Goal: Task Accomplishment & Management: Use online tool/utility

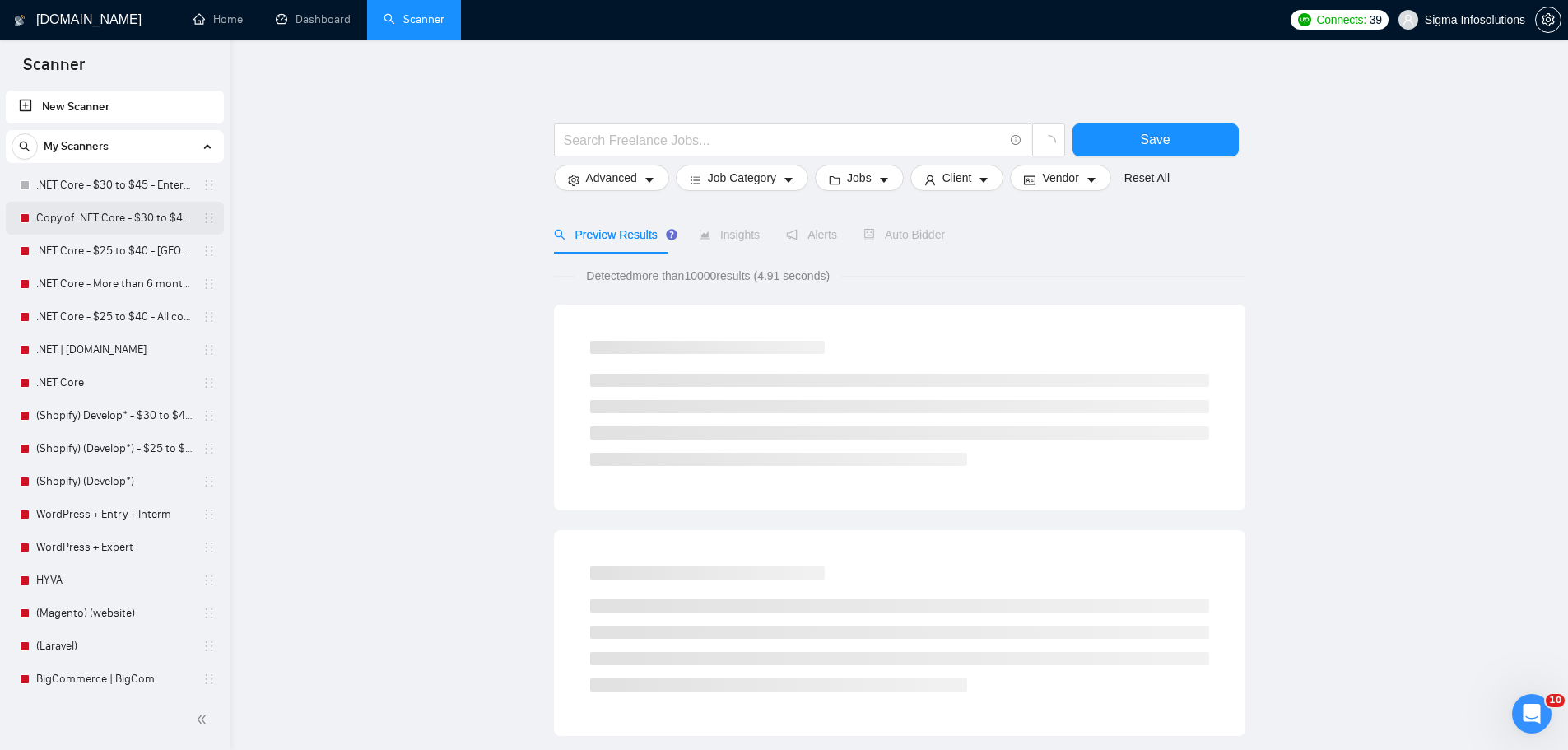
click at [117, 215] on link "Copy of .NET Core - $30 to $45 - Enterprise client - ROW" at bounding box center [114, 218] width 156 height 33
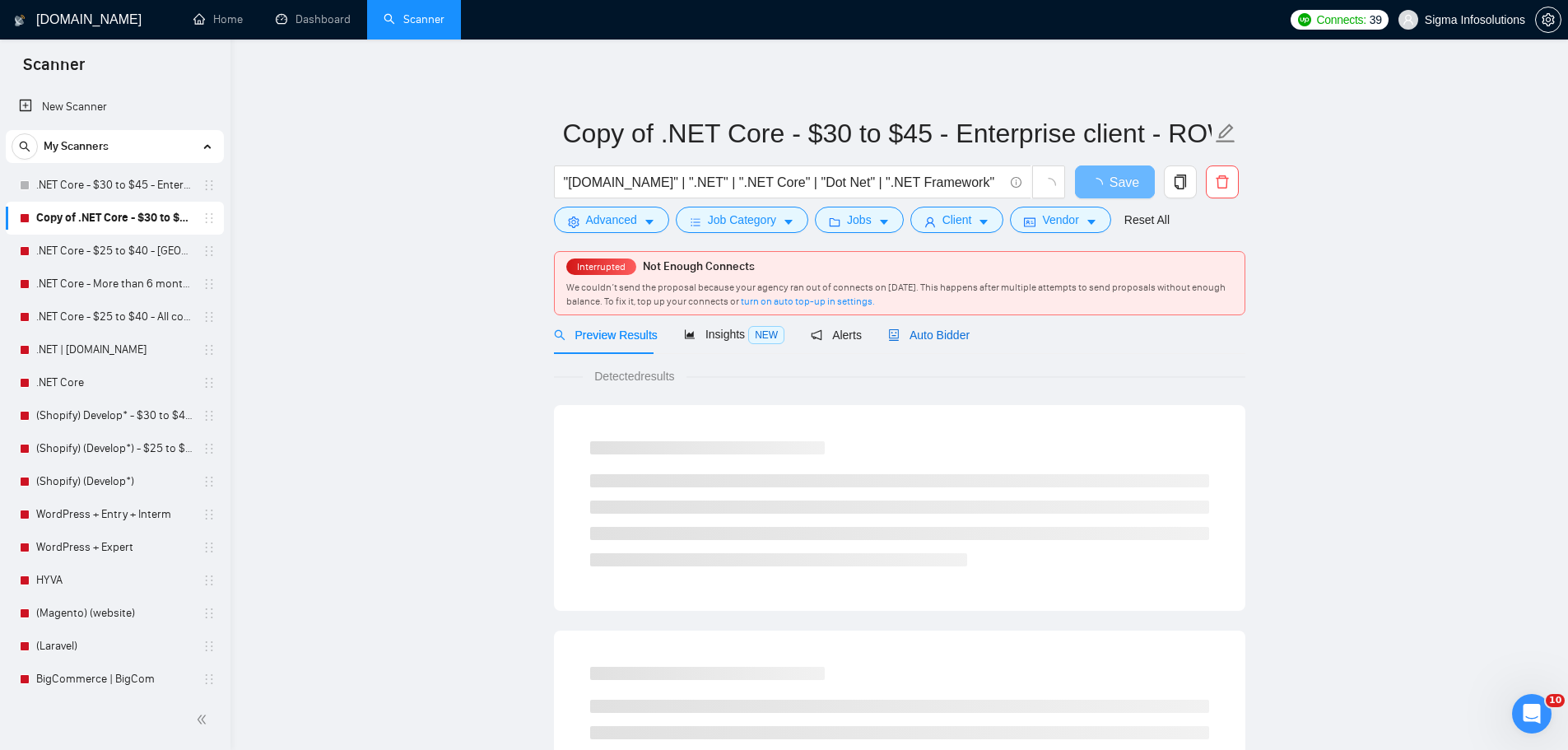
click at [930, 342] on span "Auto Bidder" at bounding box center [929, 335] width 82 height 13
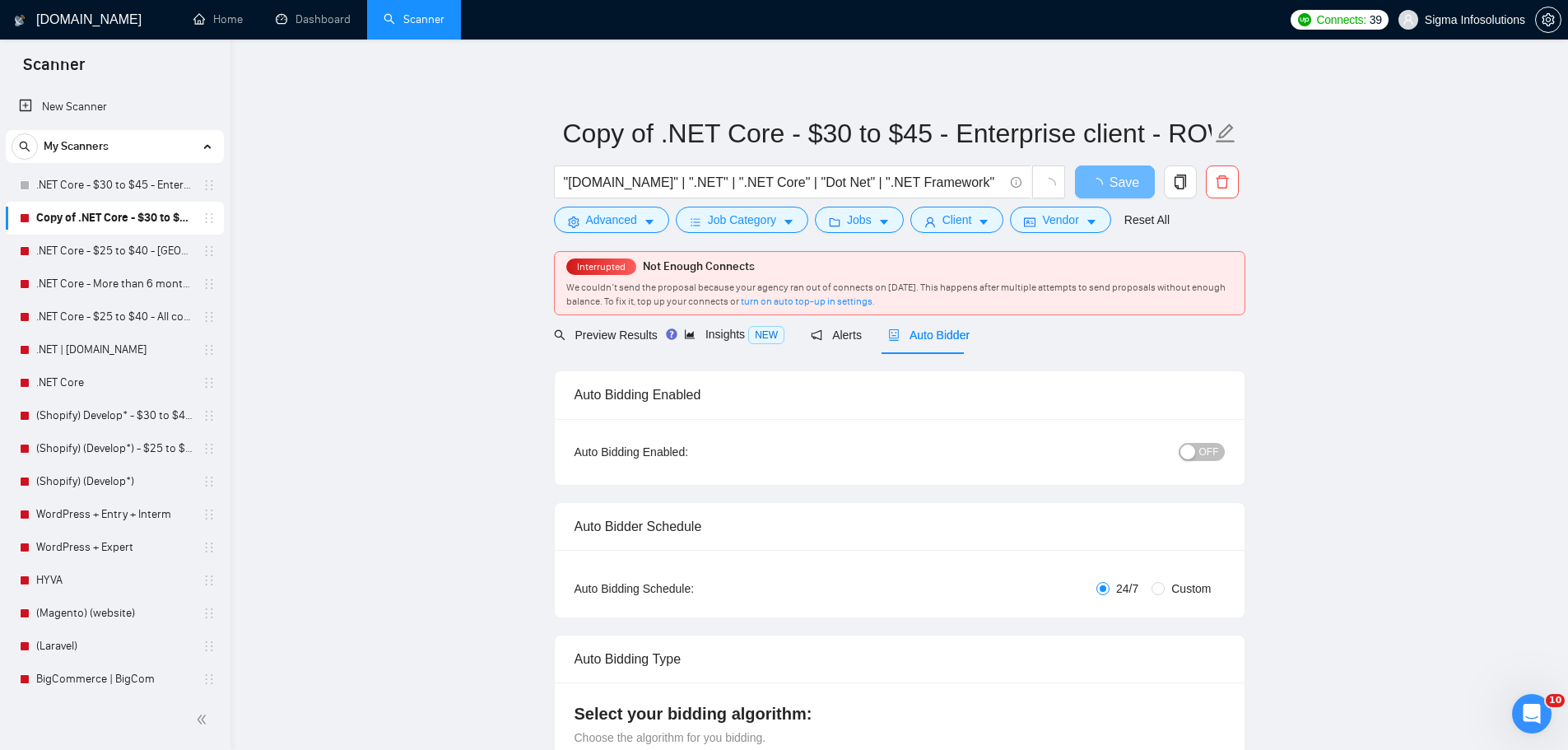
click at [1207, 459] on span "OFF" at bounding box center [1209, 451] width 20 height 18
click at [1121, 181] on span "Save" at bounding box center [1115, 182] width 30 height 20
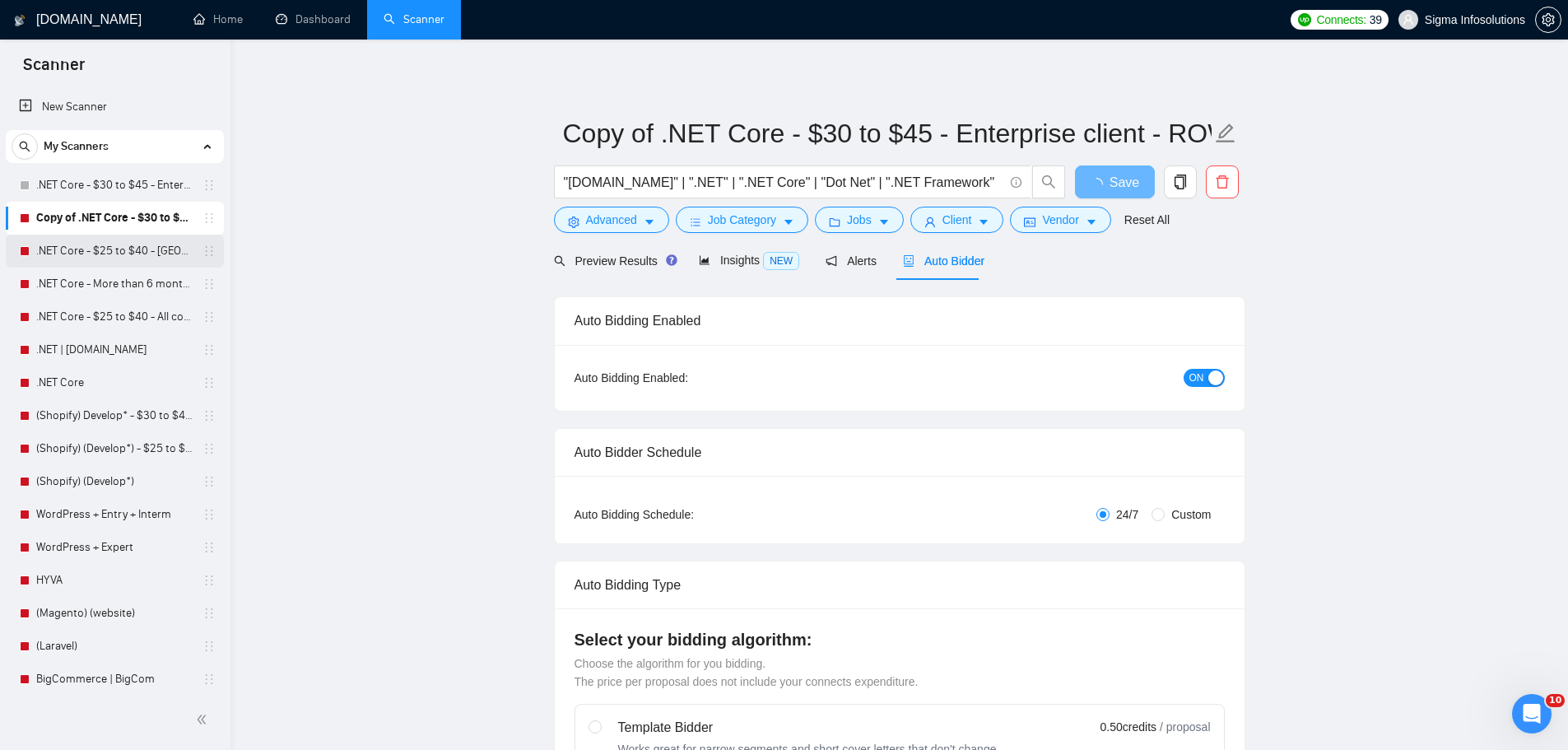
click at [90, 246] on link ".NET Core - $25 to $40 - USA and Oceania" at bounding box center [114, 250] width 156 height 33
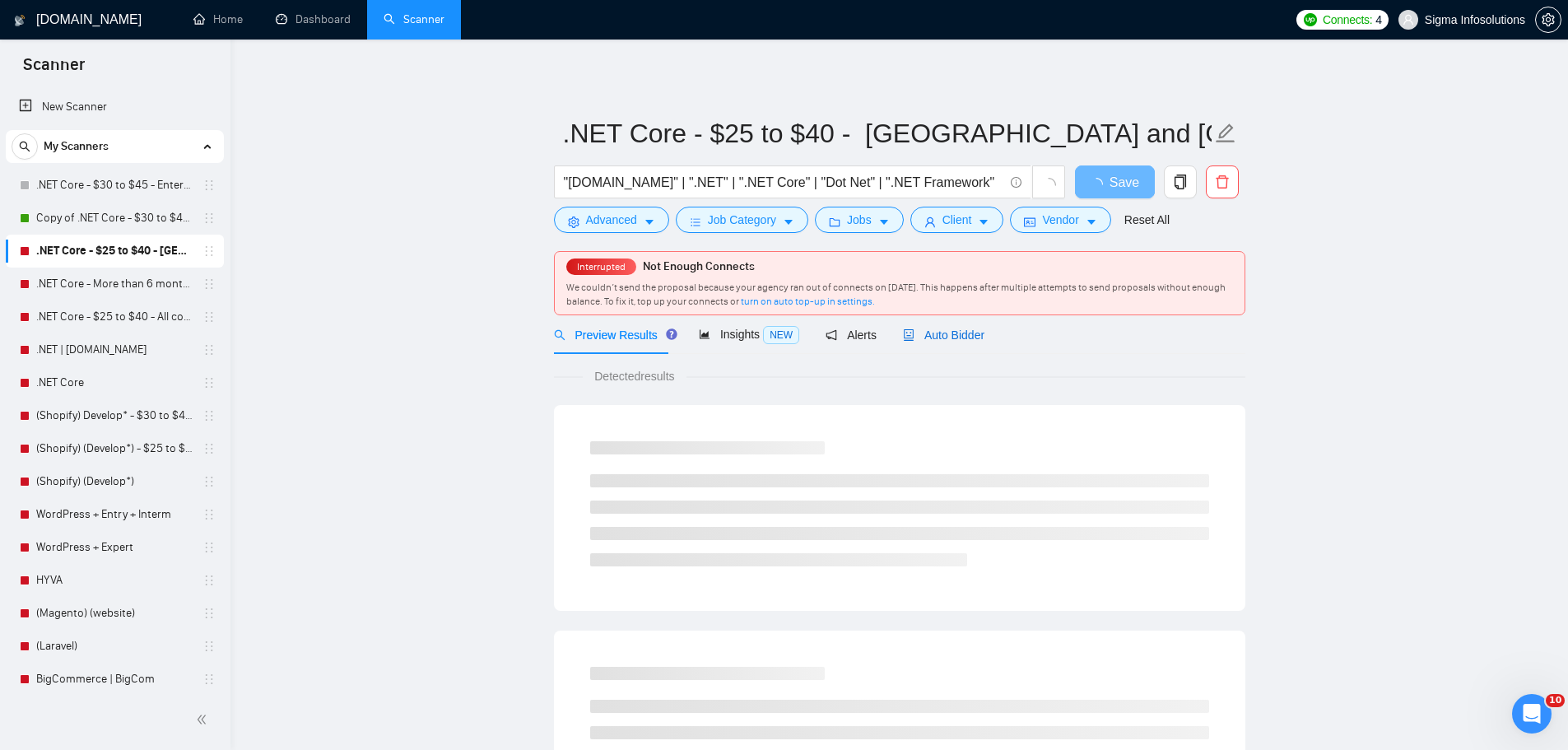
click at [927, 328] on span "Auto Bidder" at bounding box center [944, 335] width 82 height 13
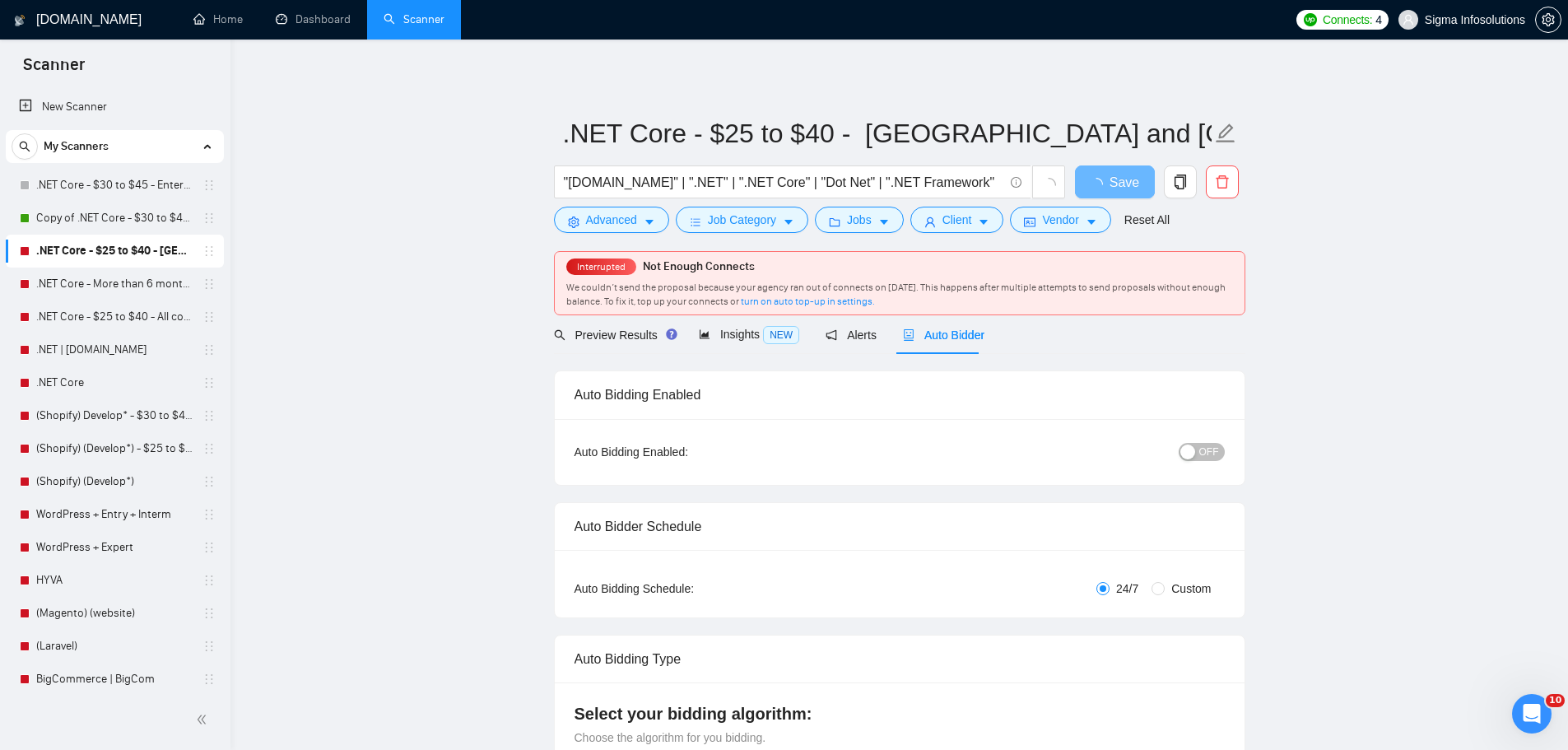
click at [1194, 448] on div "button" at bounding box center [1187, 452] width 15 height 15
click at [1120, 179] on span "Save" at bounding box center [1115, 182] width 30 height 20
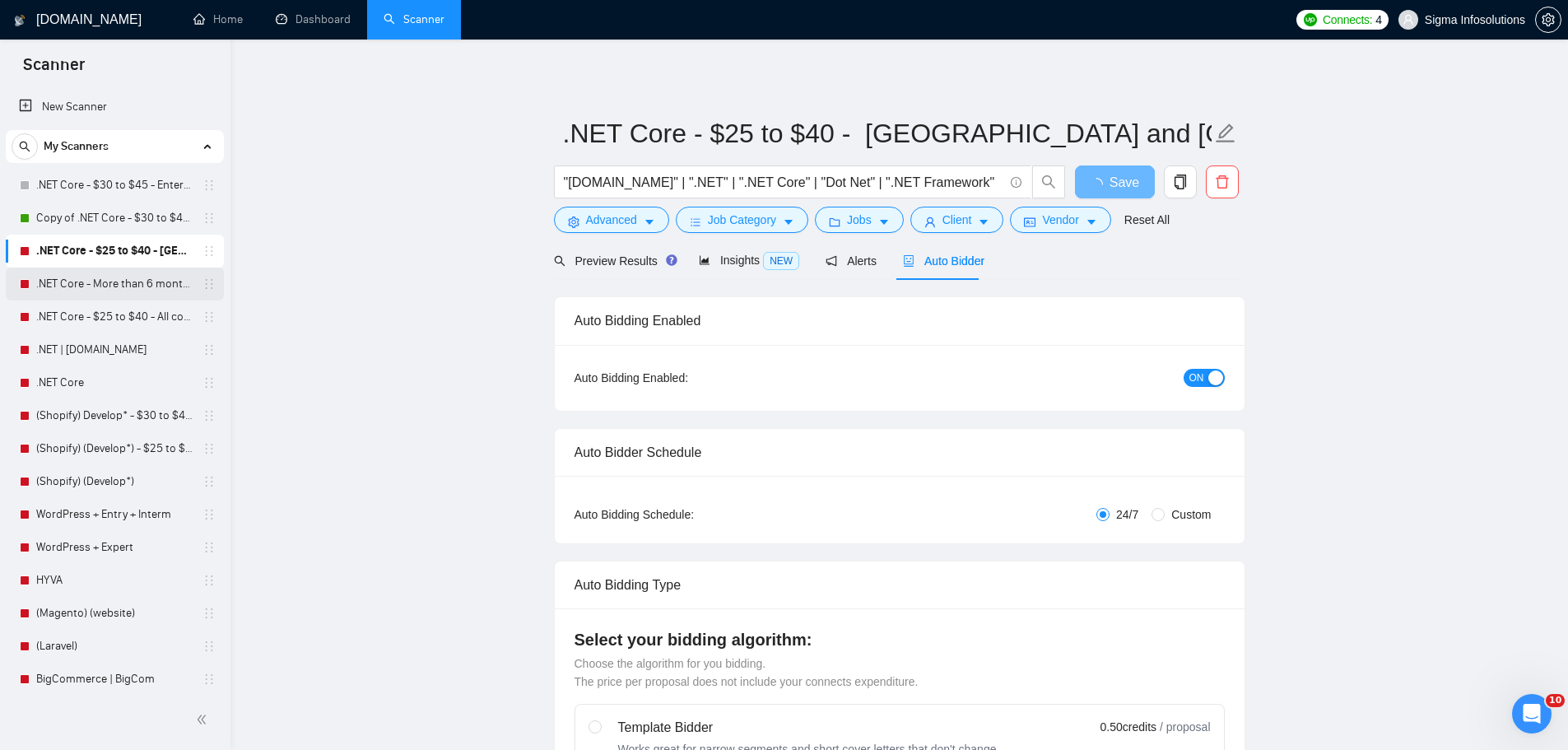
click at [72, 288] on link ".NET Core - More than 6 months of work" at bounding box center [114, 283] width 156 height 33
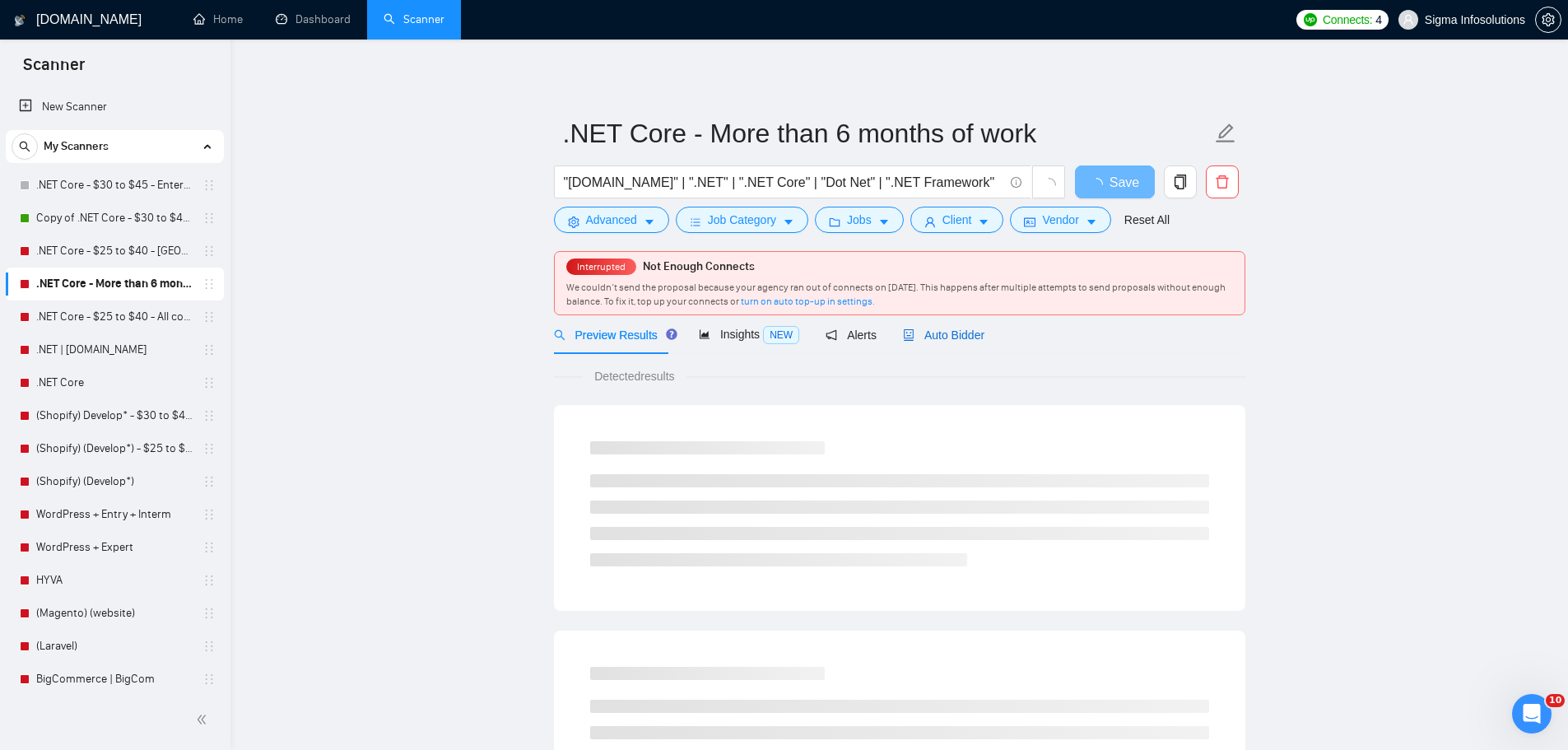
click at [917, 329] on span "Auto Bidder" at bounding box center [944, 335] width 82 height 13
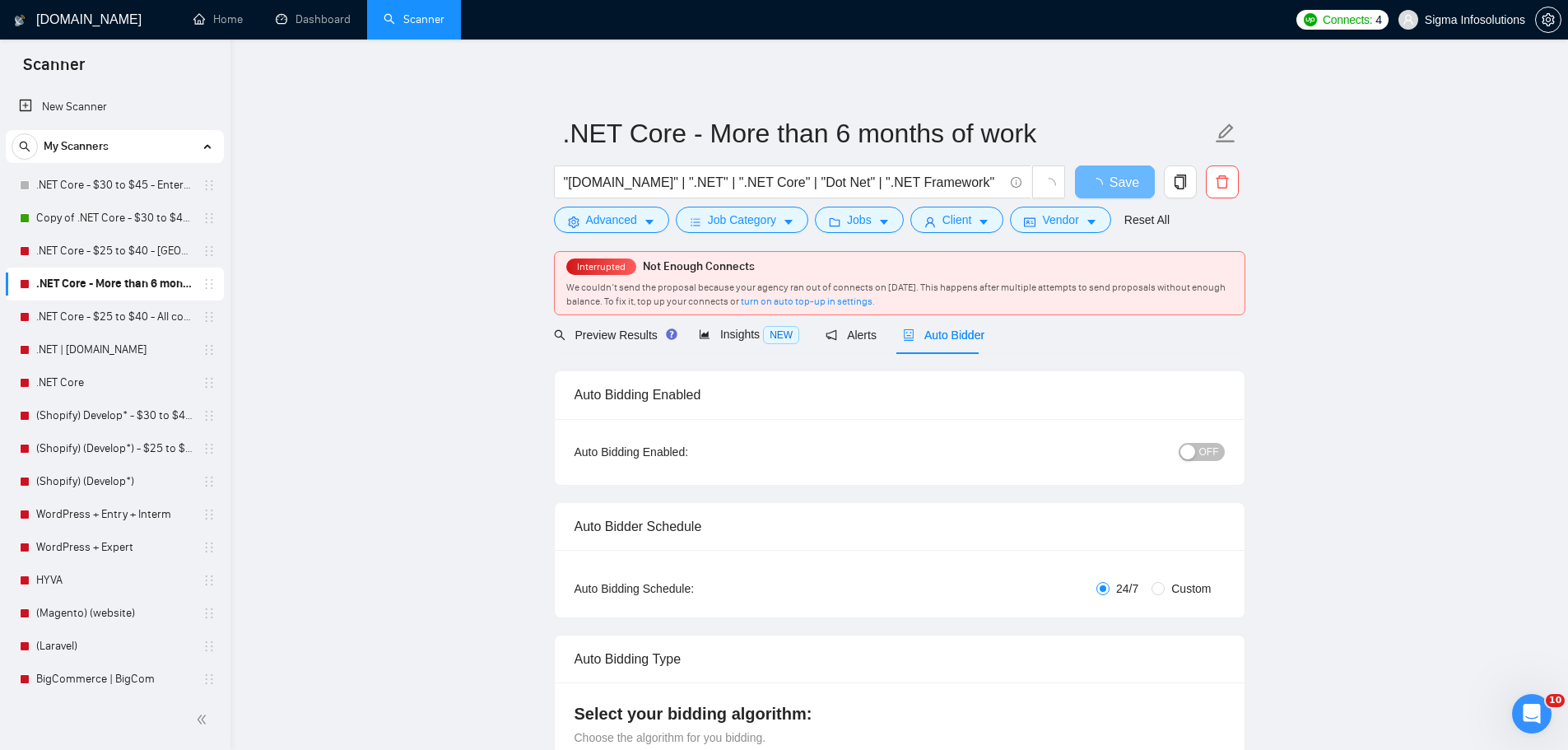
radio input "false"
radio input "true"
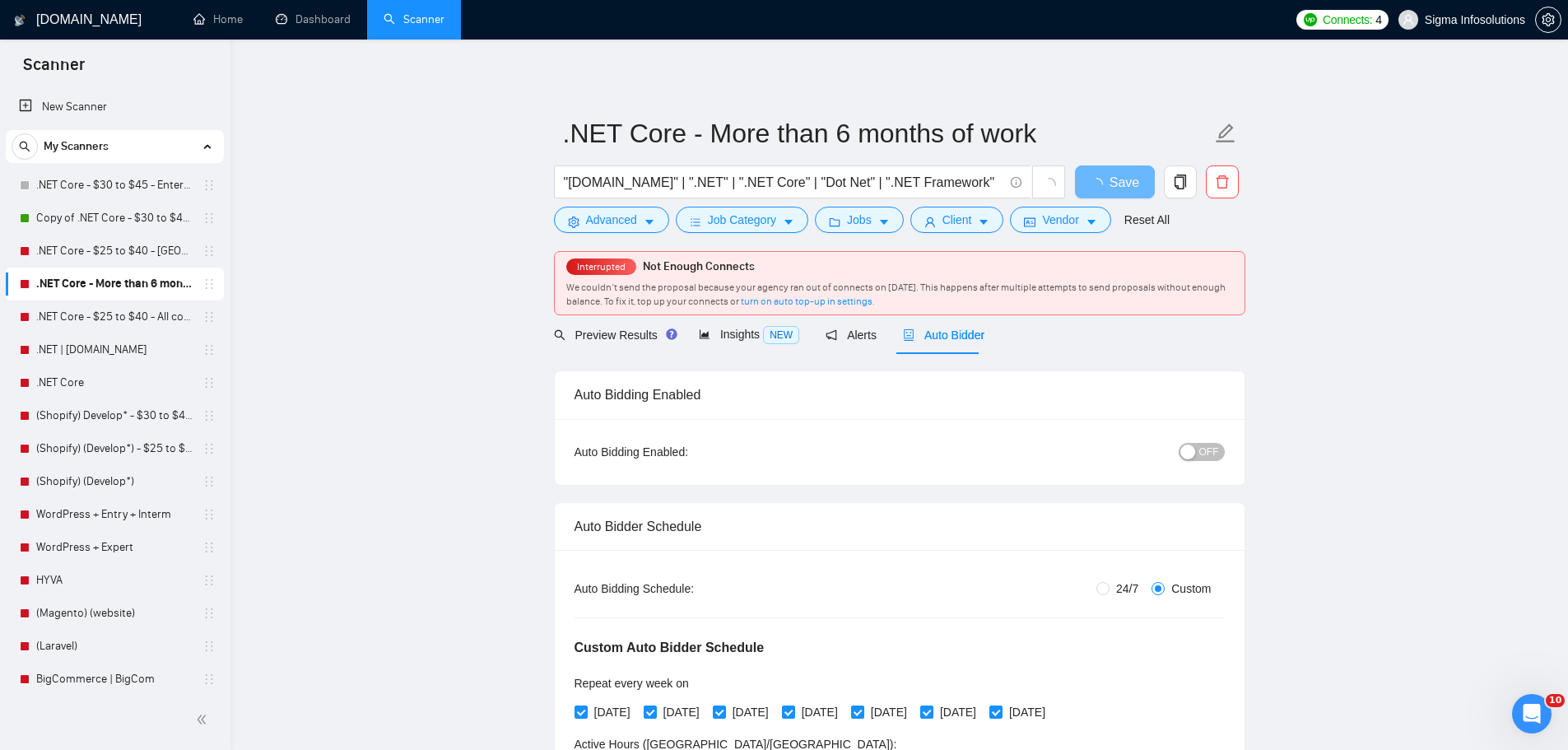
click at [1202, 444] on span "OFF" at bounding box center [1209, 451] width 20 height 18
click at [1207, 457] on span "OFF" at bounding box center [1209, 451] width 20 height 18
click at [1121, 181] on span "Save" at bounding box center [1115, 182] width 30 height 20
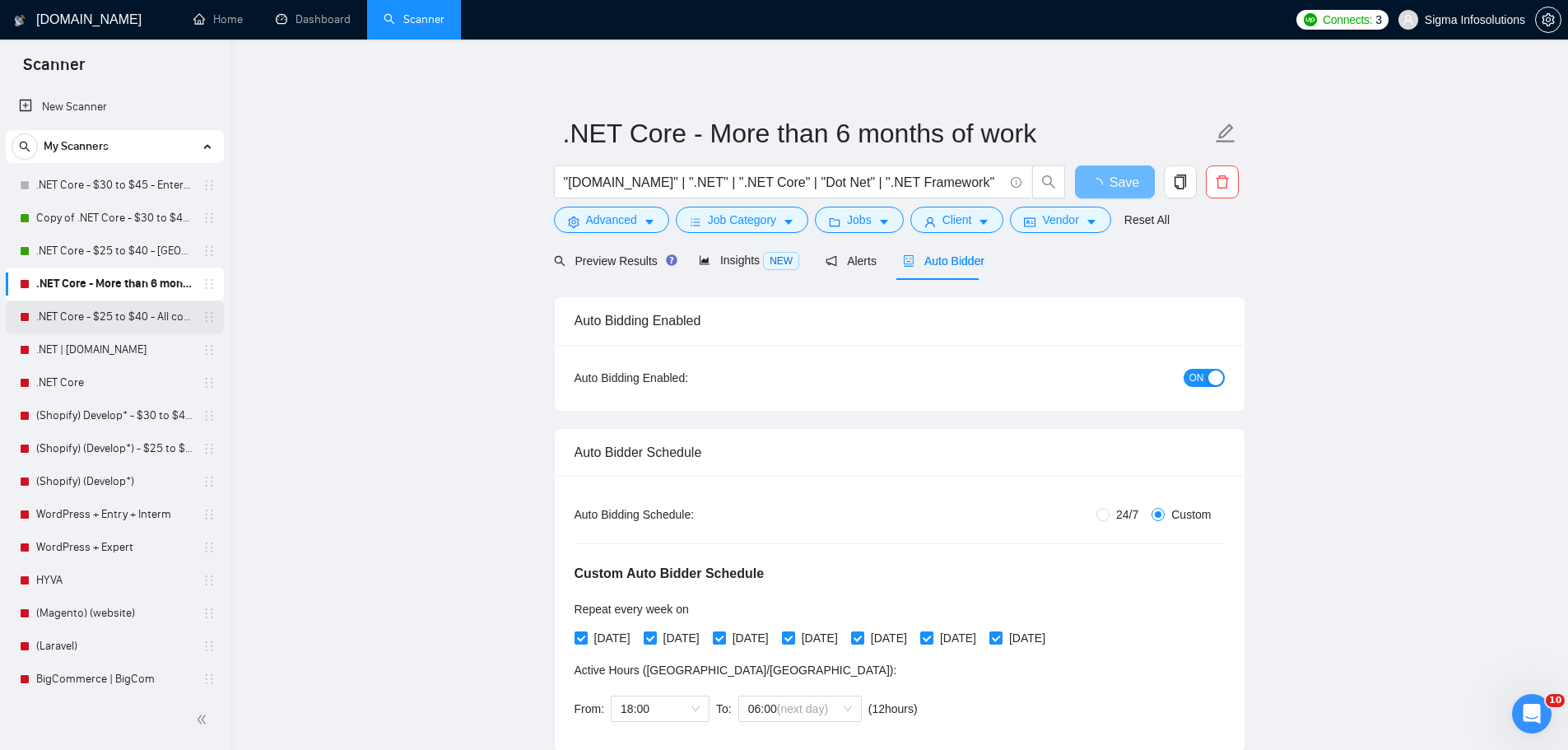
click at [97, 311] on link ".NET Core - $25 to $40 - All continents" at bounding box center [114, 316] width 156 height 33
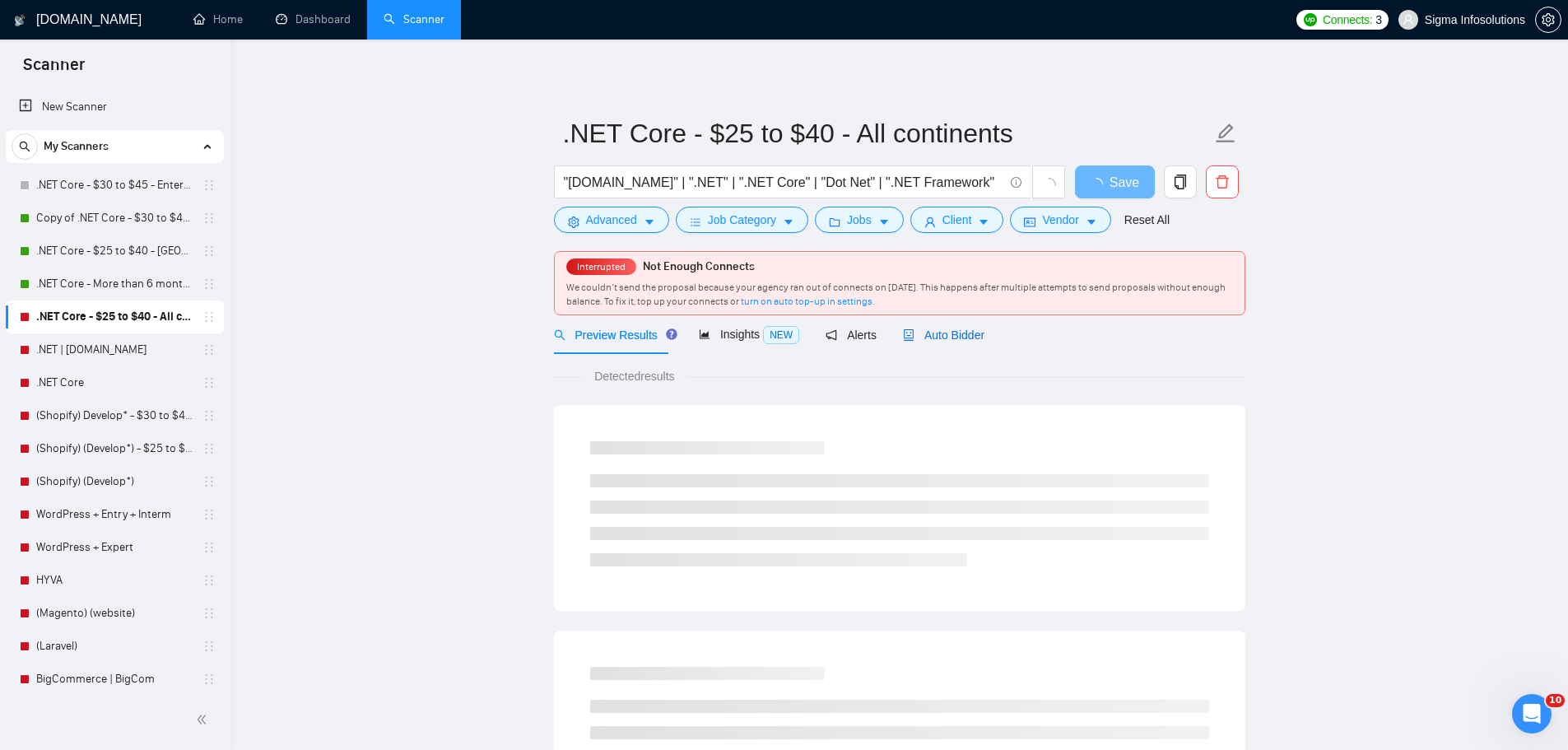
click at [935, 337] on span "Auto Bidder" at bounding box center [944, 335] width 82 height 13
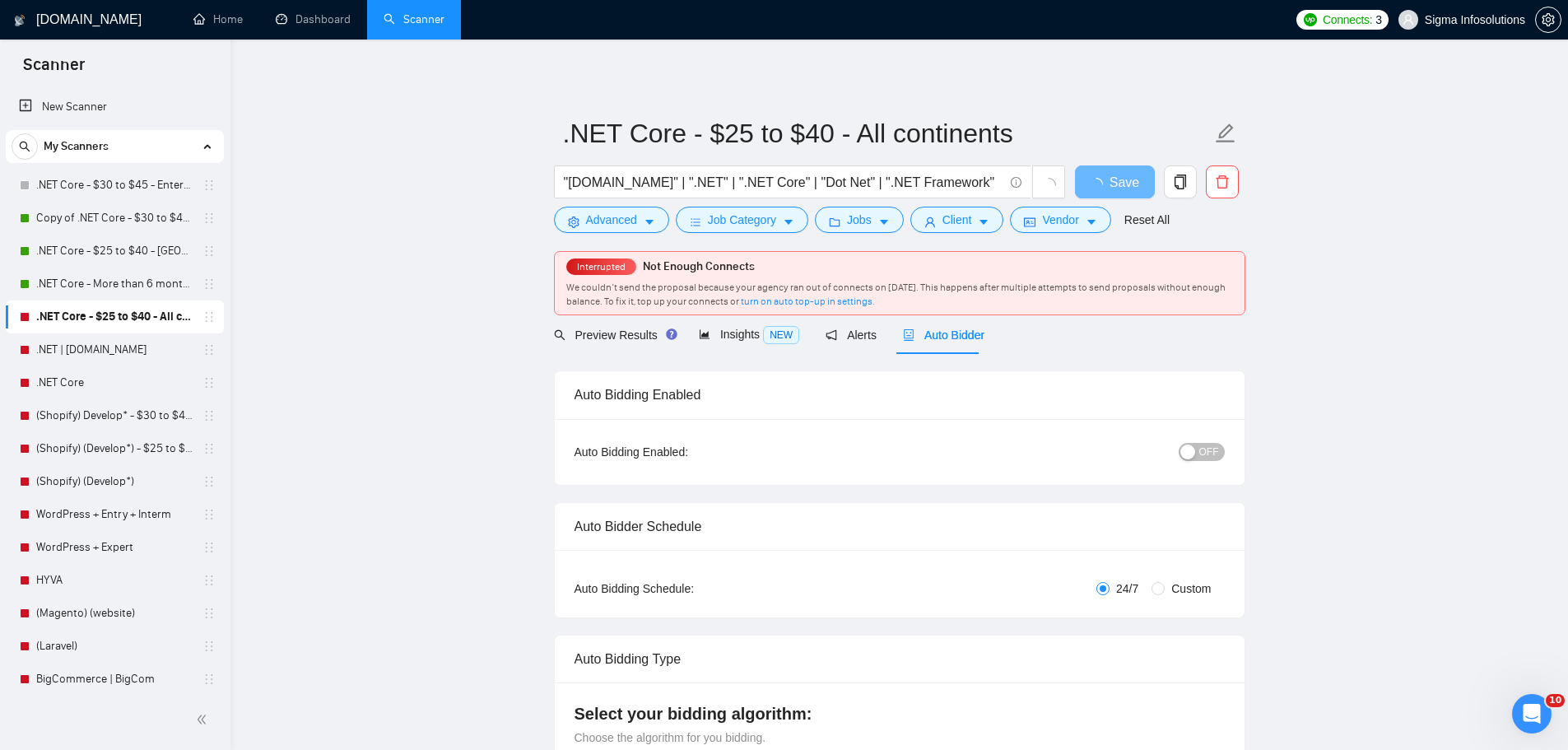
click at [1195, 448] on div "button" at bounding box center [1187, 452] width 15 height 15
click at [1119, 189] on span "Save" at bounding box center [1115, 182] width 30 height 20
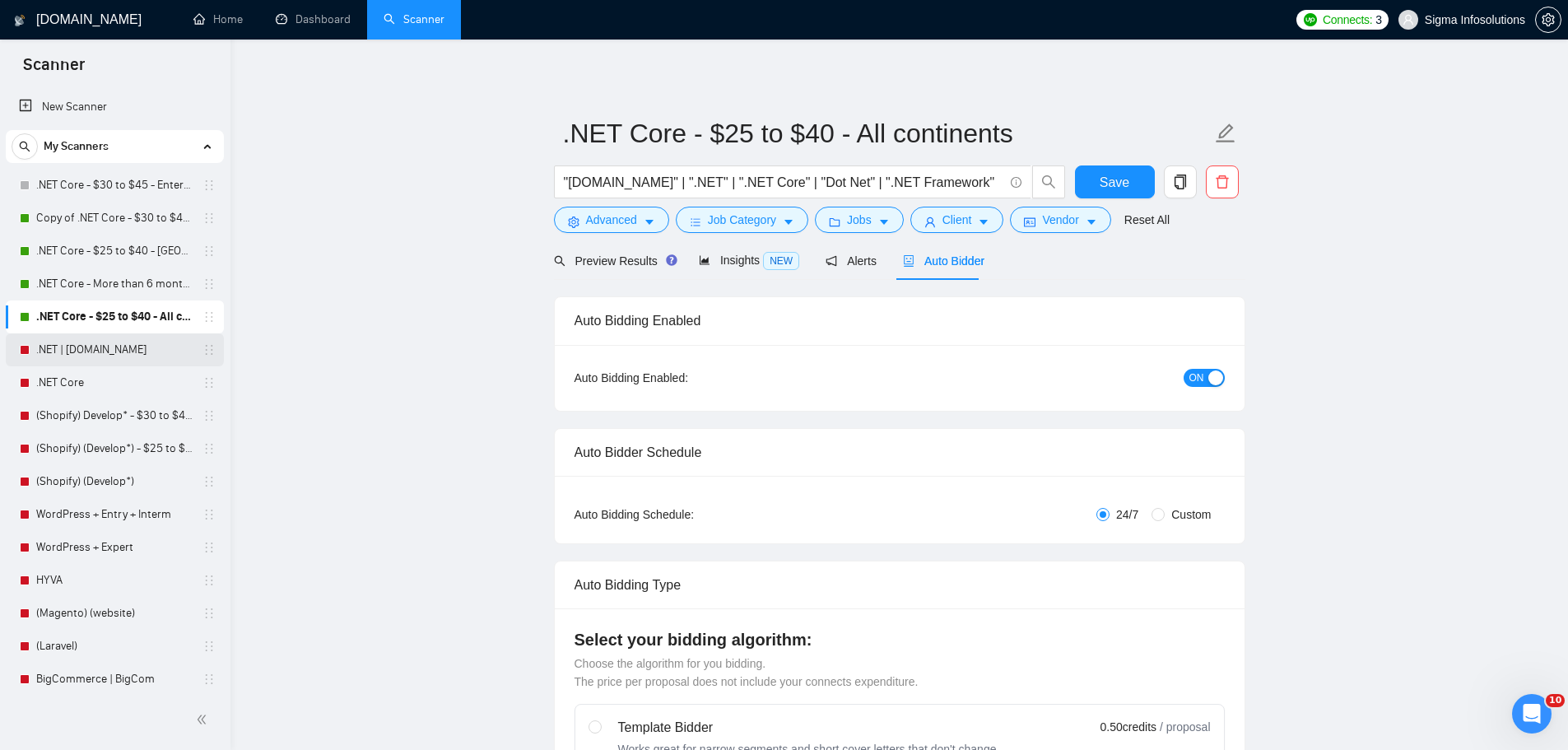
click at [75, 340] on link ".NET | ASP.NET" at bounding box center [114, 349] width 156 height 33
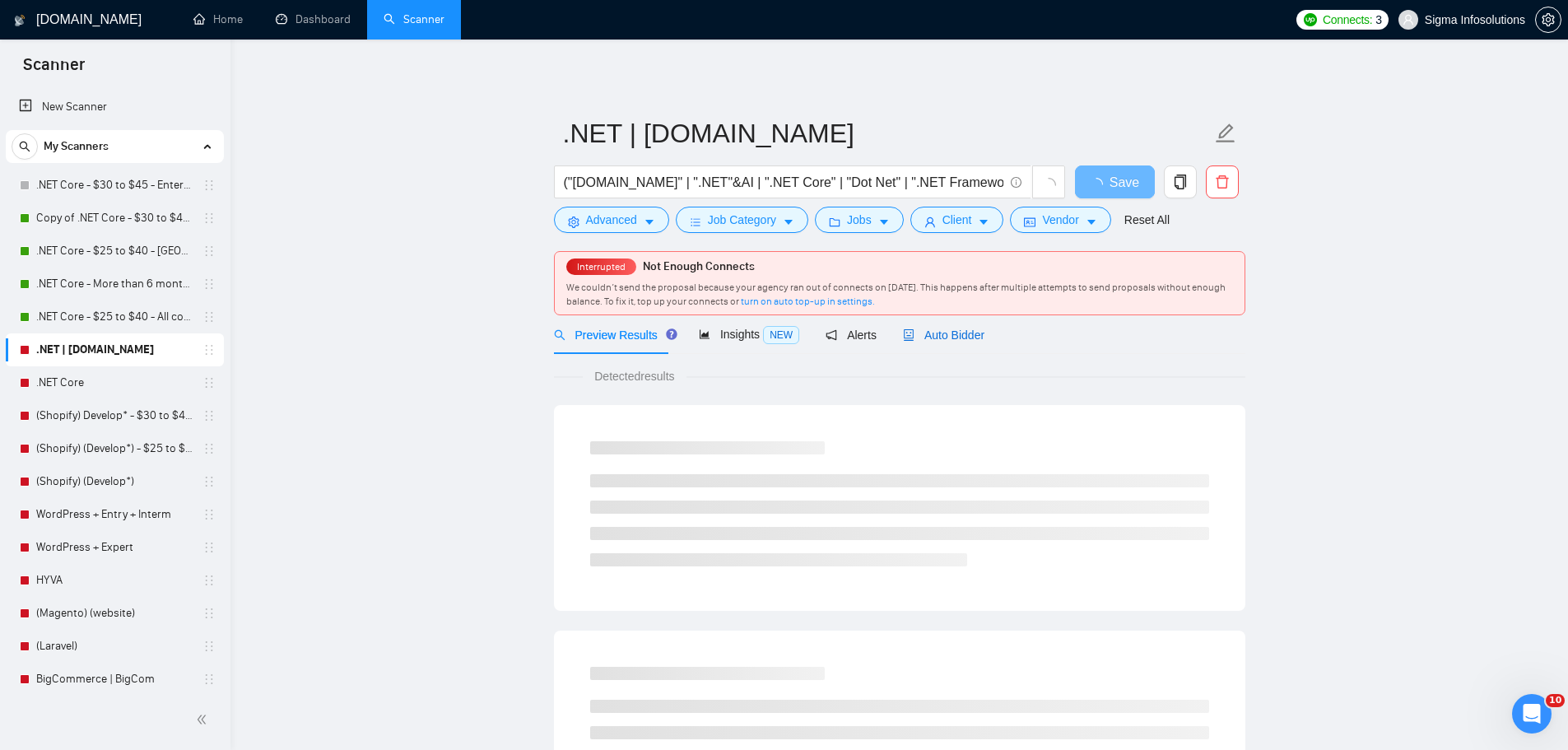
click at [926, 340] on span "Auto Bidder" at bounding box center [944, 335] width 82 height 13
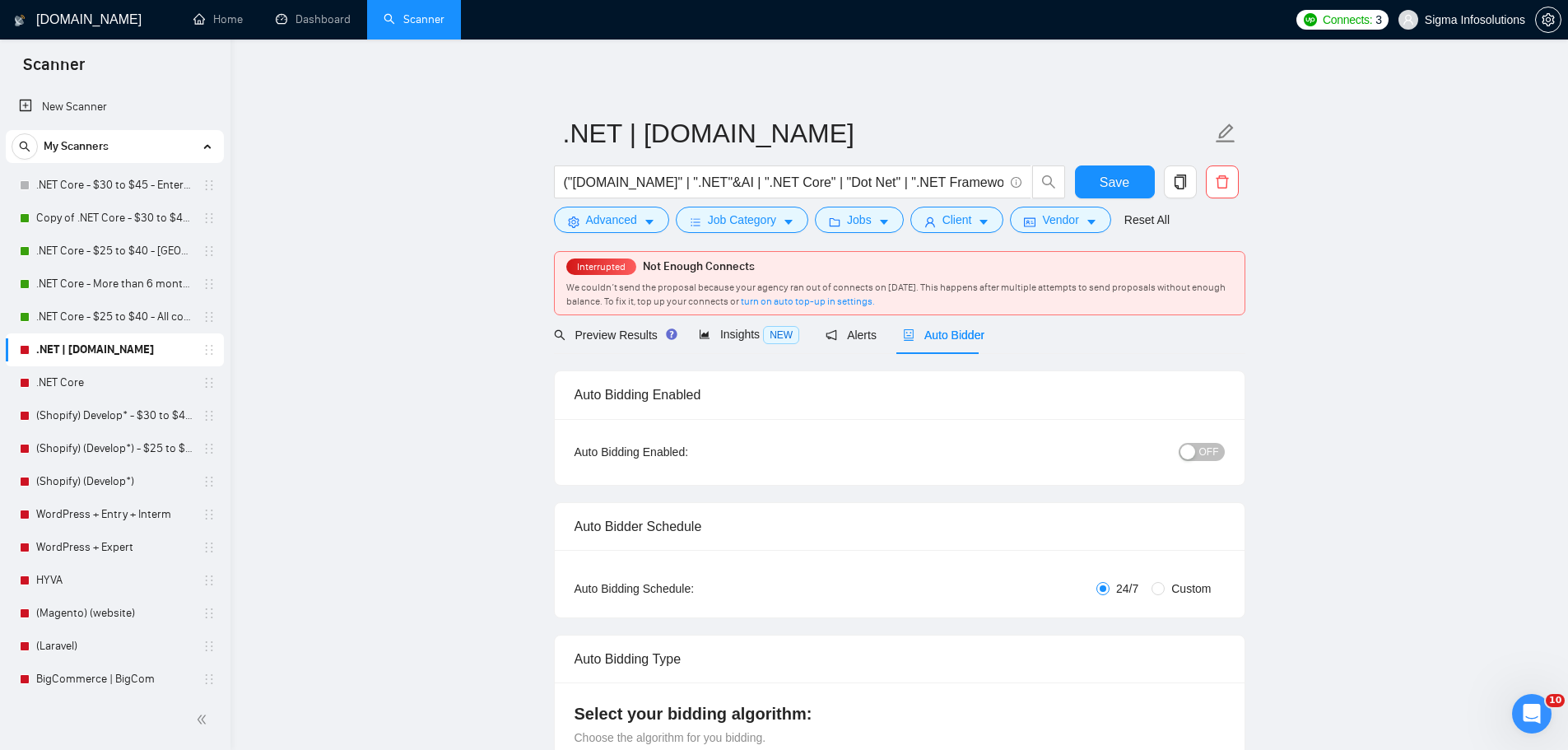
click at [1206, 450] on span "OFF" at bounding box center [1209, 451] width 20 height 18
click at [1137, 182] on button "Save" at bounding box center [1115, 181] width 80 height 33
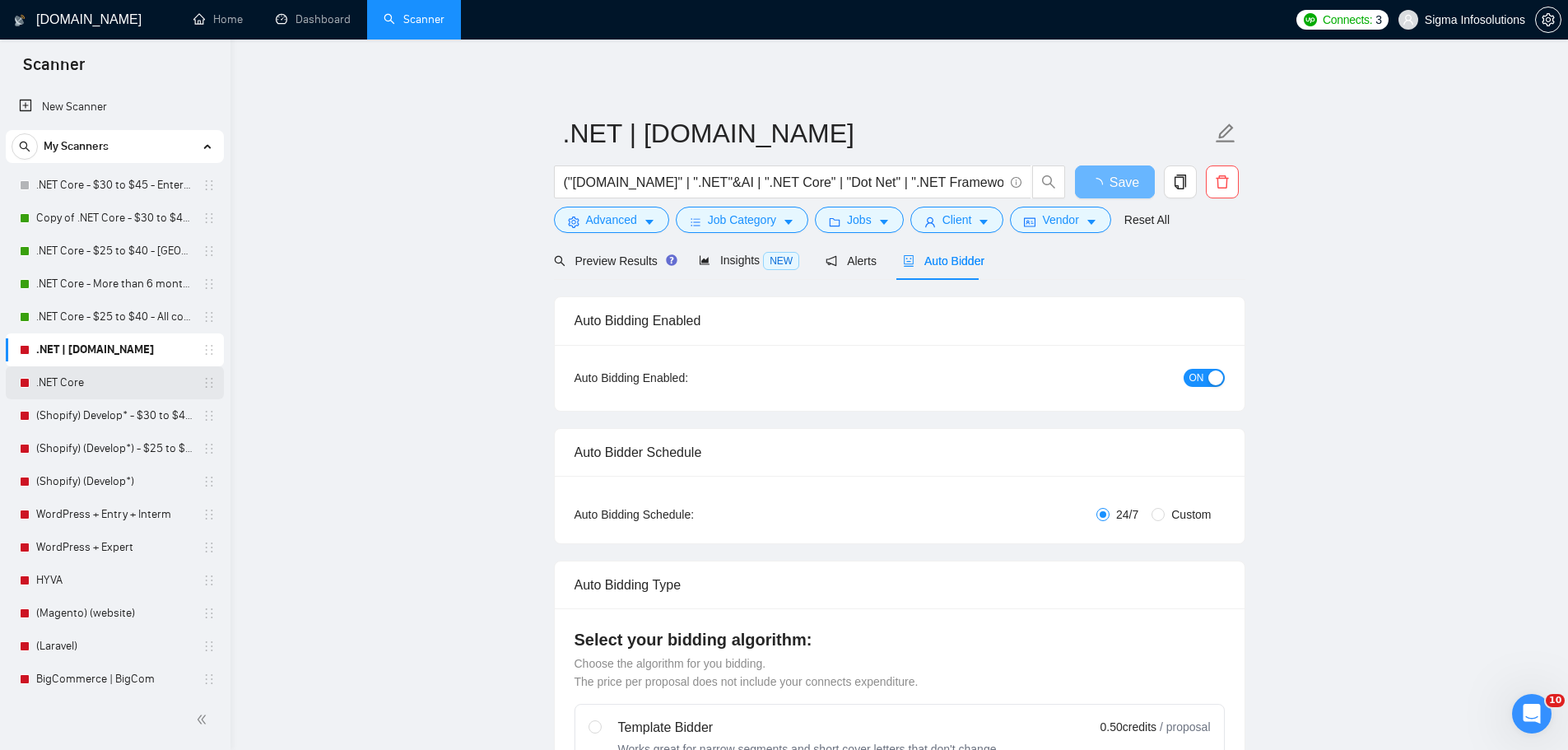
click at [101, 382] on link ".NET Core" at bounding box center [114, 382] width 156 height 33
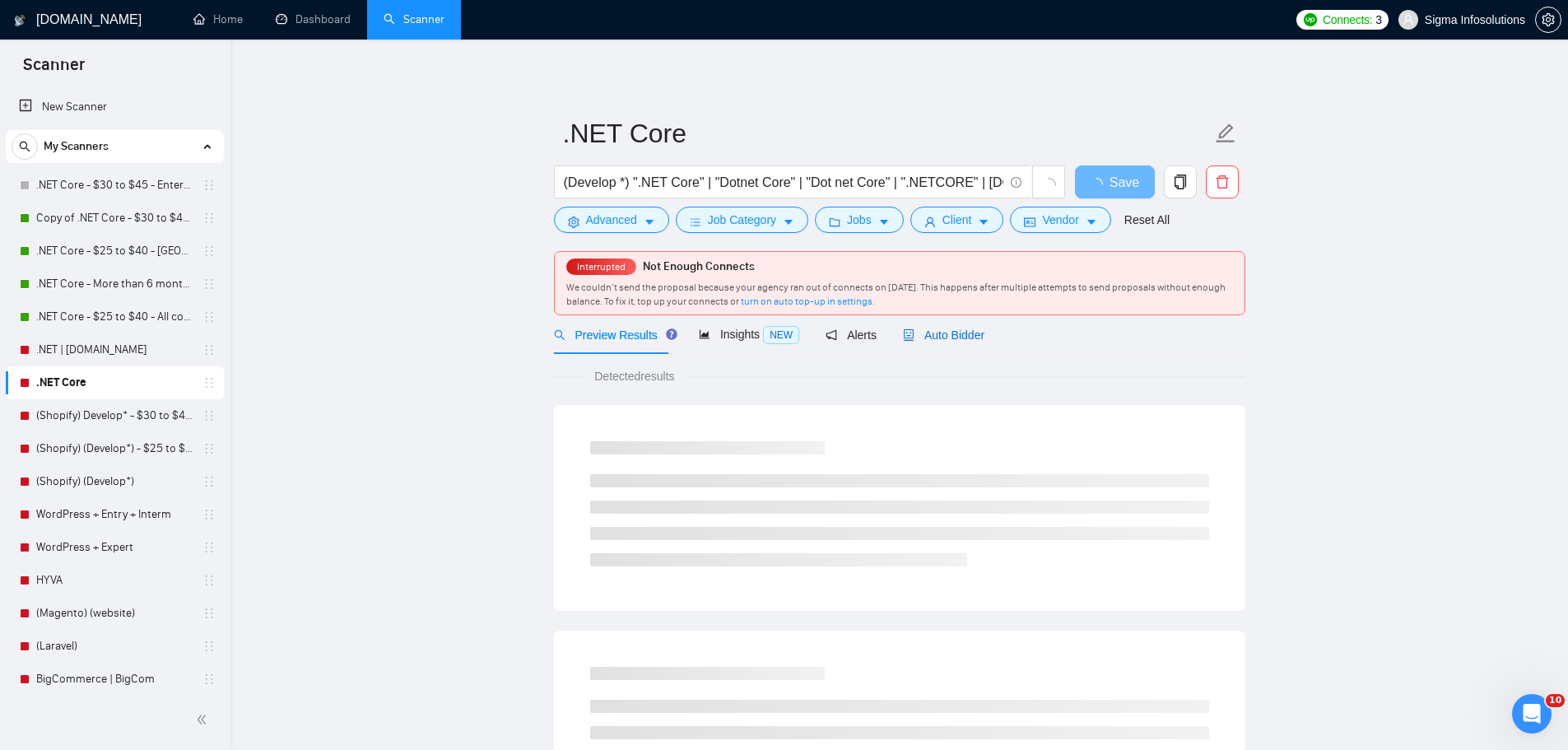
click at [939, 333] on span "Auto Bidder" at bounding box center [944, 335] width 82 height 13
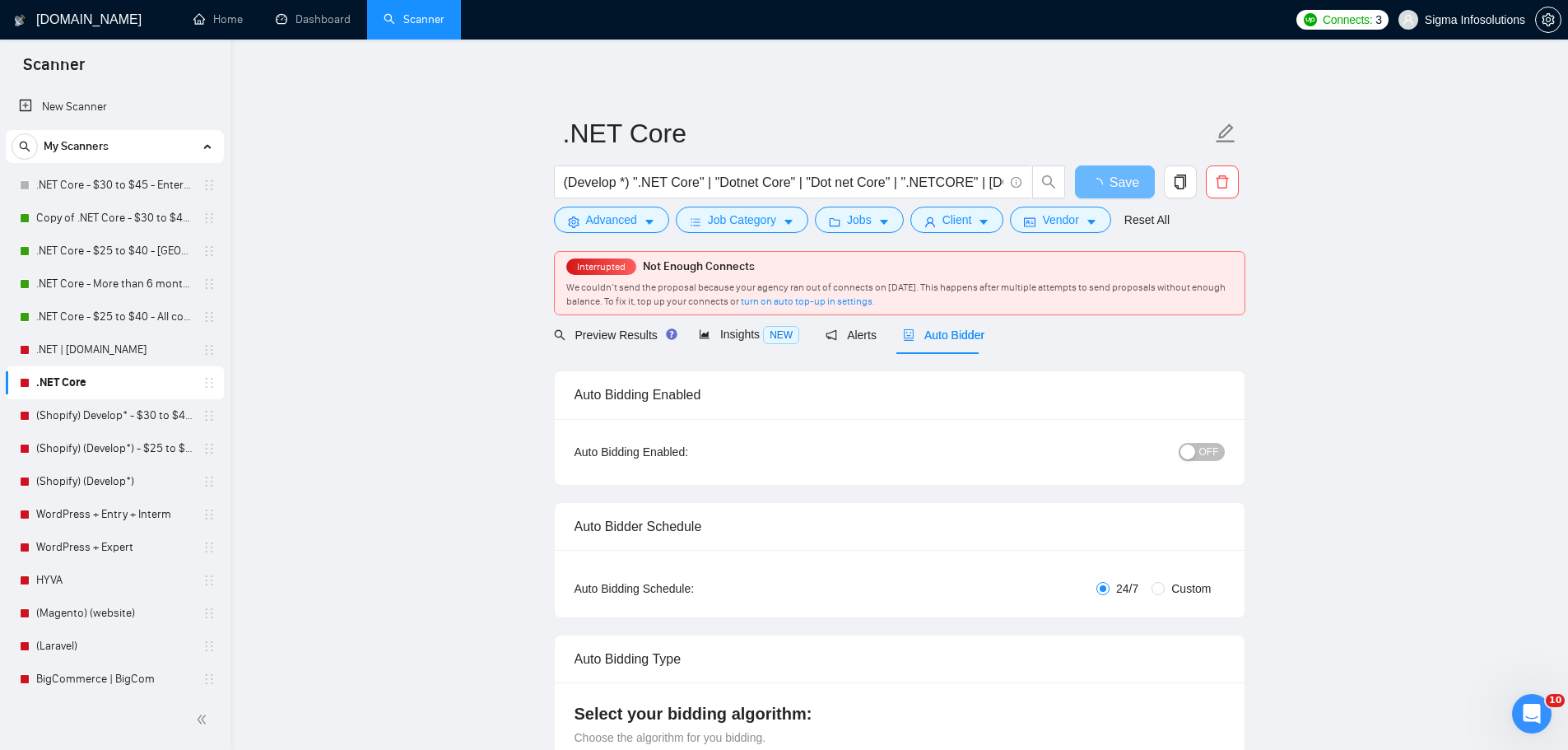
click at [1184, 448] on div "button" at bounding box center [1187, 452] width 15 height 15
click at [1122, 190] on span "Save" at bounding box center [1115, 182] width 30 height 20
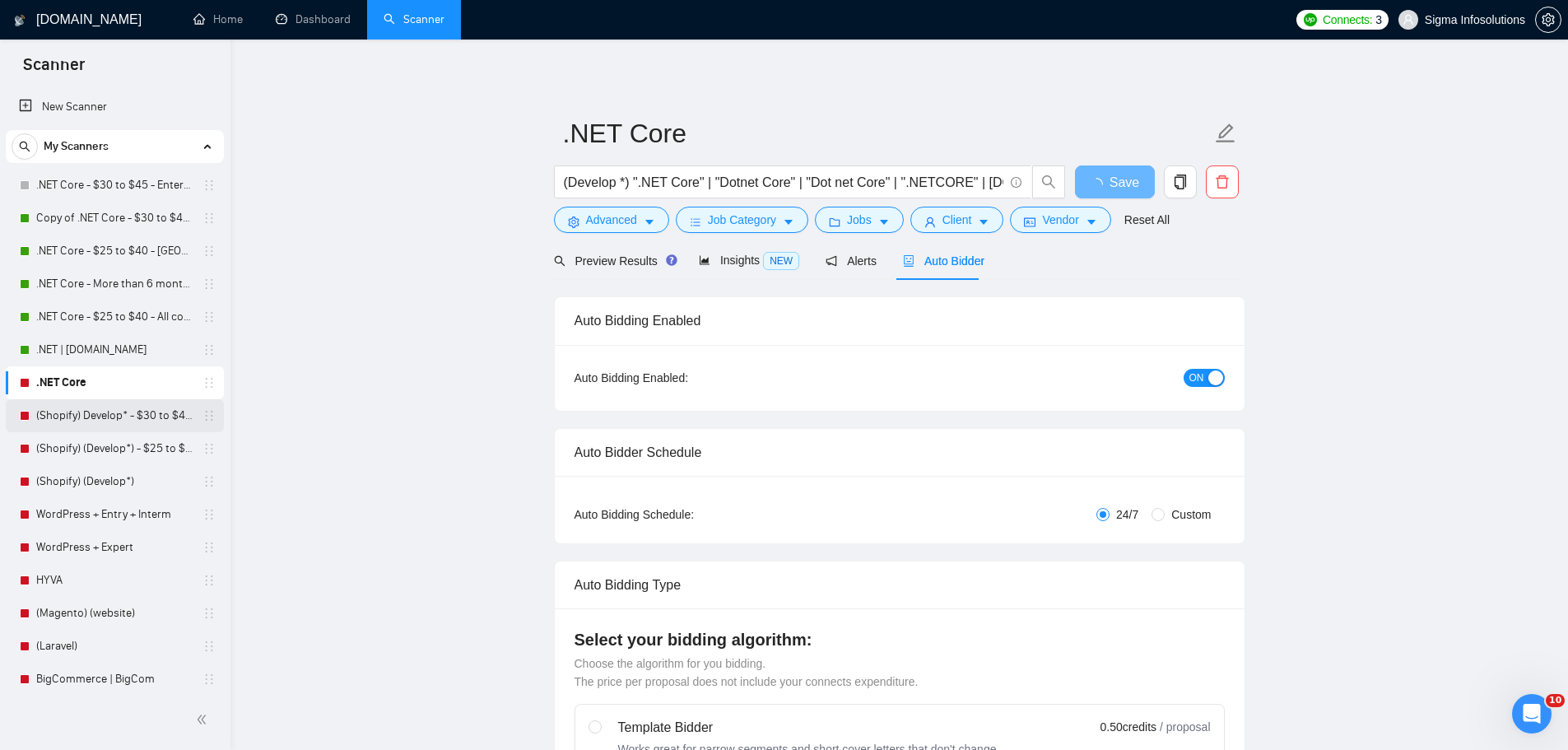
click at [95, 415] on link "(Shopify) Develop* - $30 to $45 Enterprise" at bounding box center [114, 415] width 156 height 33
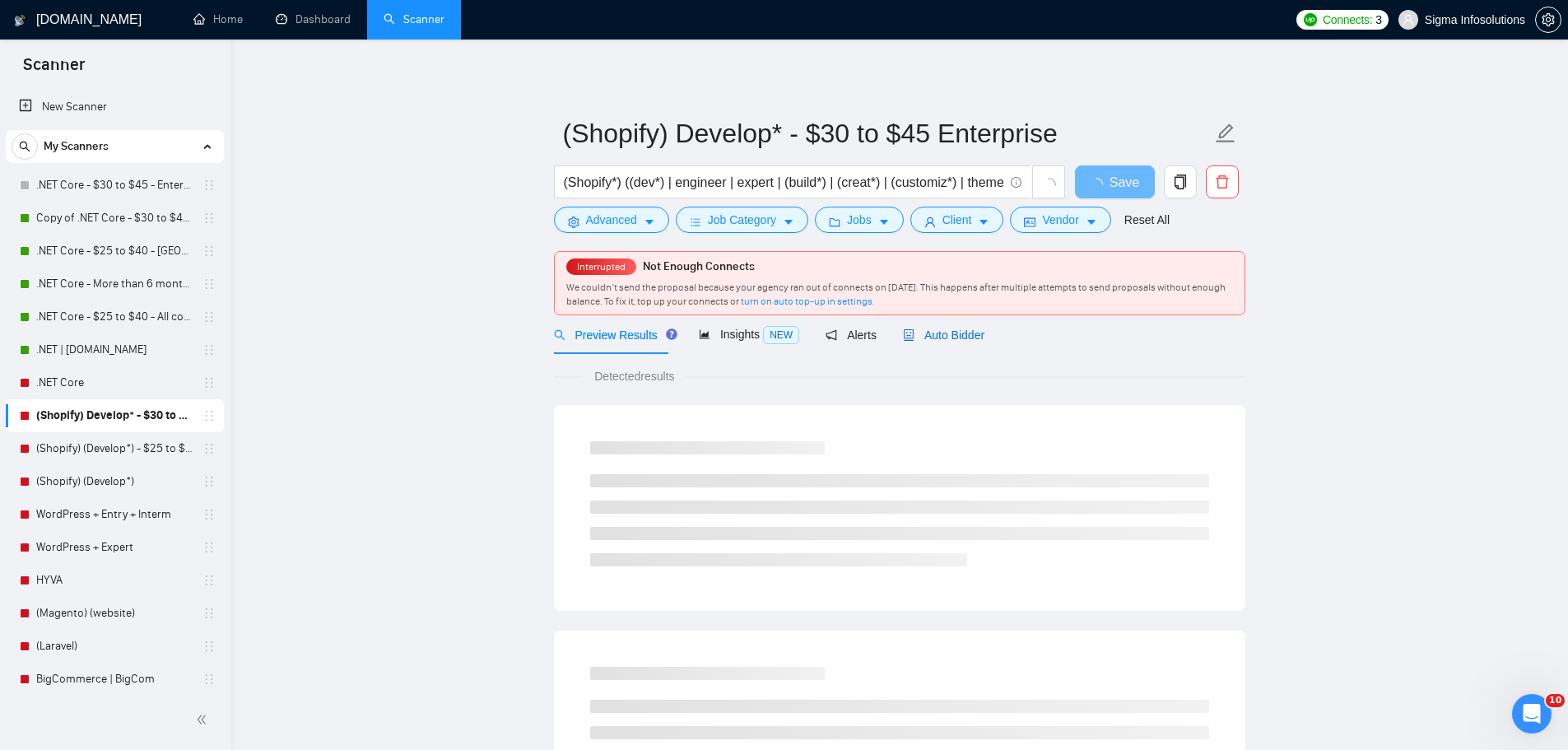
click at [953, 335] on span "Auto Bidder" at bounding box center [944, 335] width 82 height 13
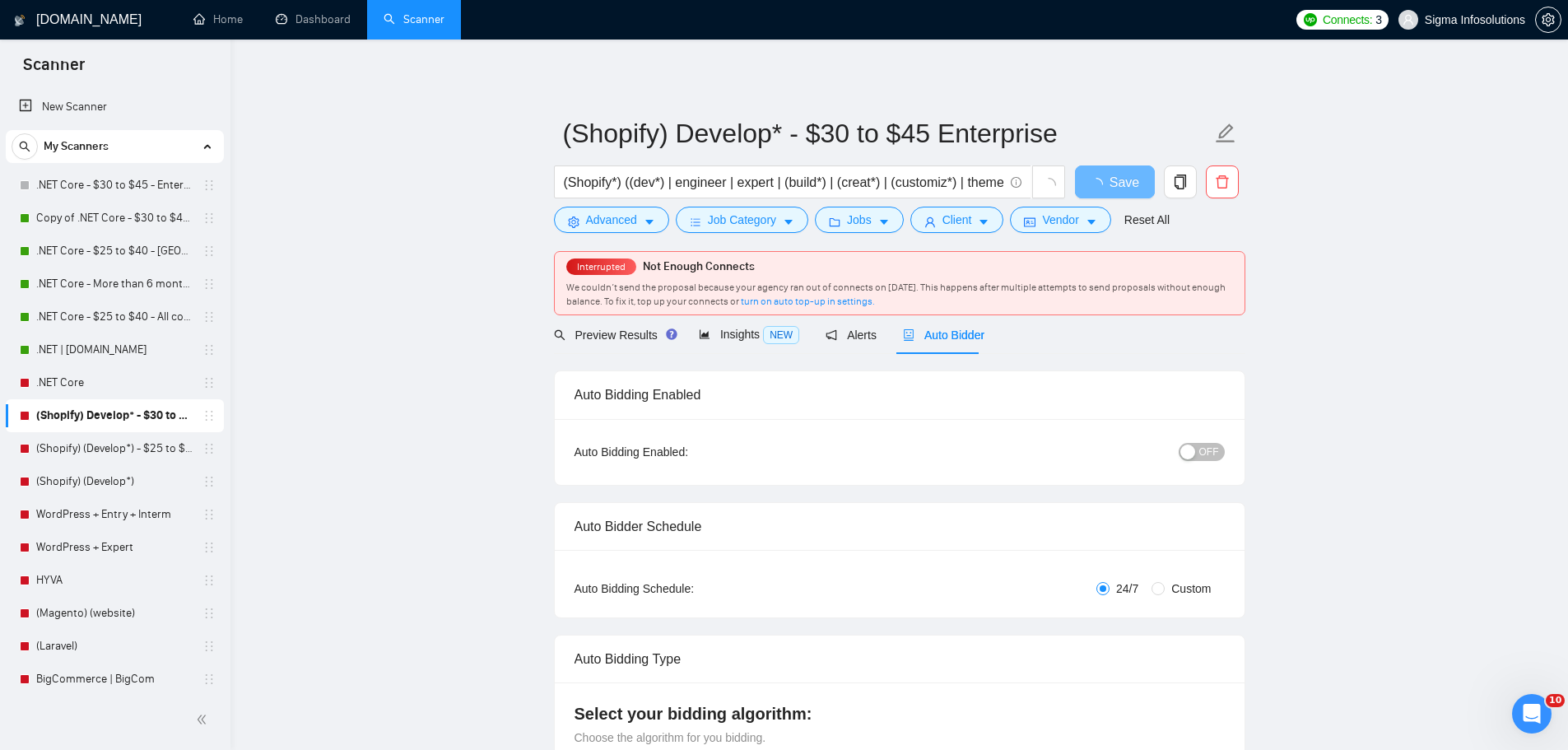
click at [1213, 449] on span "OFF" at bounding box center [1209, 451] width 20 height 18
click at [1125, 183] on span "Save" at bounding box center [1115, 182] width 30 height 20
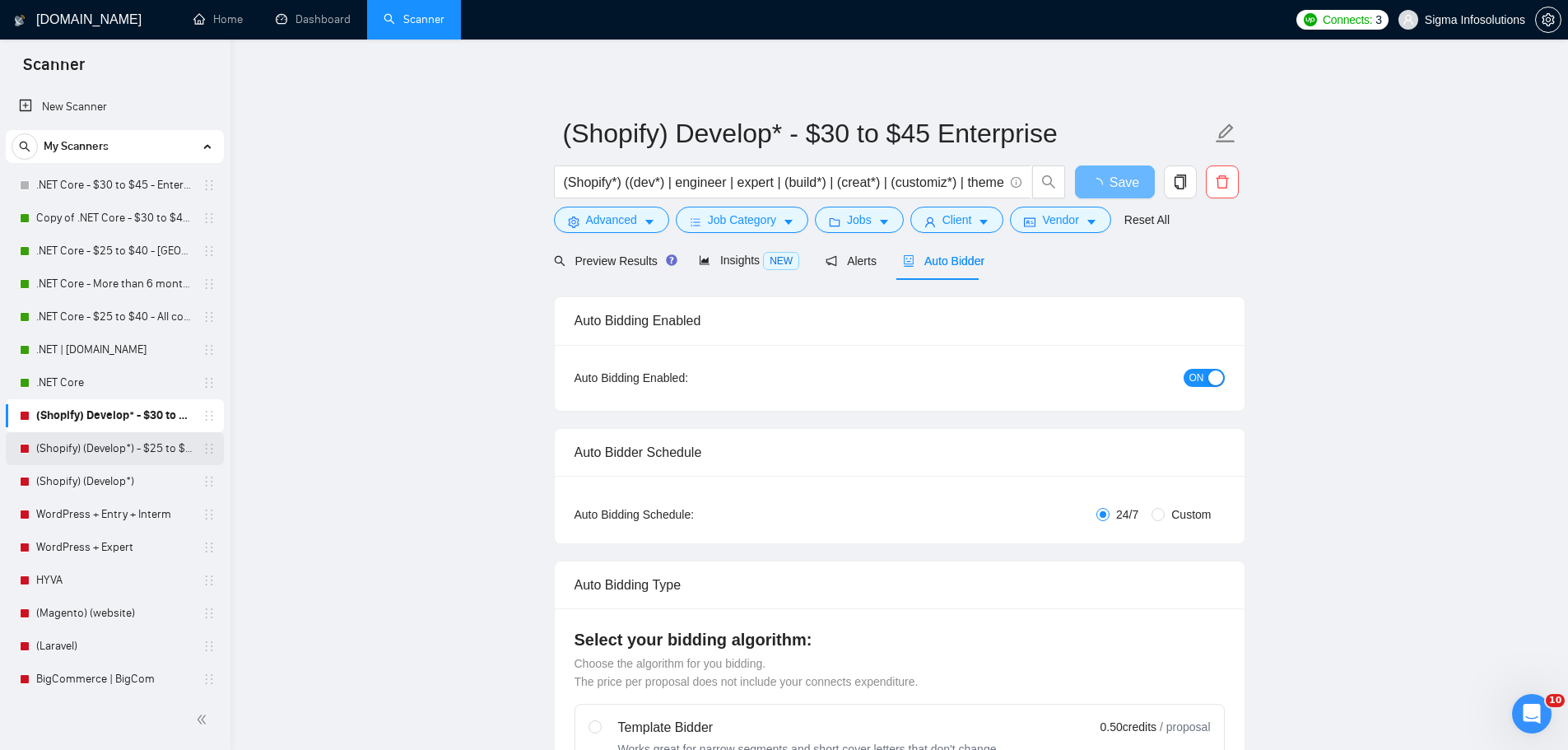
click at [122, 443] on link "(Shopify) (Develop*) - $25 to $40 - USA and Ocenia" at bounding box center [114, 448] width 156 height 33
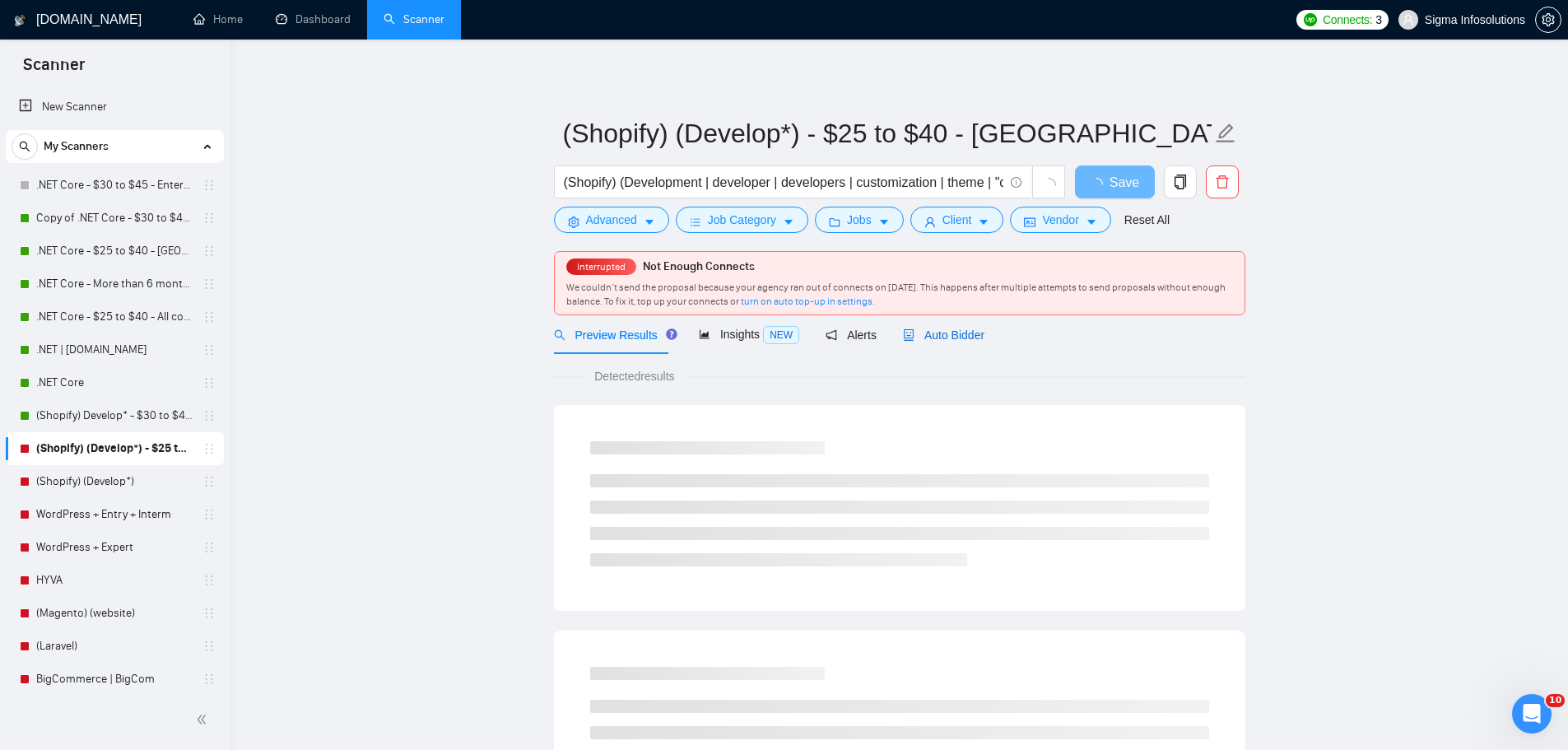
click at [929, 339] on span "Auto Bidder" at bounding box center [944, 335] width 82 height 13
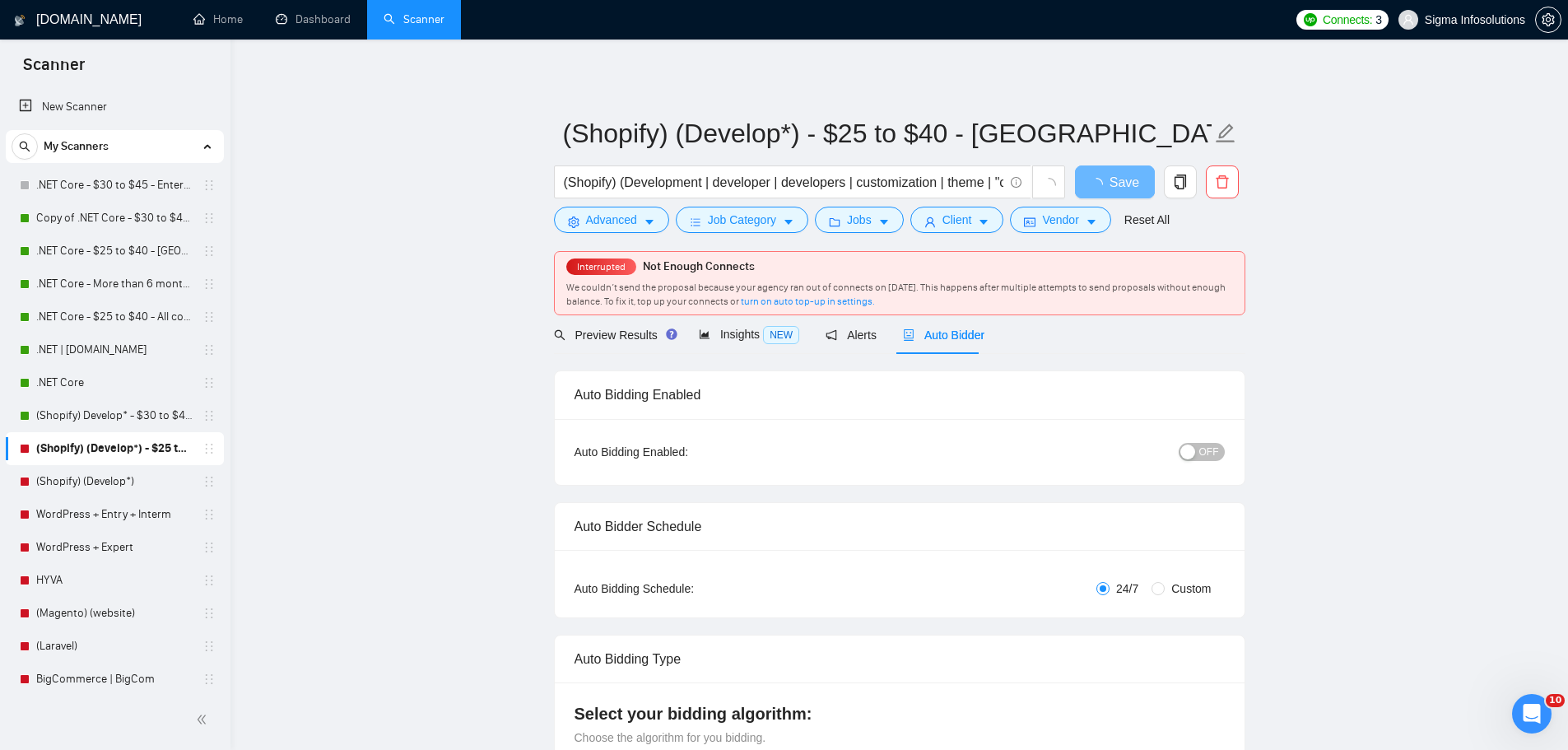
click at [1210, 443] on span "OFF" at bounding box center [1209, 451] width 20 height 18
click at [1091, 181] on button "Save" at bounding box center [1115, 181] width 80 height 33
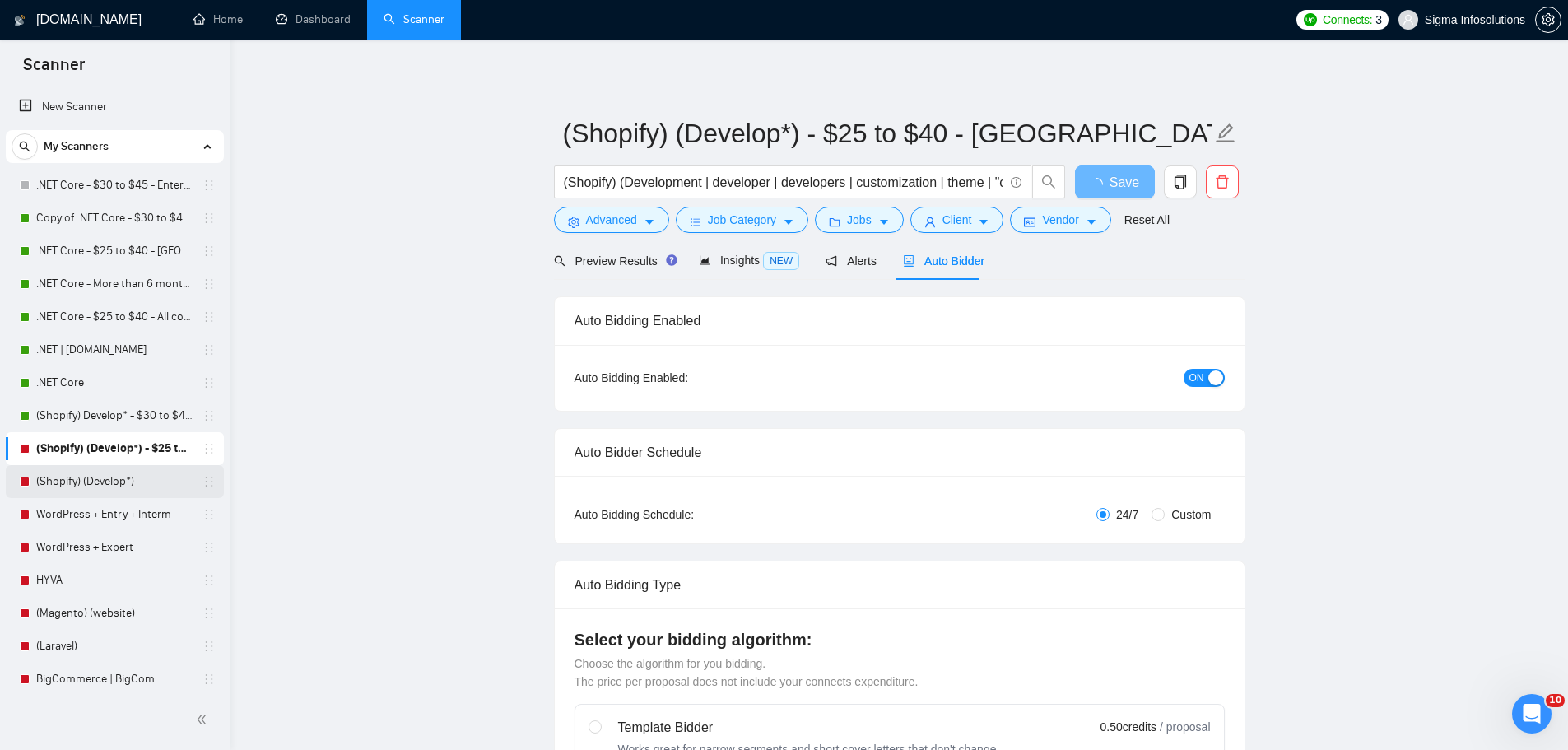
click at [111, 483] on link "(Shopify) (Develop*)" at bounding box center [114, 481] width 156 height 33
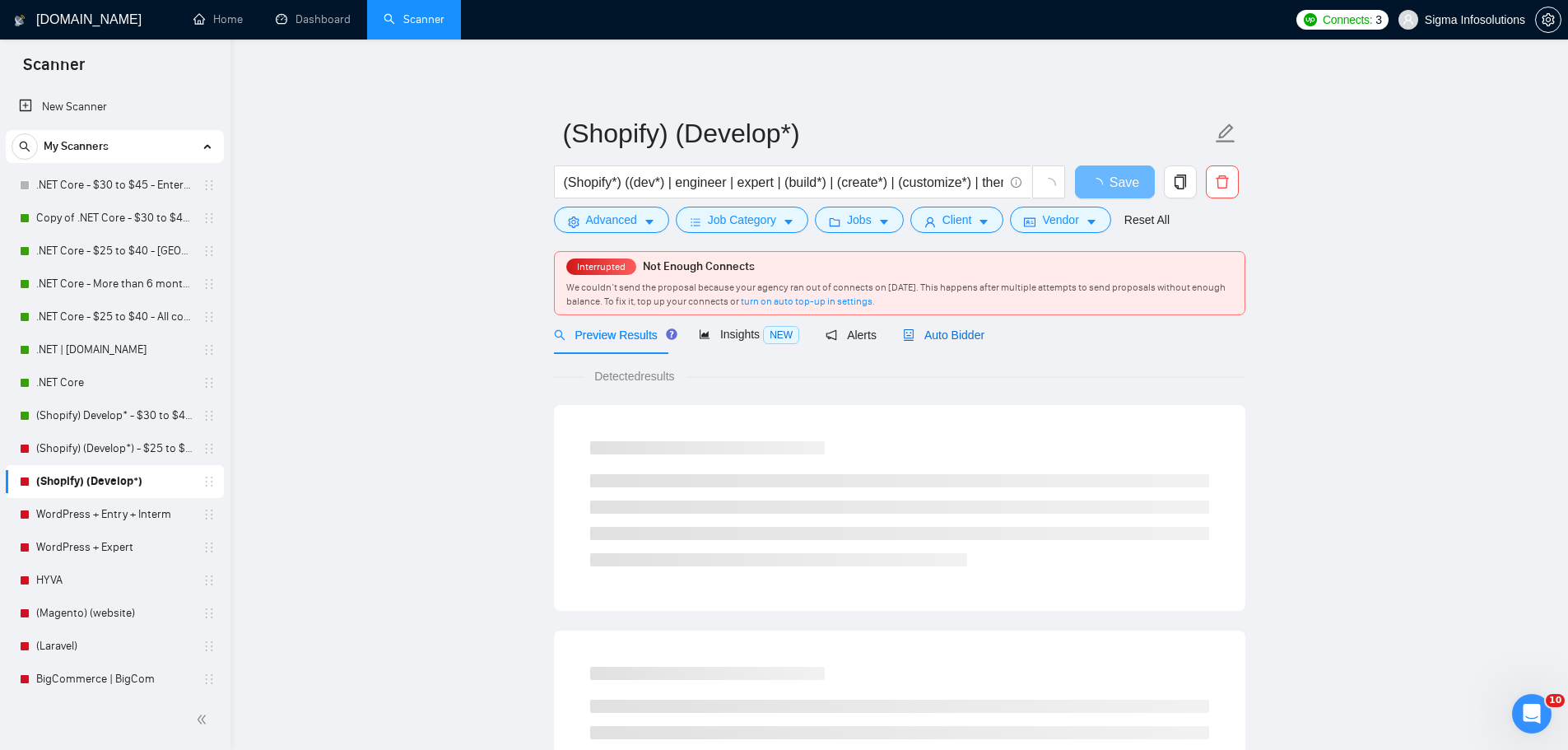
click at [947, 338] on span "Auto Bidder" at bounding box center [944, 335] width 82 height 13
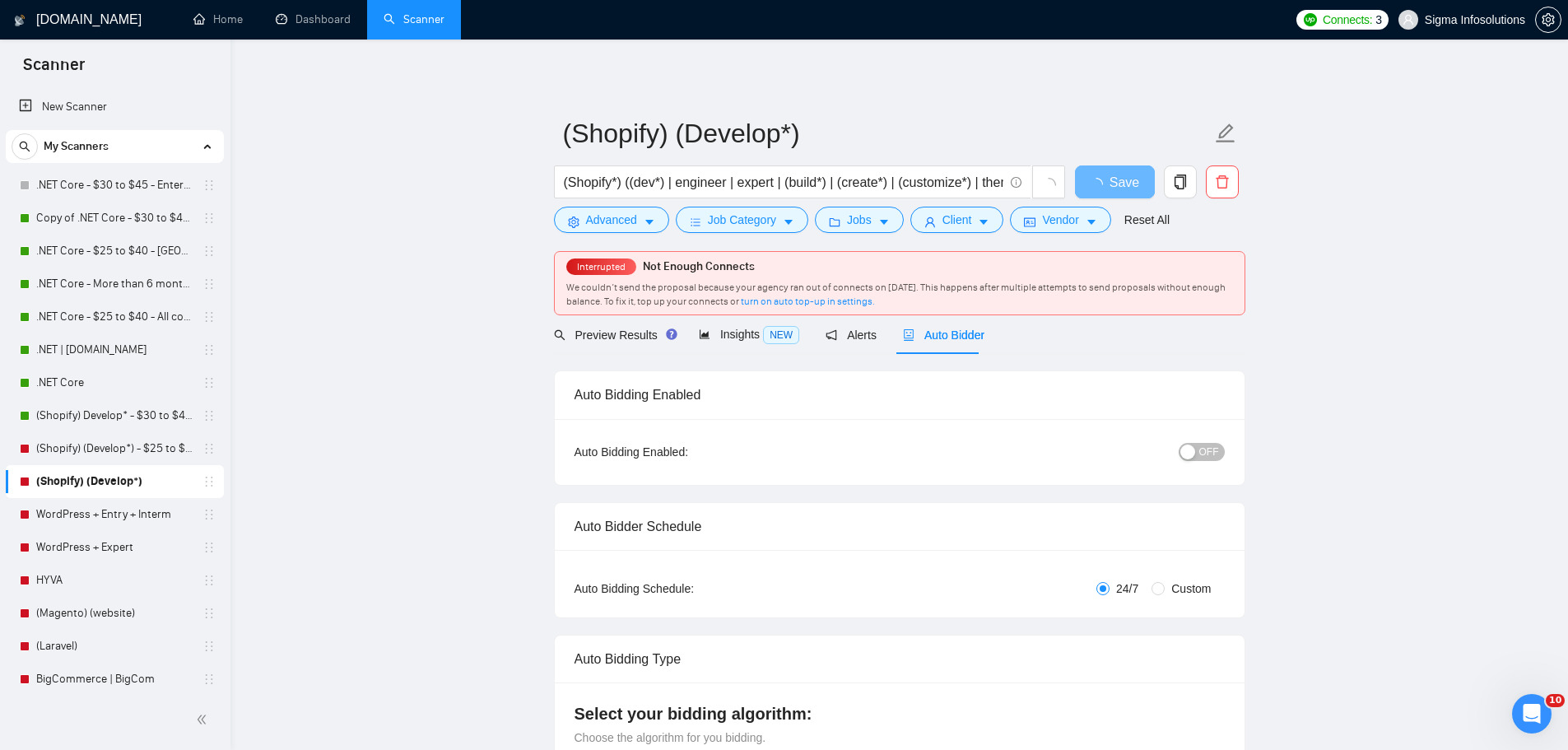
click at [1199, 452] on button "OFF" at bounding box center [1201, 451] width 47 height 18
click at [1113, 191] on span "Save" at bounding box center [1115, 182] width 30 height 20
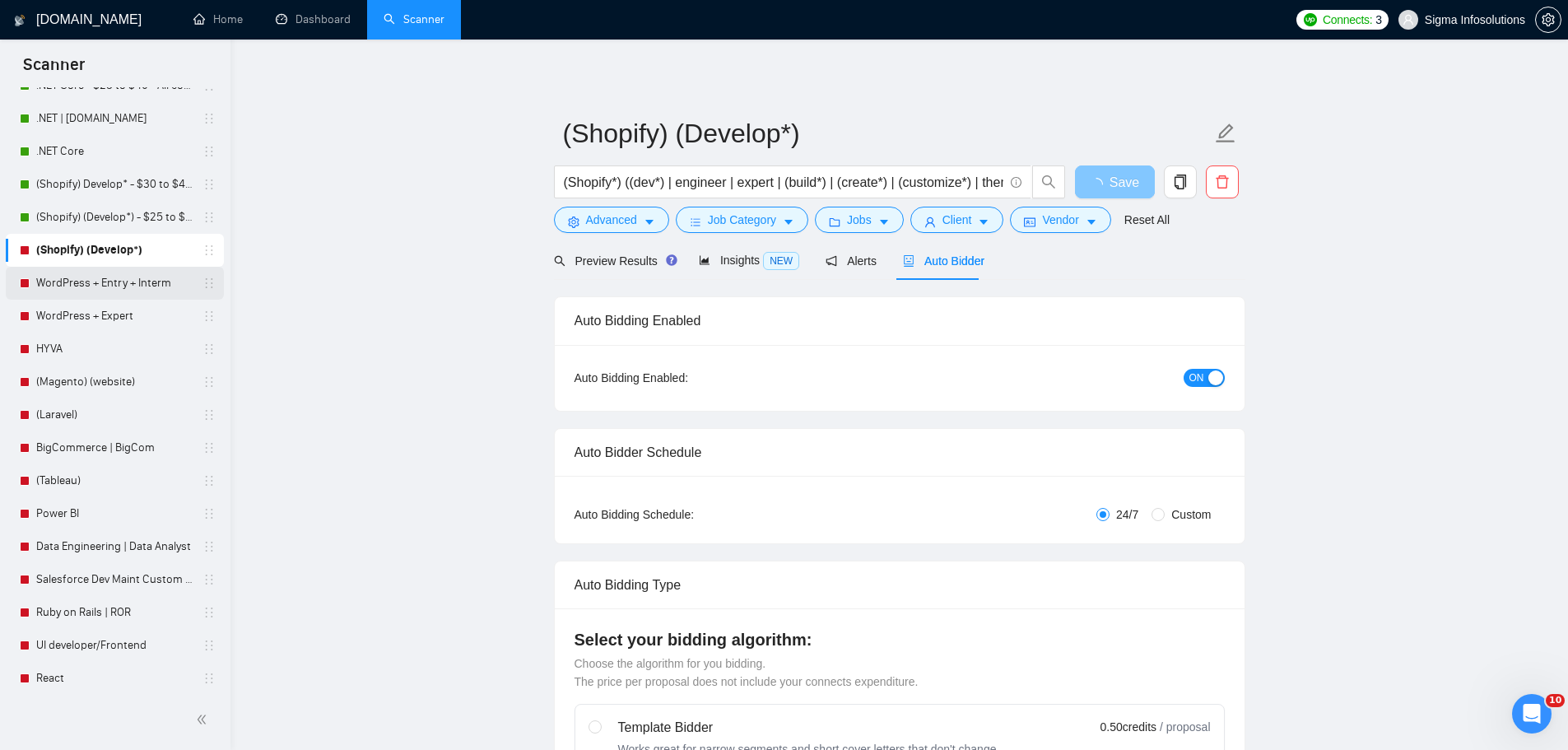
scroll to position [247, 0]
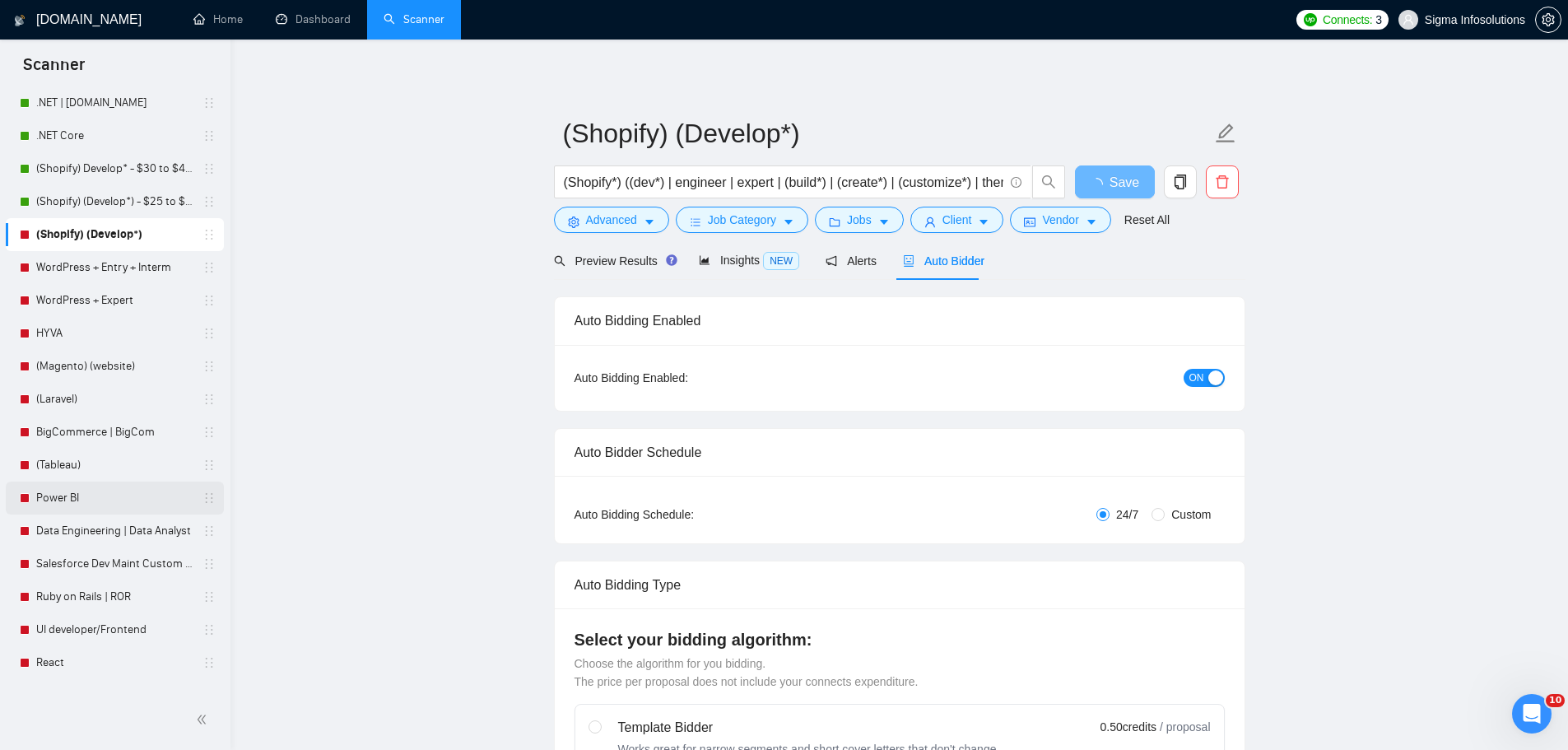
click at [104, 494] on link "Power BI" at bounding box center [114, 497] width 156 height 33
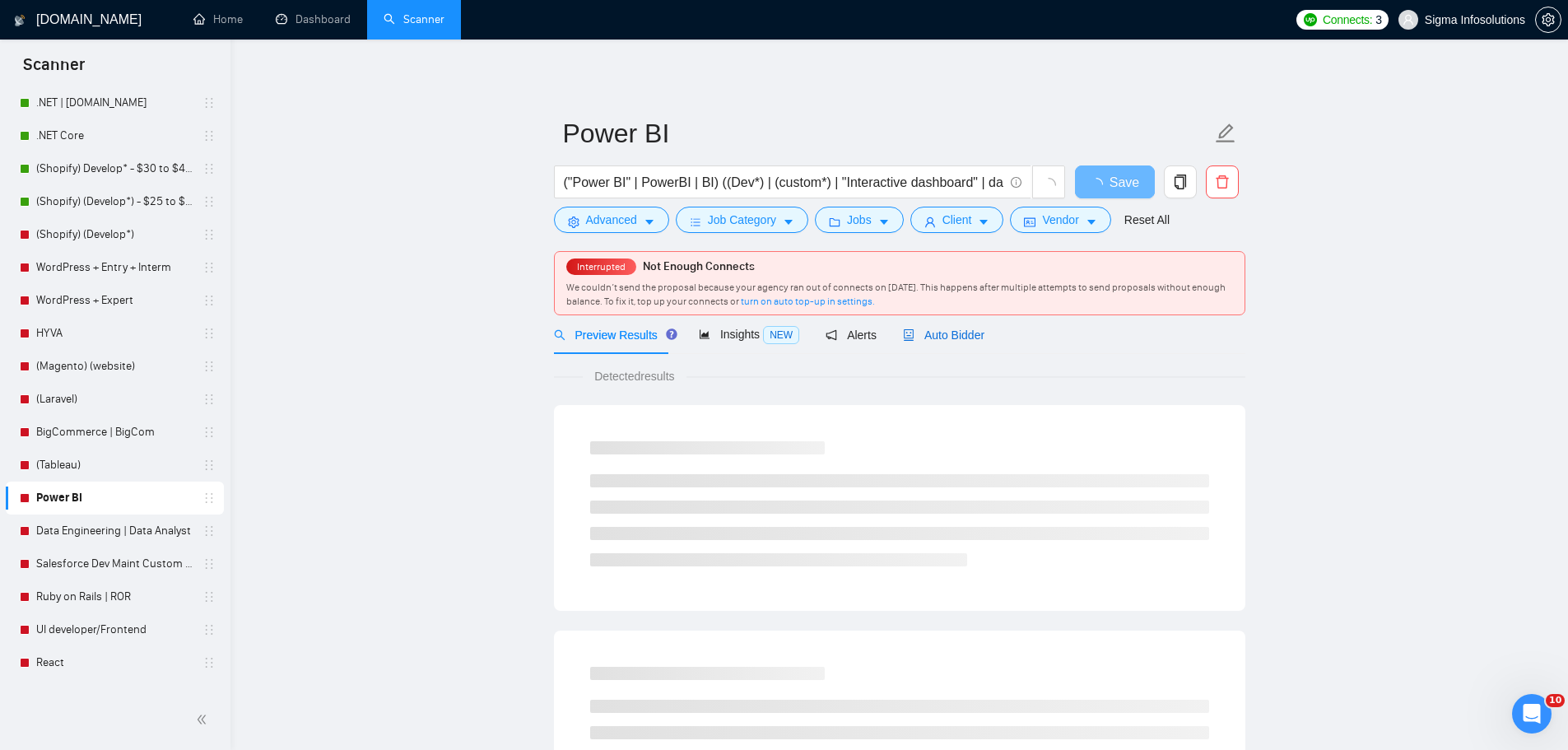
click at [922, 335] on span "Auto Bidder" at bounding box center [944, 335] width 82 height 13
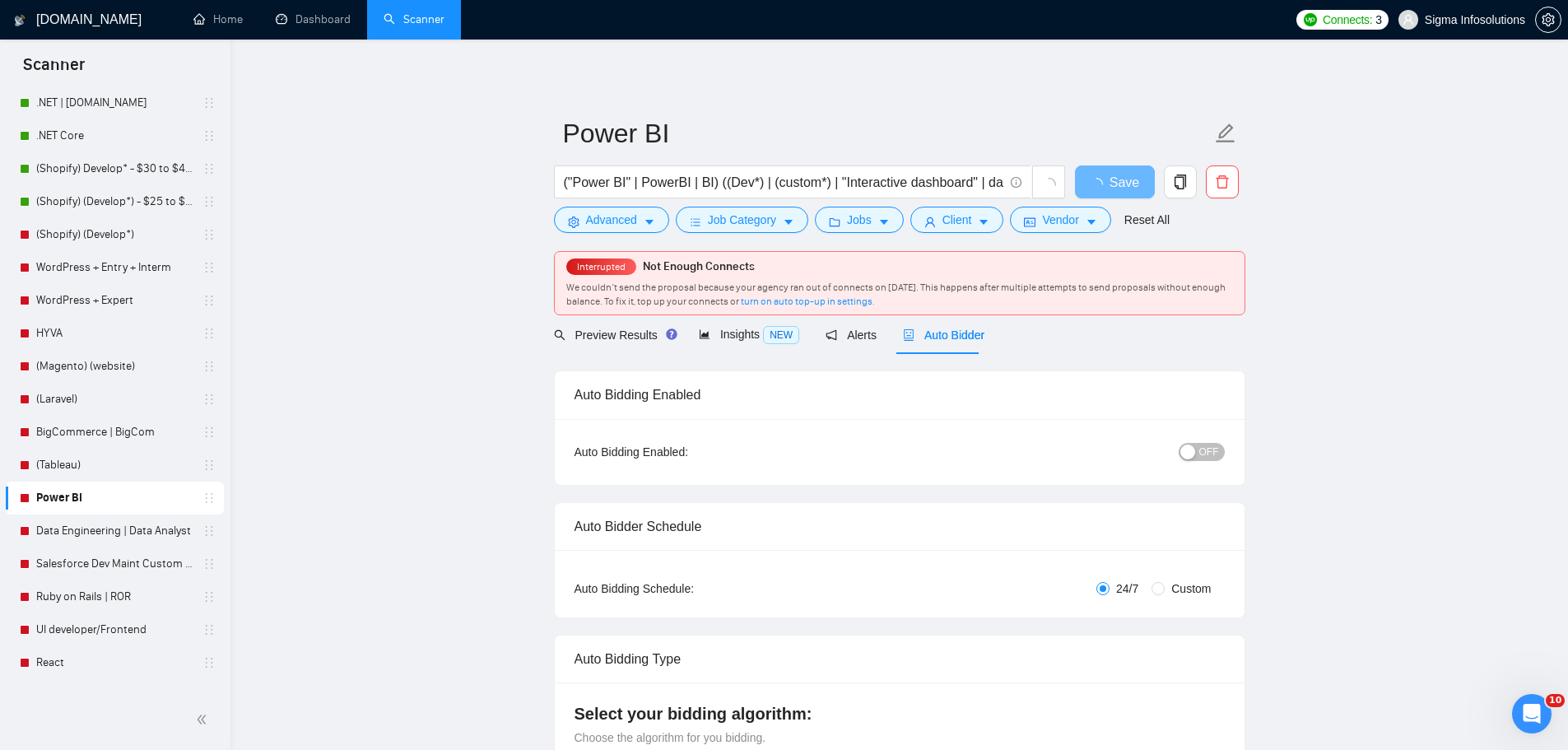
click at [1191, 450] on div "button" at bounding box center [1187, 452] width 15 height 15
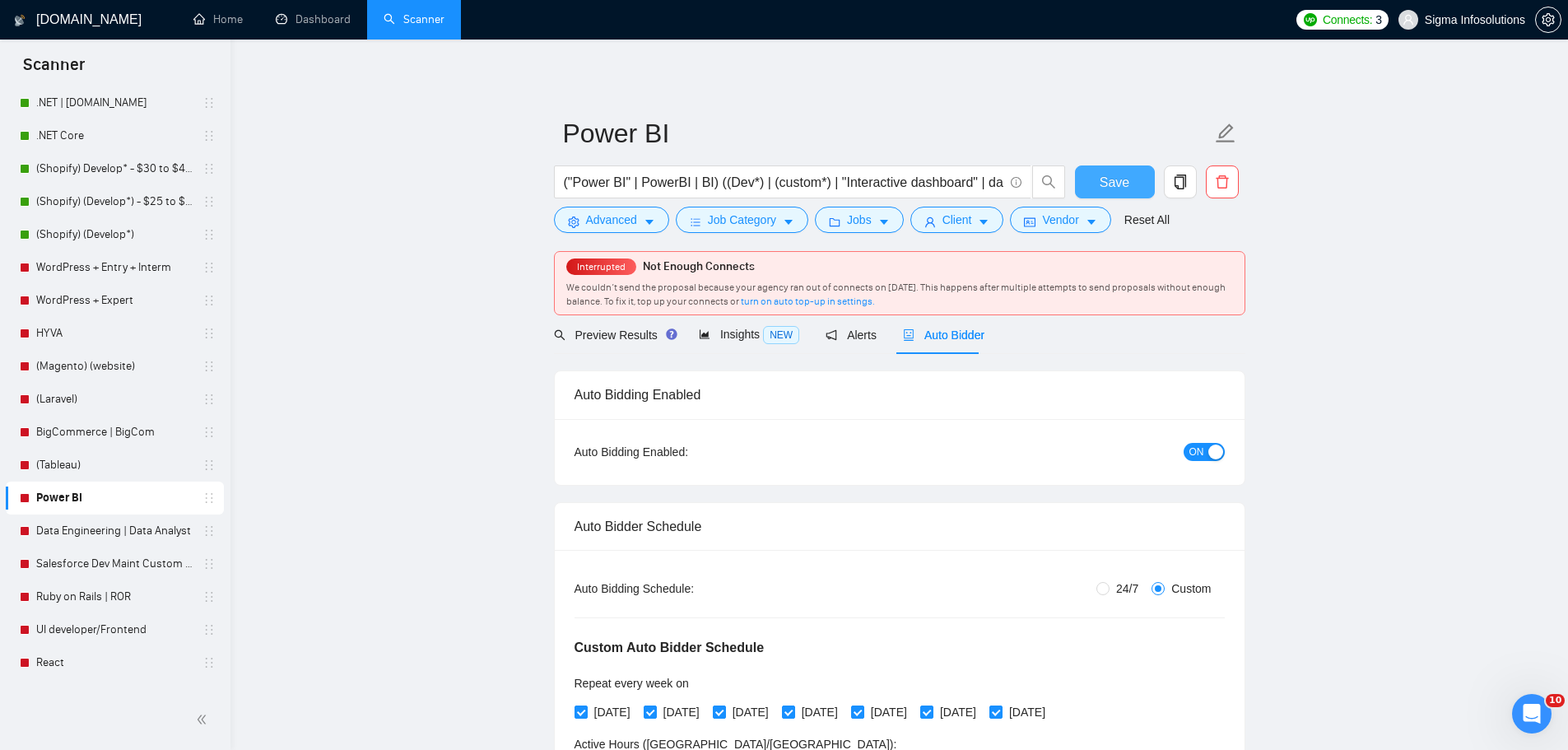
click at [1113, 190] on span "Save" at bounding box center [1115, 182] width 30 height 20
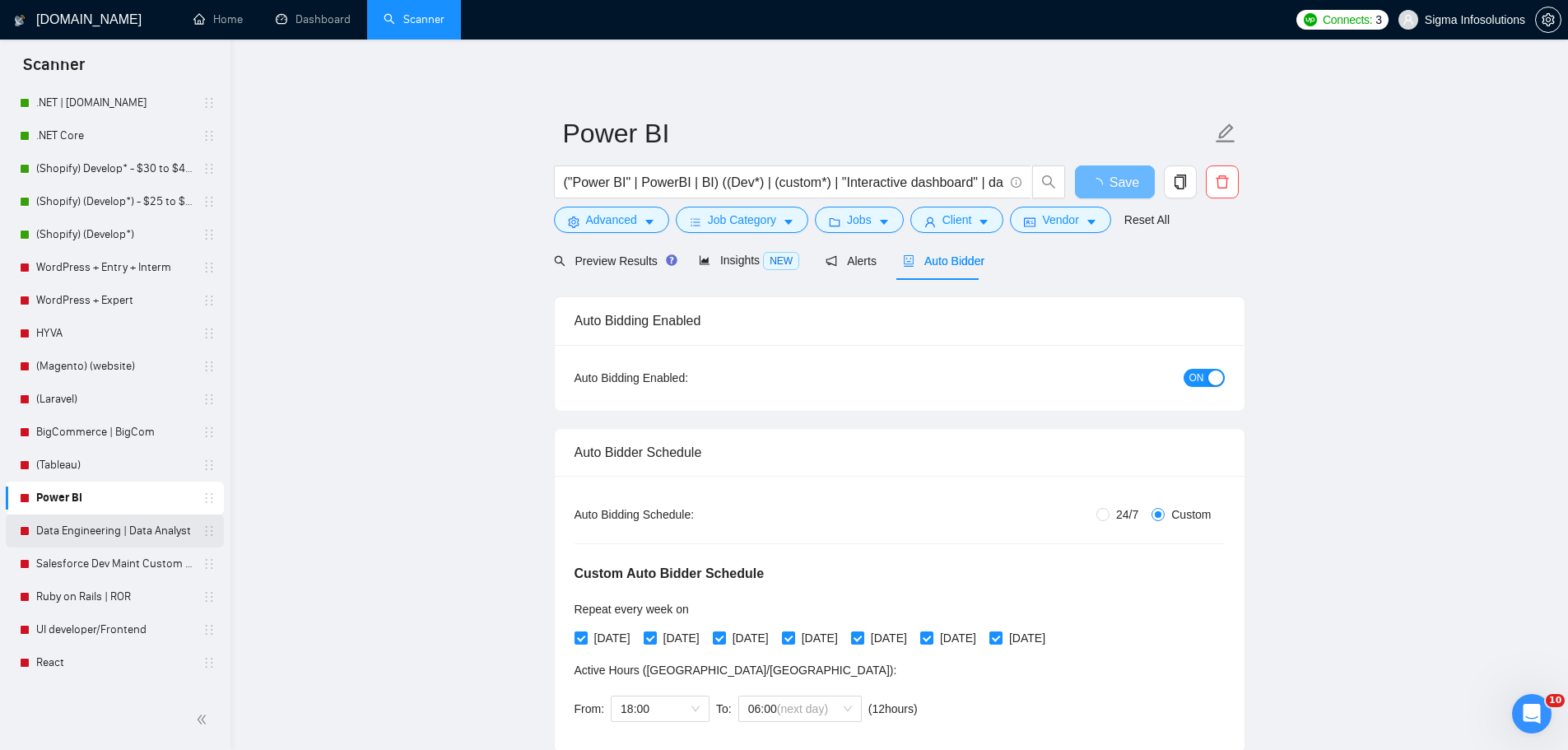
click at [104, 530] on link "Data Engineering | Data Analyst" at bounding box center [114, 530] width 156 height 33
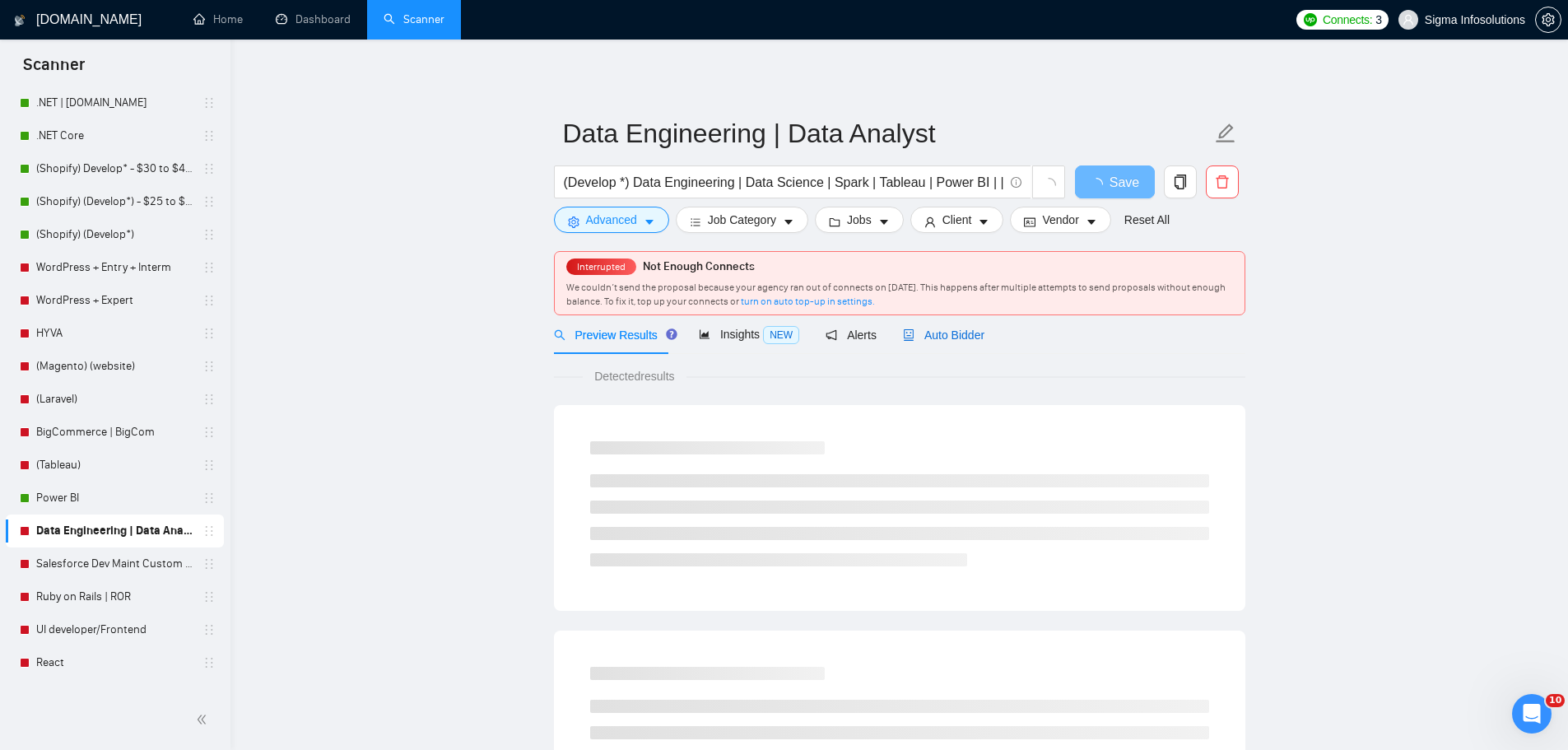
click at [954, 331] on span "Auto Bidder" at bounding box center [944, 335] width 82 height 13
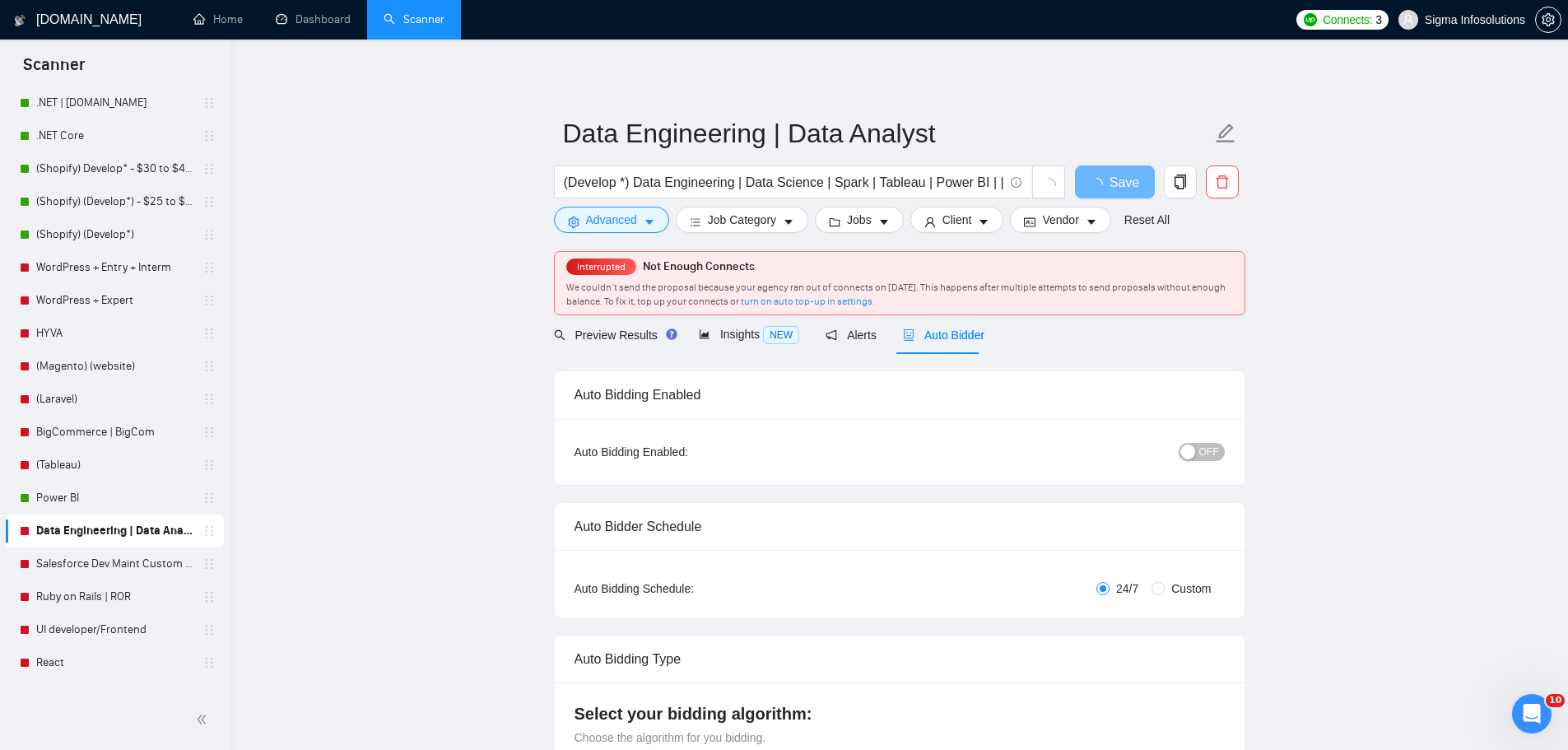
radio input "false"
radio input "true"
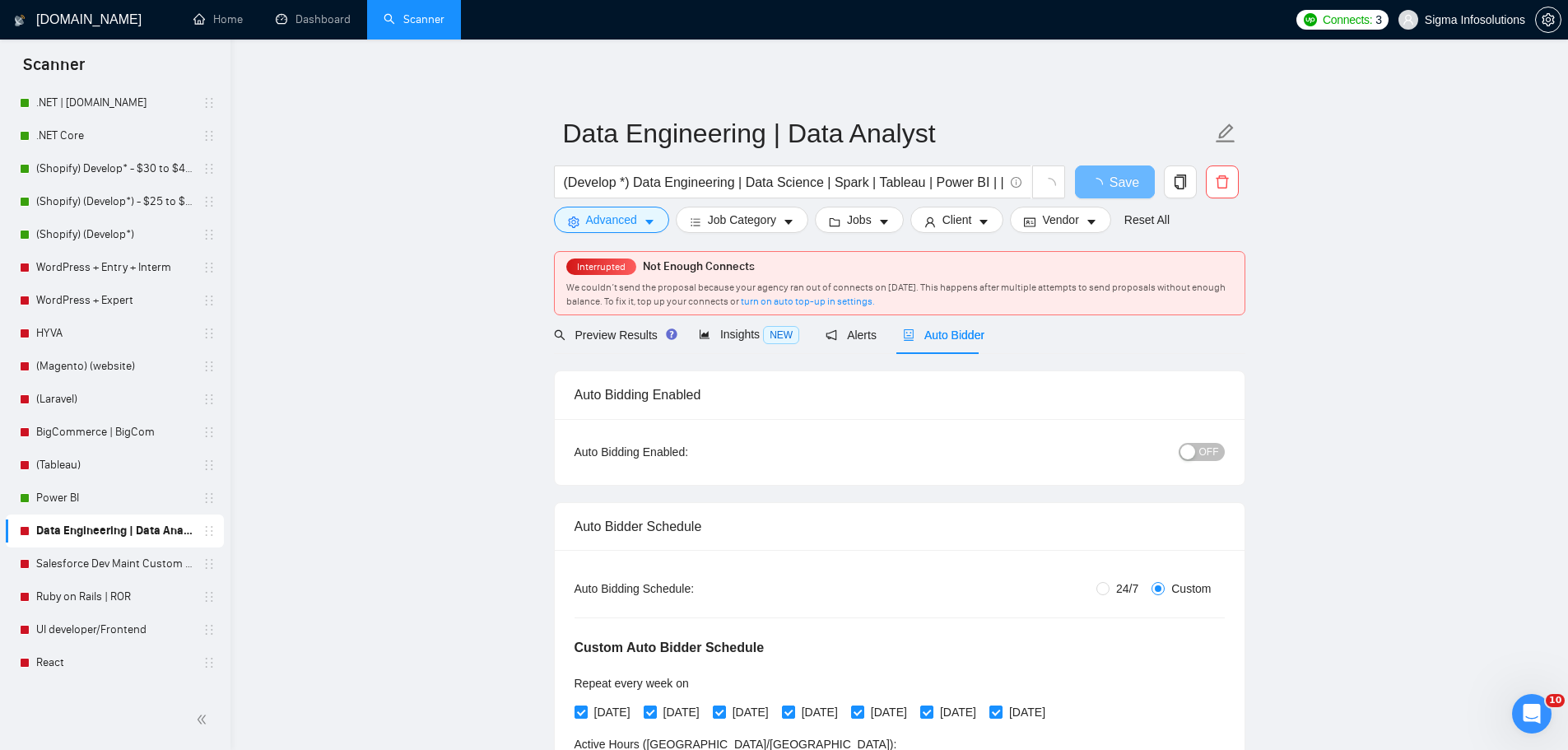
click at [1213, 452] on span "OFF" at bounding box center [1209, 451] width 20 height 18
click at [1111, 174] on span "Save" at bounding box center [1115, 182] width 30 height 20
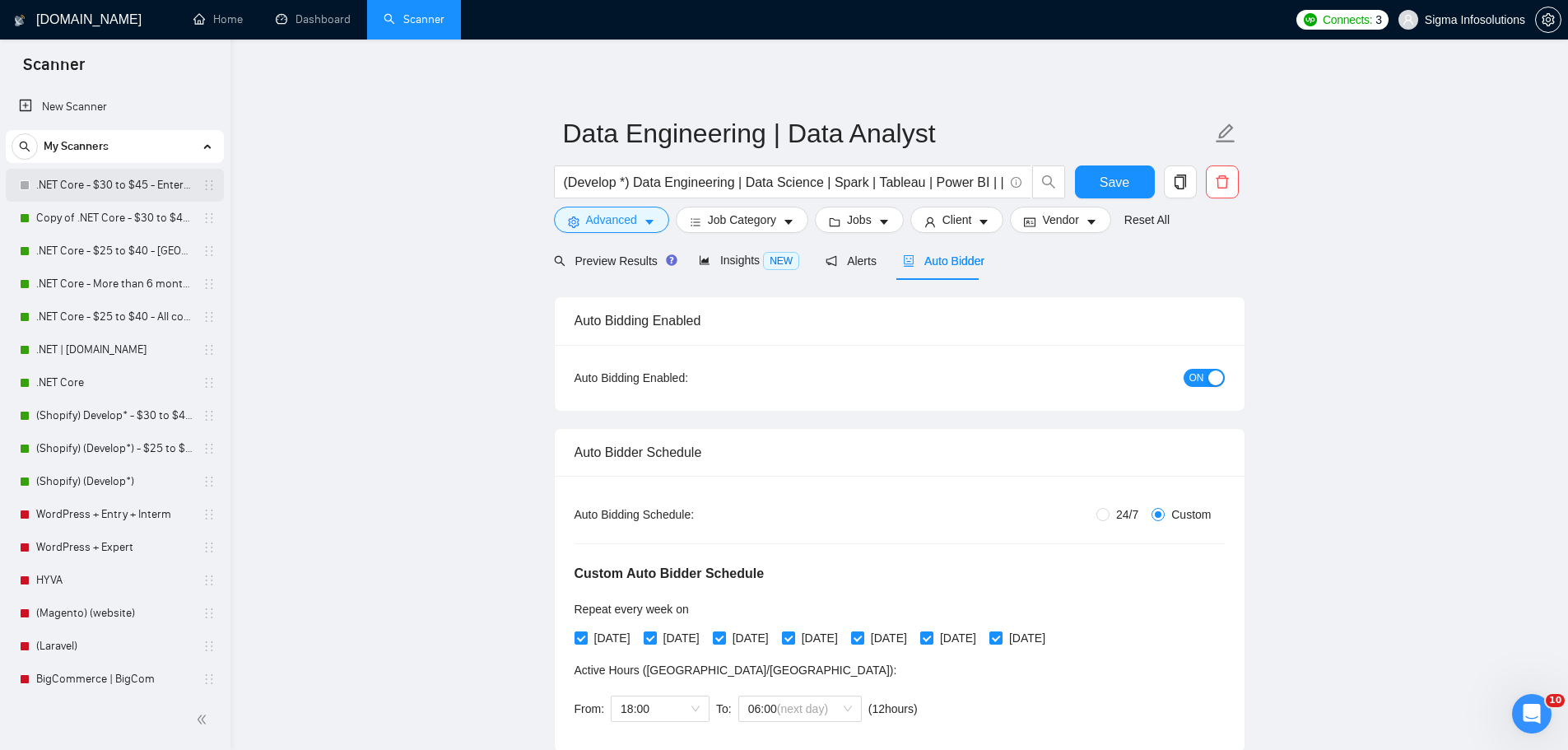
click at [84, 187] on link ".NET Core - $30 to $45 - Enterprise client - ROW" at bounding box center [114, 184] width 156 height 33
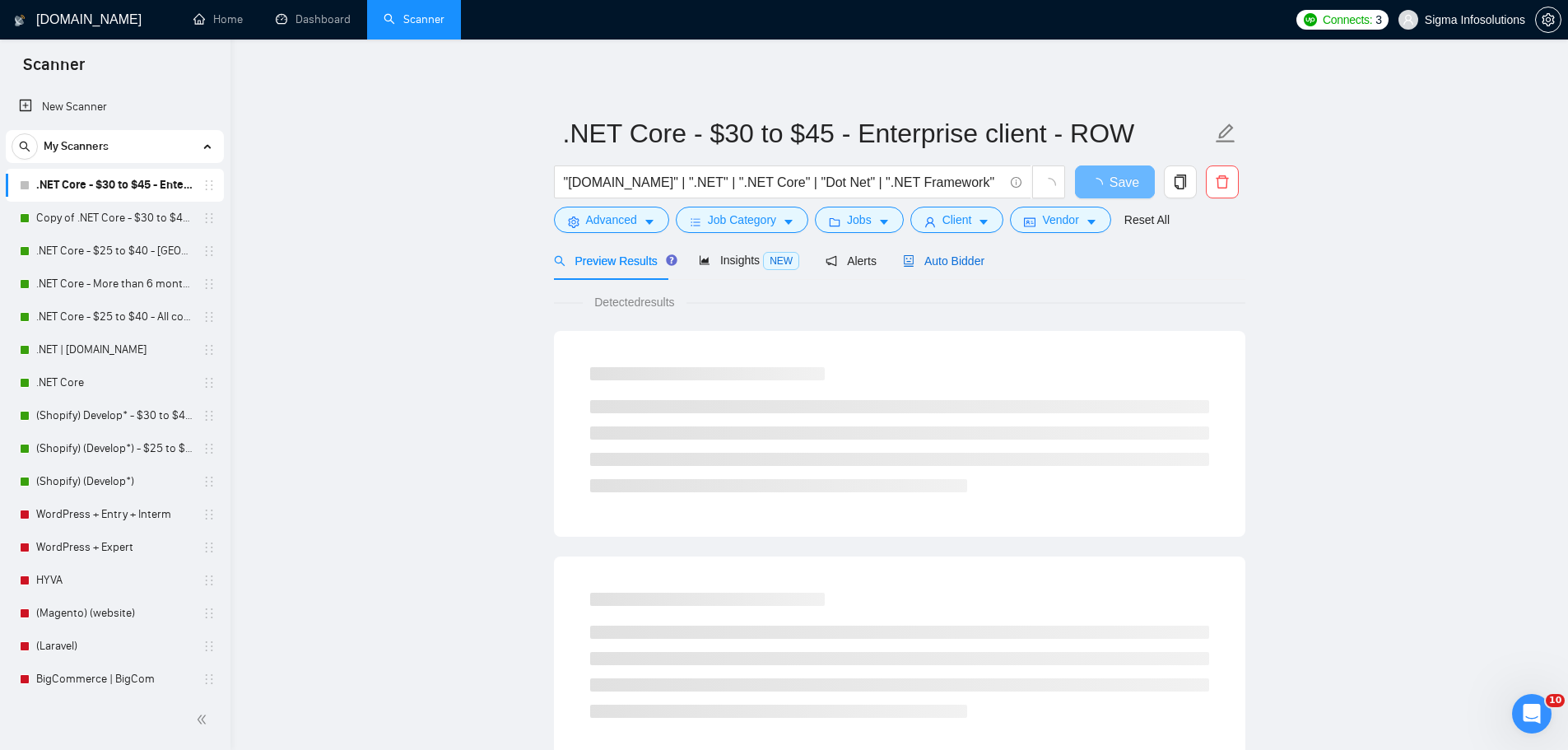
click at [940, 261] on span "Auto Bidder" at bounding box center [944, 261] width 82 height 13
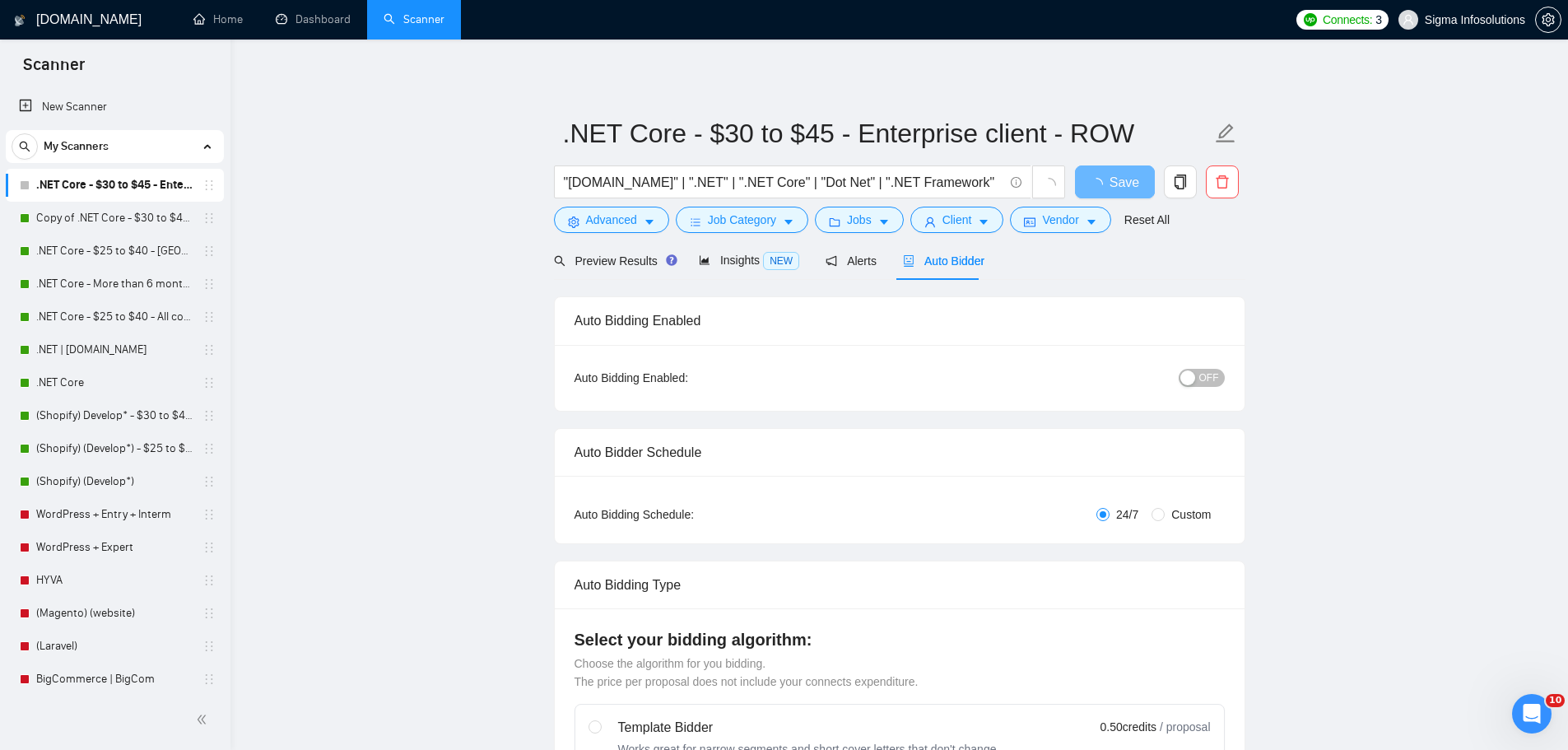
click at [1195, 373] on div "button" at bounding box center [1187, 378] width 15 height 15
click at [1119, 185] on span "Save" at bounding box center [1115, 182] width 30 height 20
click at [231, 15] on link "Home" at bounding box center [218, 19] width 49 height 14
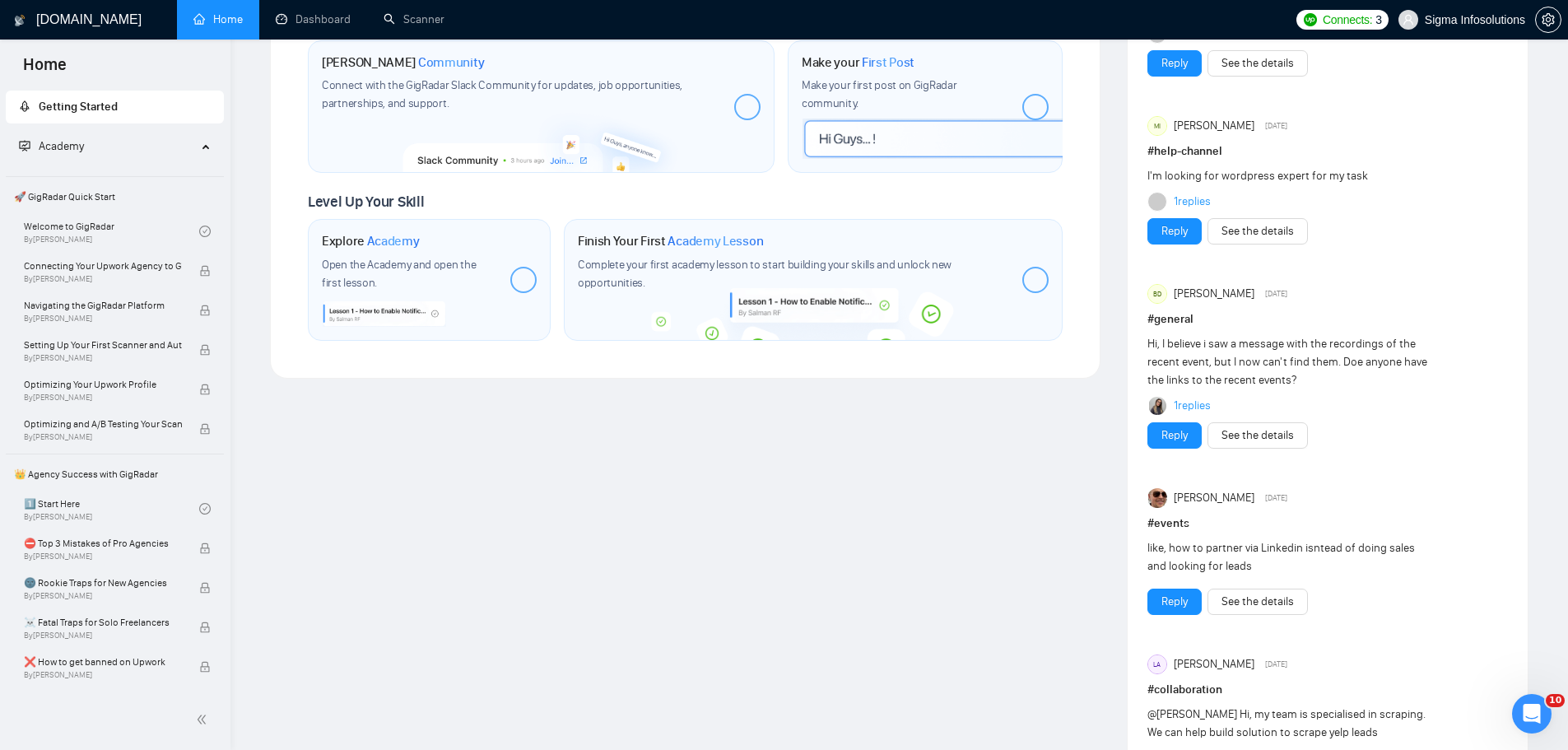
scroll to position [613, 0]
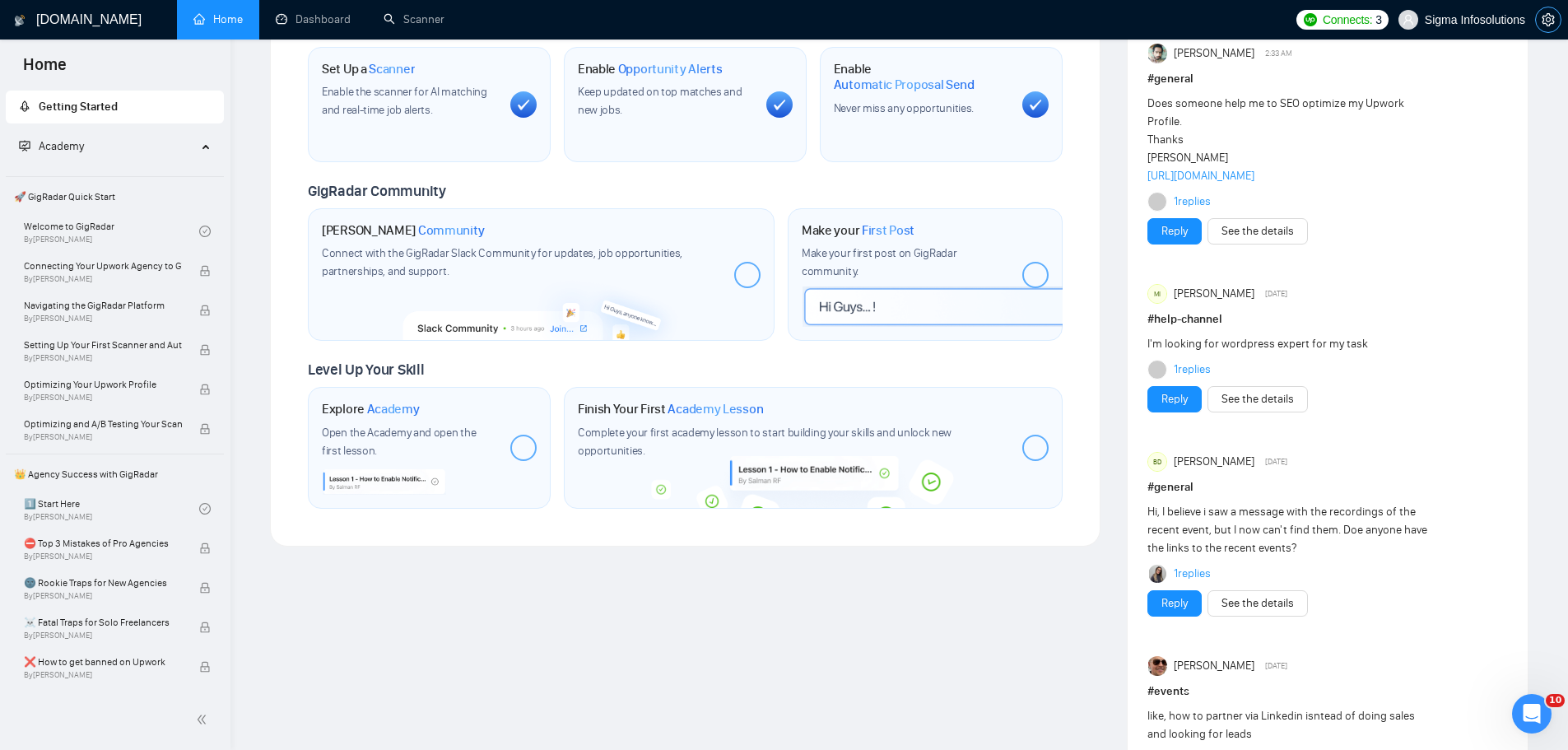
click at [1548, 16] on icon "setting" at bounding box center [1548, 20] width 13 height 13
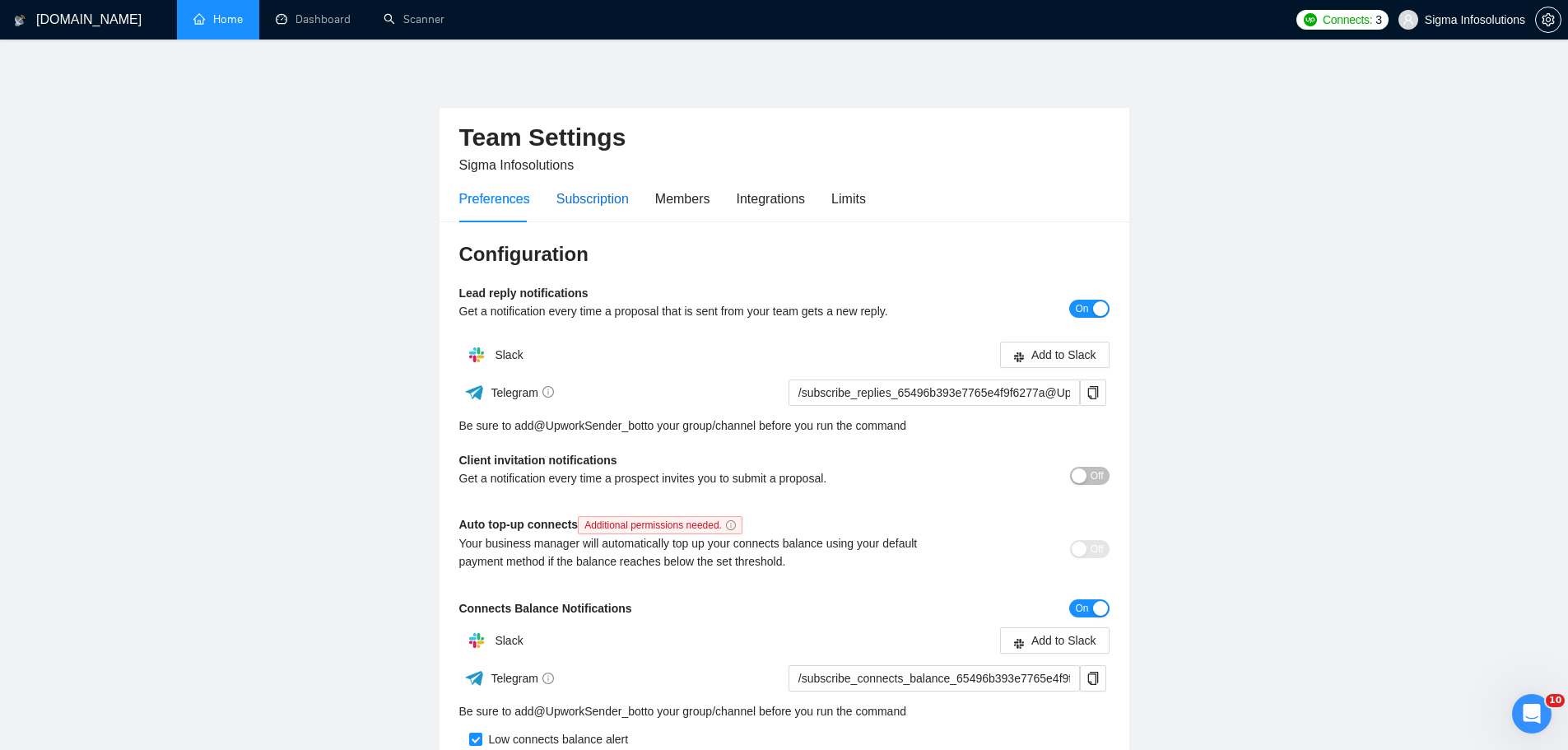
click at [573, 201] on div "Subscription" at bounding box center [593, 199] width 73 height 20
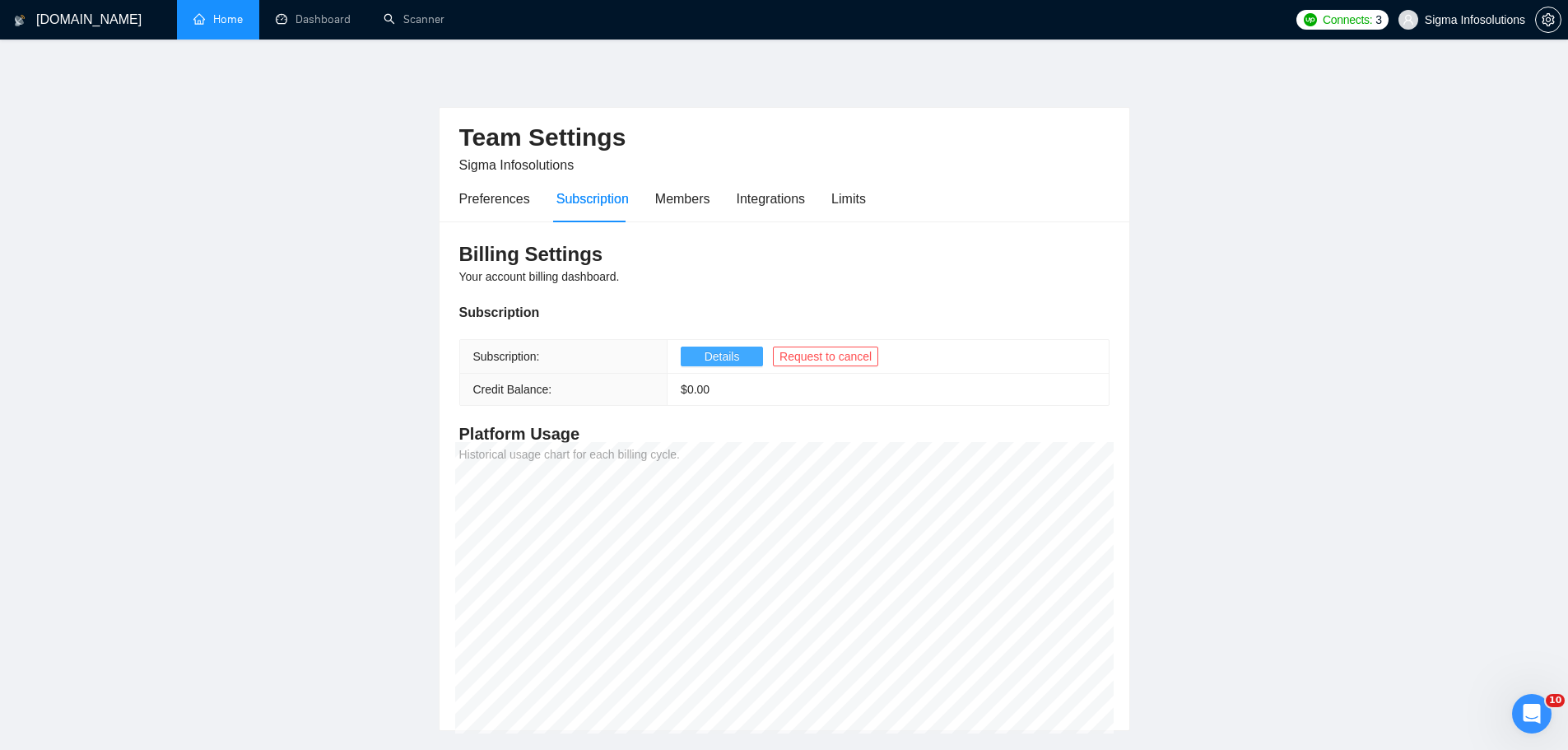
click at [723, 353] on span "Details" at bounding box center [722, 355] width 35 height 18
click at [655, 204] on div "Members" at bounding box center [682, 199] width 55 height 20
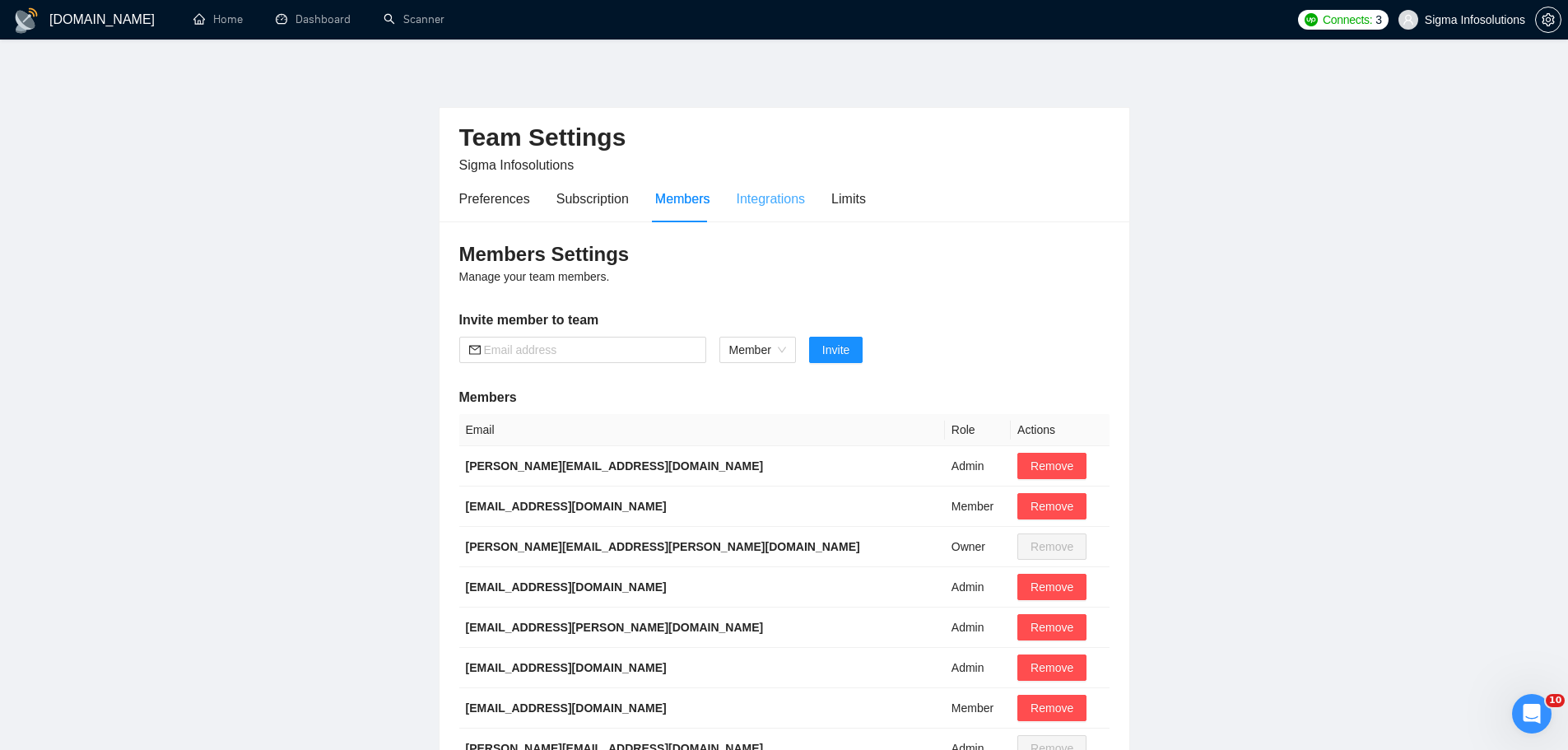
click at [749, 187] on div "Integrations" at bounding box center [771, 198] width 69 height 47
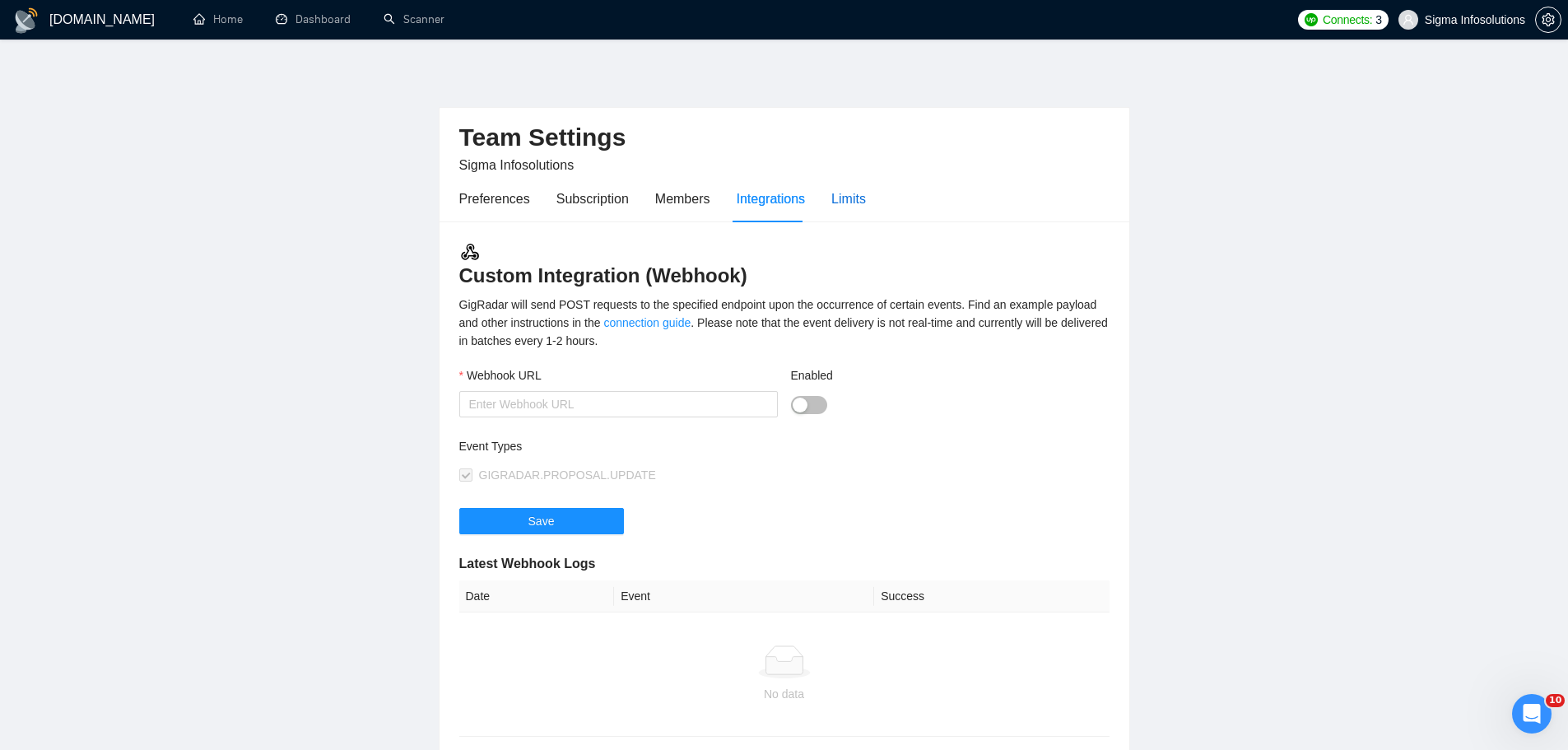
click at [841, 195] on div "Limits" at bounding box center [848, 199] width 34 height 20
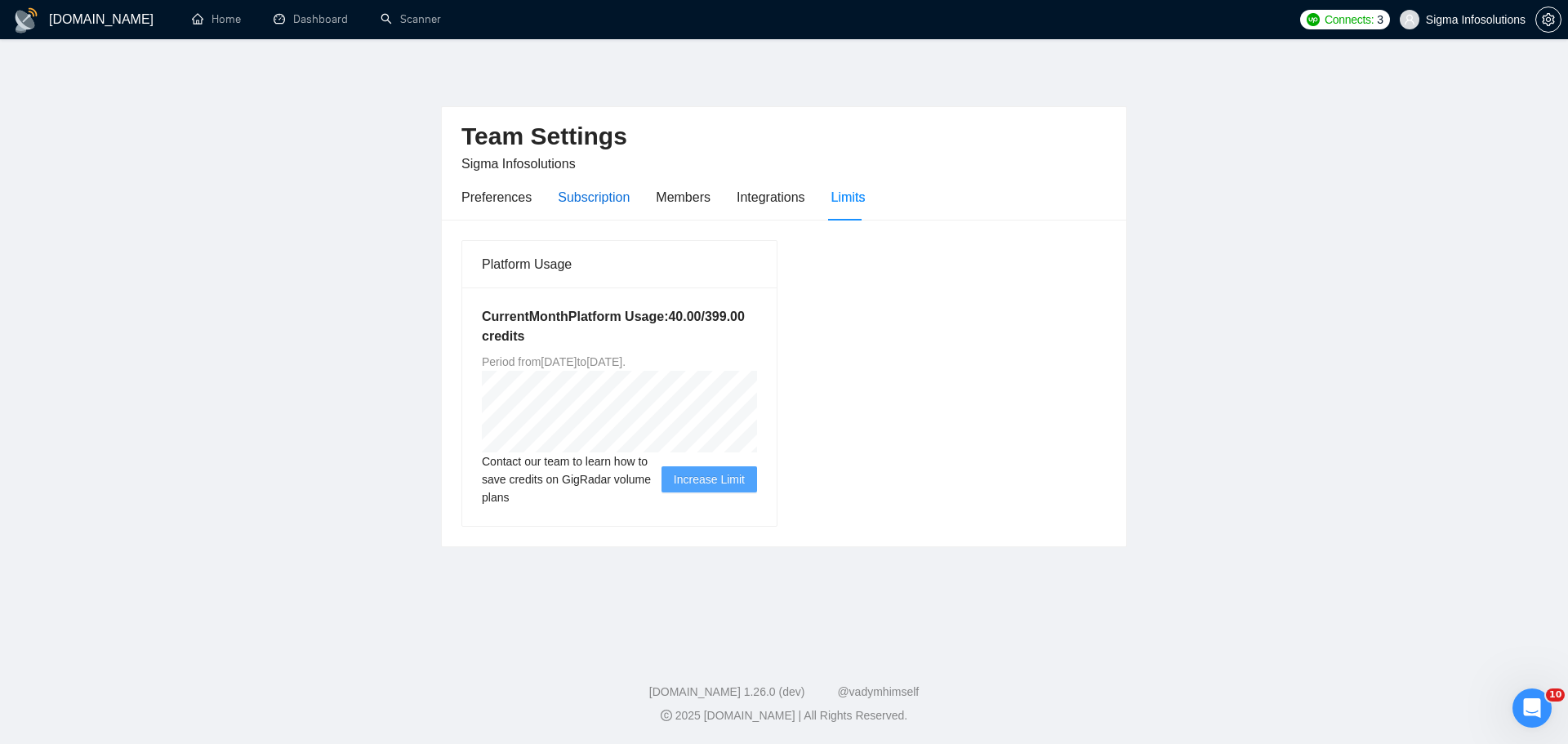
click at [593, 196] on div "Subscription" at bounding box center [594, 198] width 72 height 20
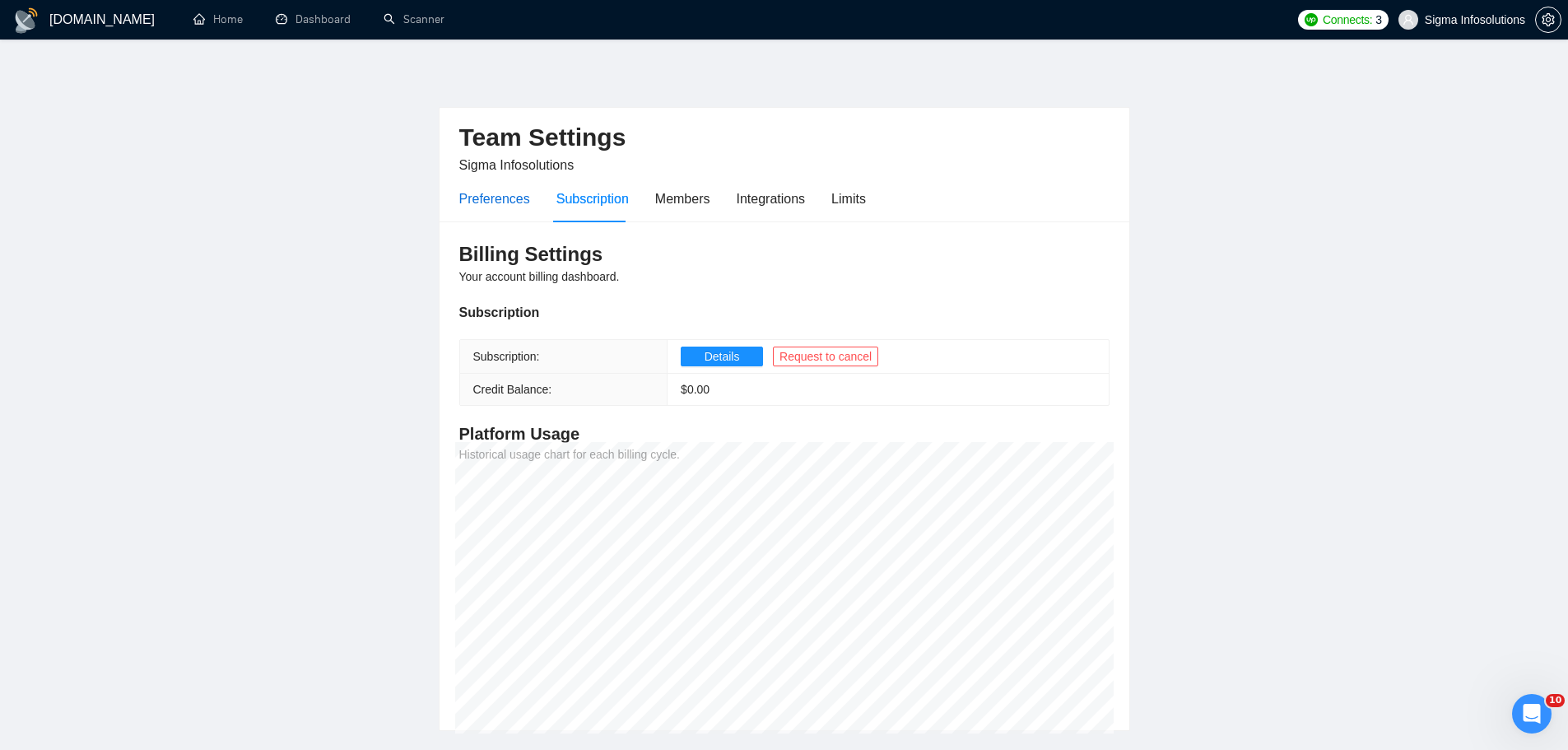
click at [501, 196] on div "Preferences" at bounding box center [494, 199] width 71 height 20
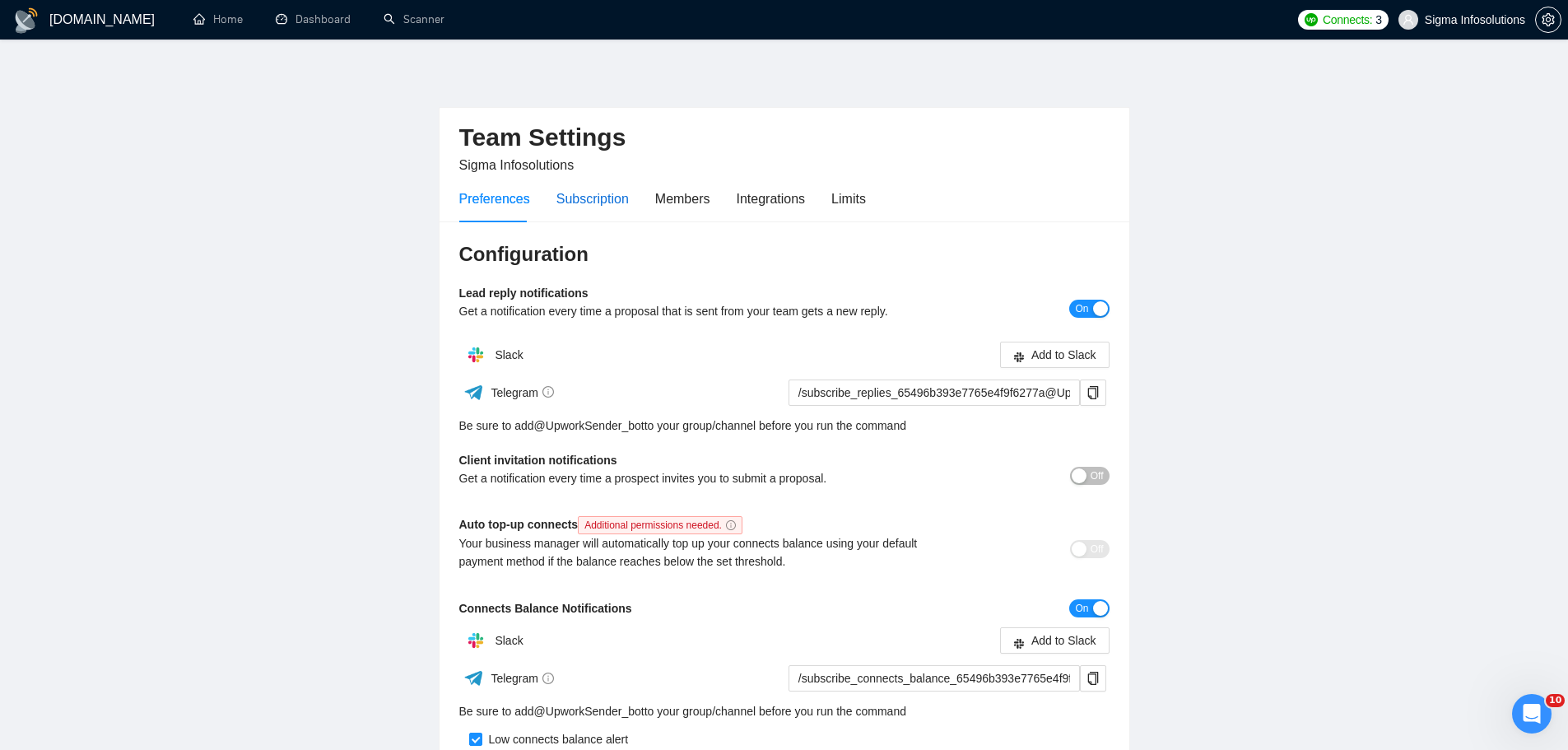
click at [583, 201] on div "Subscription" at bounding box center [593, 199] width 73 height 20
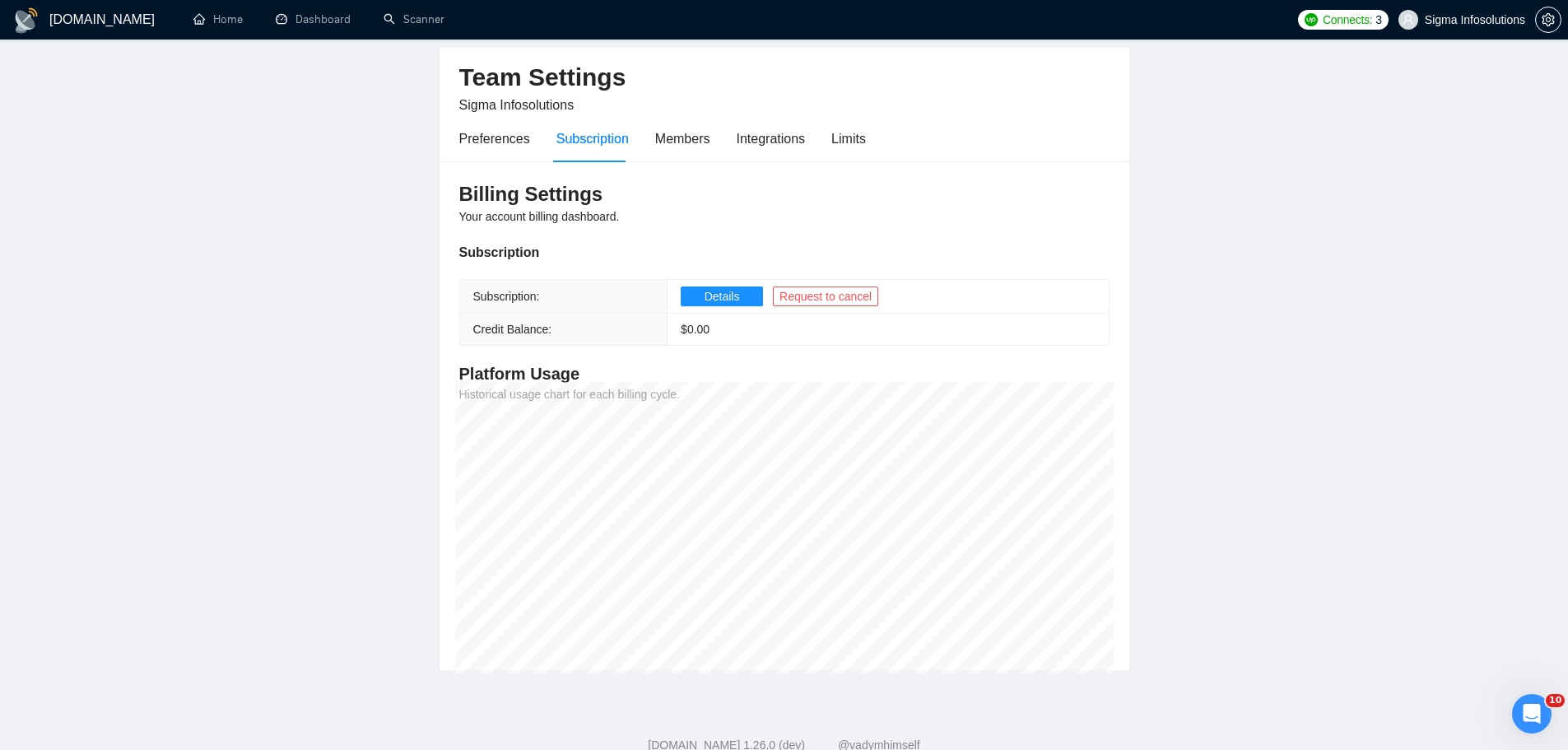
scroll to position [108, 0]
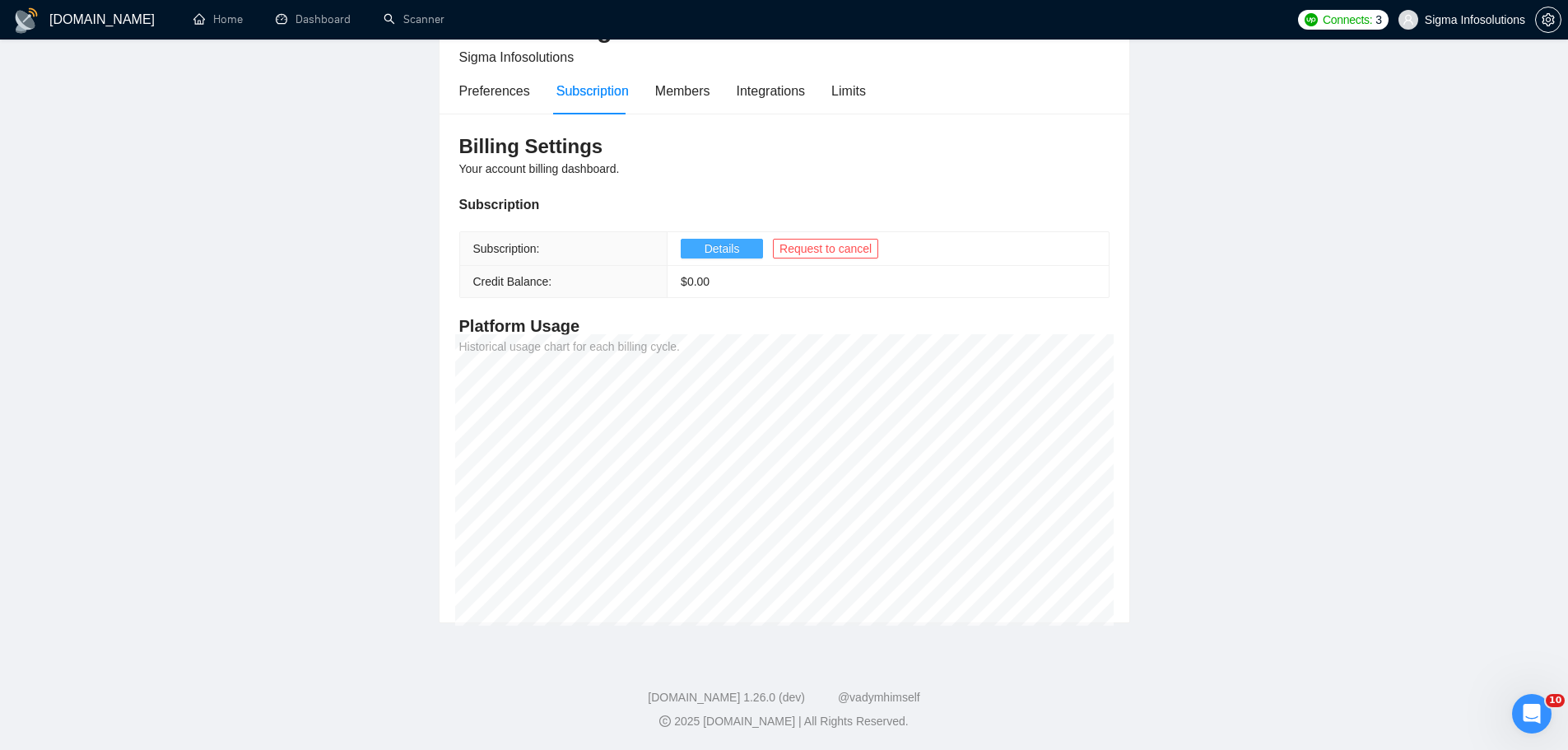
click at [736, 248] on span "Details" at bounding box center [722, 248] width 35 height 18
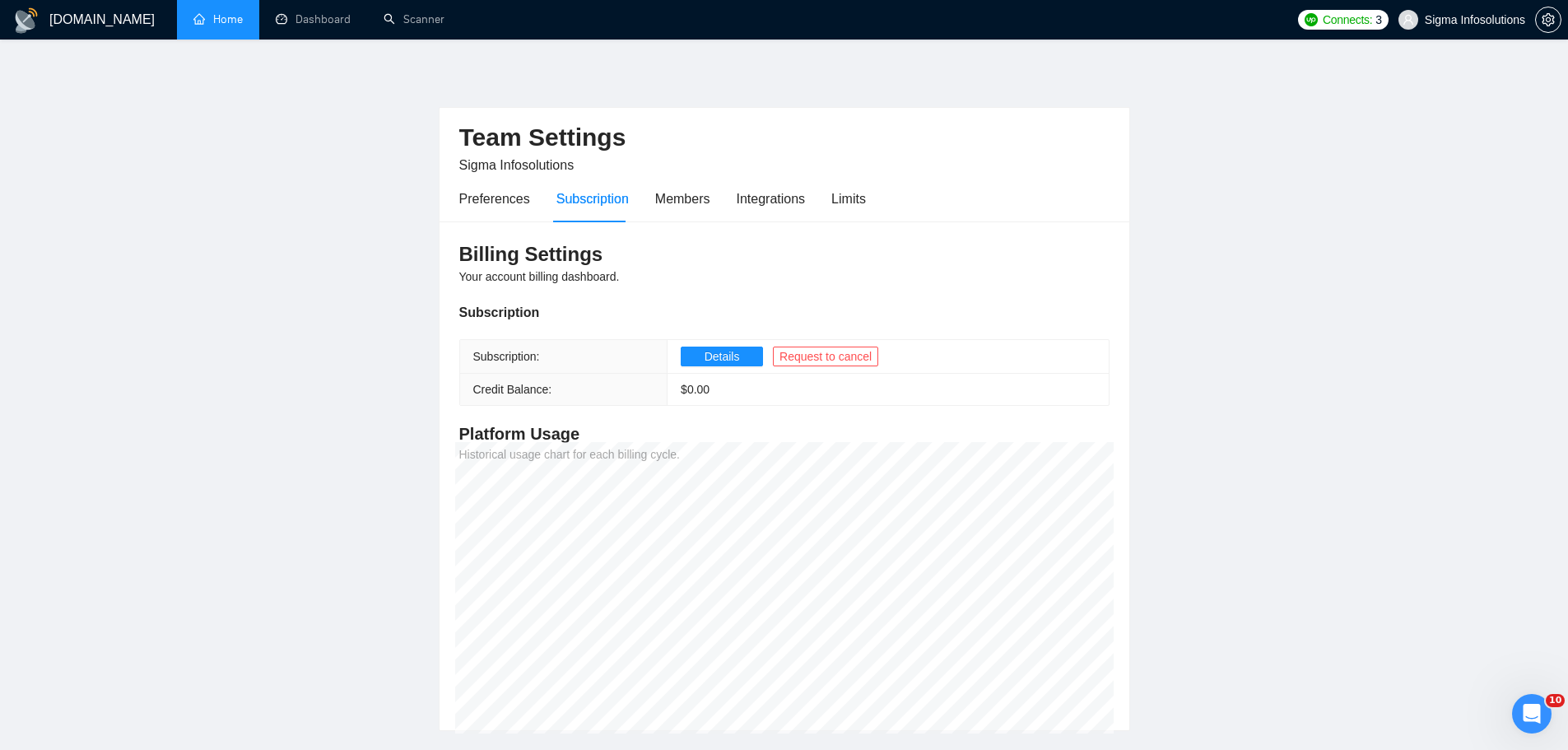
click at [226, 15] on link "Home" at bounding box center [218, 19] width 49 height 14
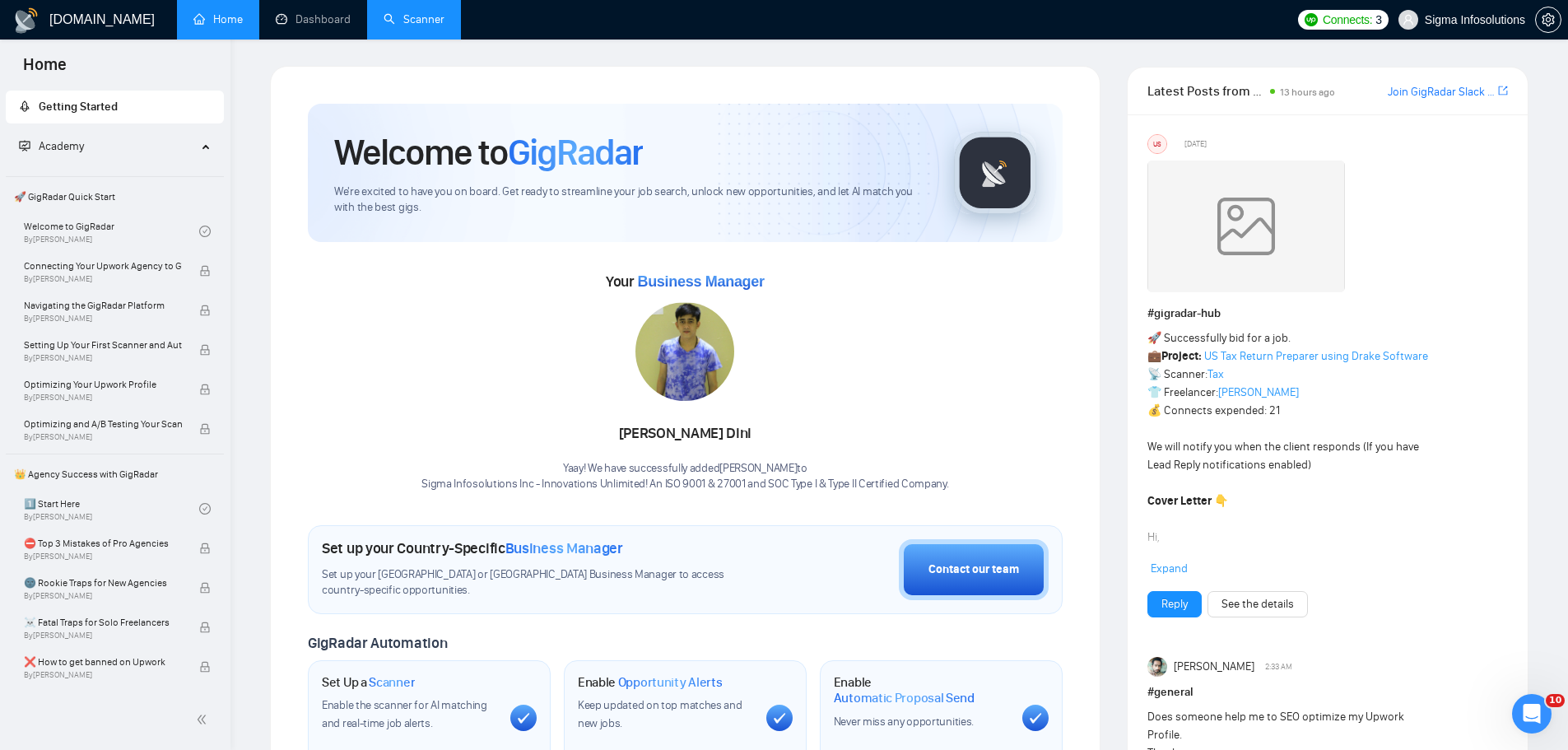
click at [385, 15] on link "Scanner" at bounding box center [413, 19] width 60 height 14
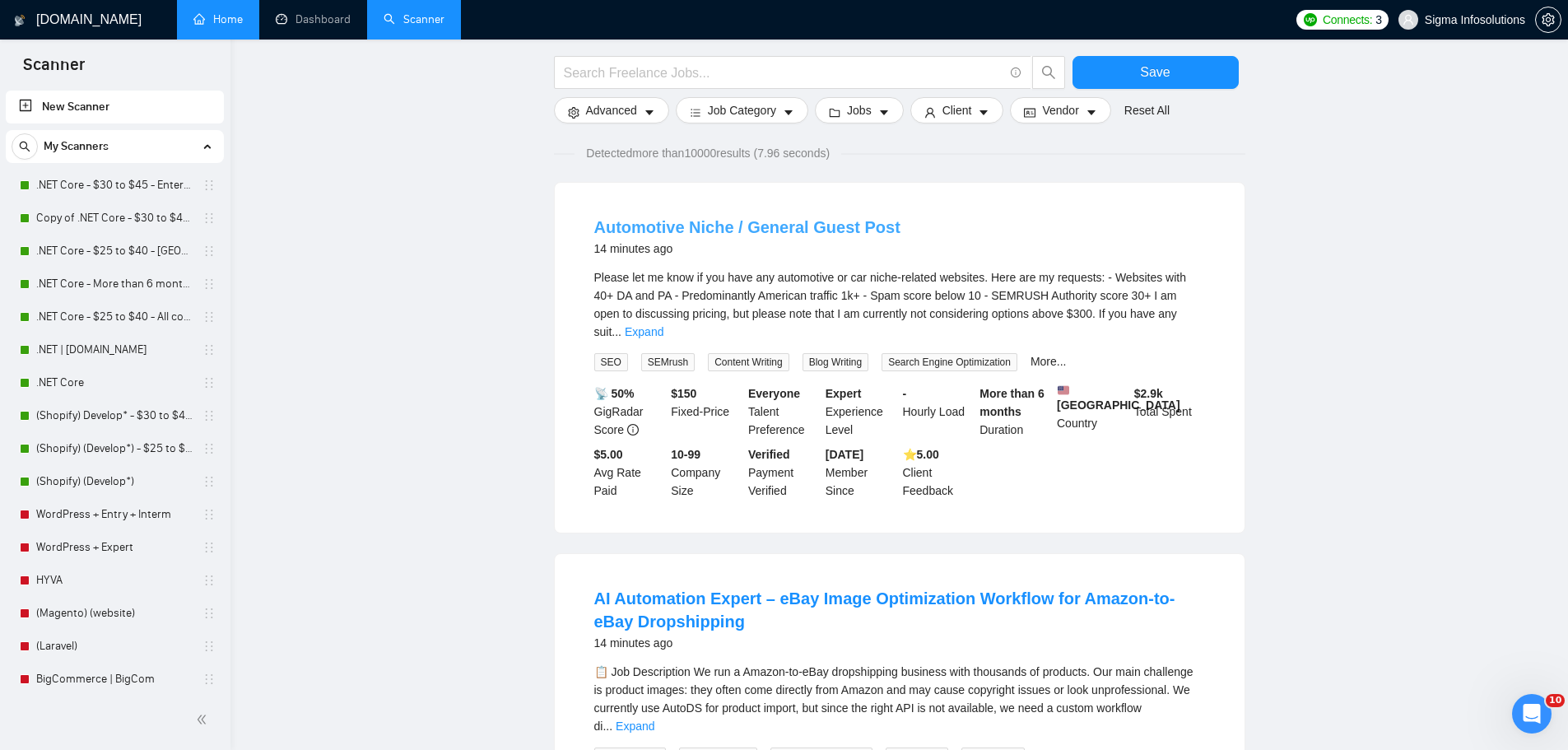
scroll to position [247, 0]
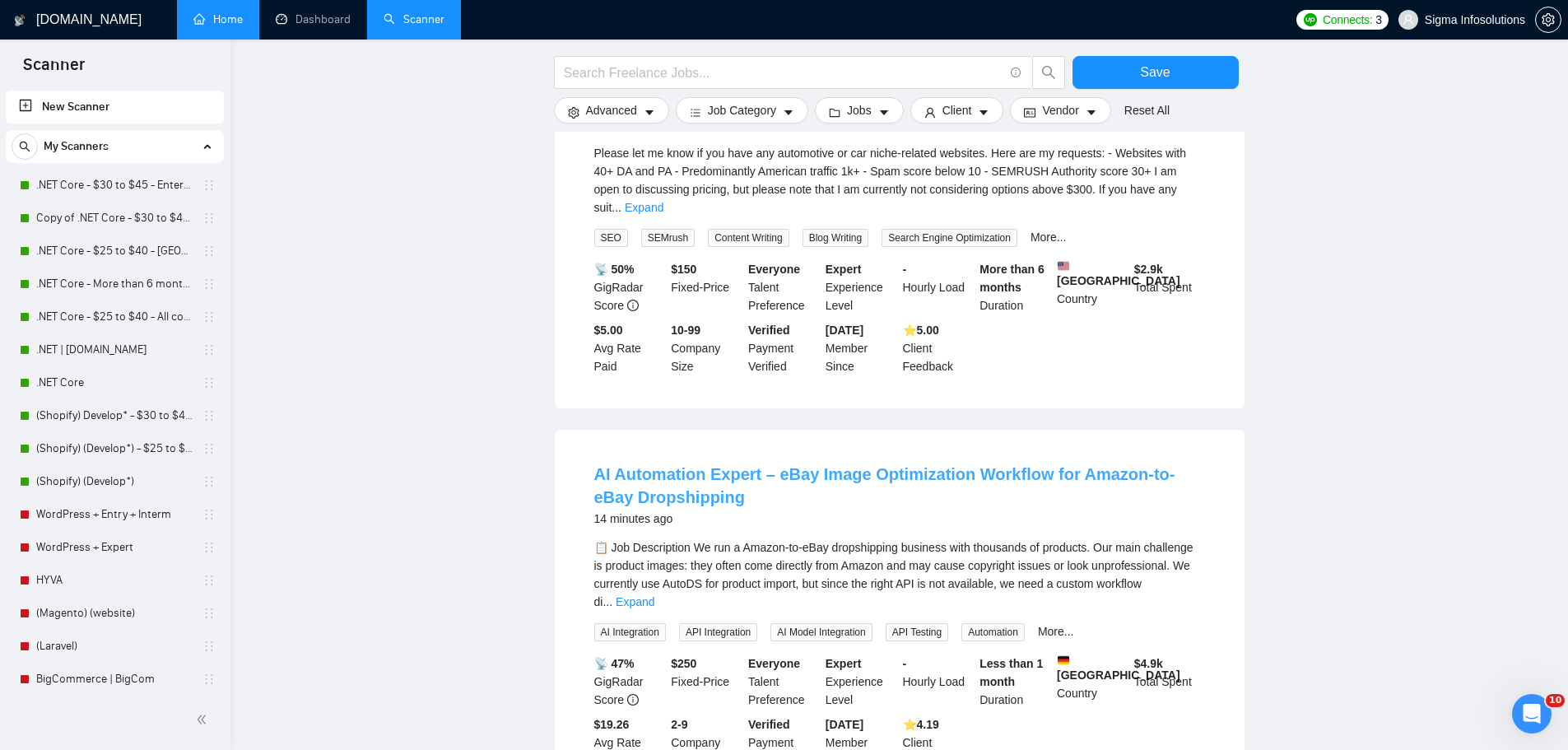
click at [742, 467] on link "AI Automation Expert – eBay Image Optimization Workflow for Amazon-to-eBay Drop…" at bounding box center [885, 486] width 581 height 41
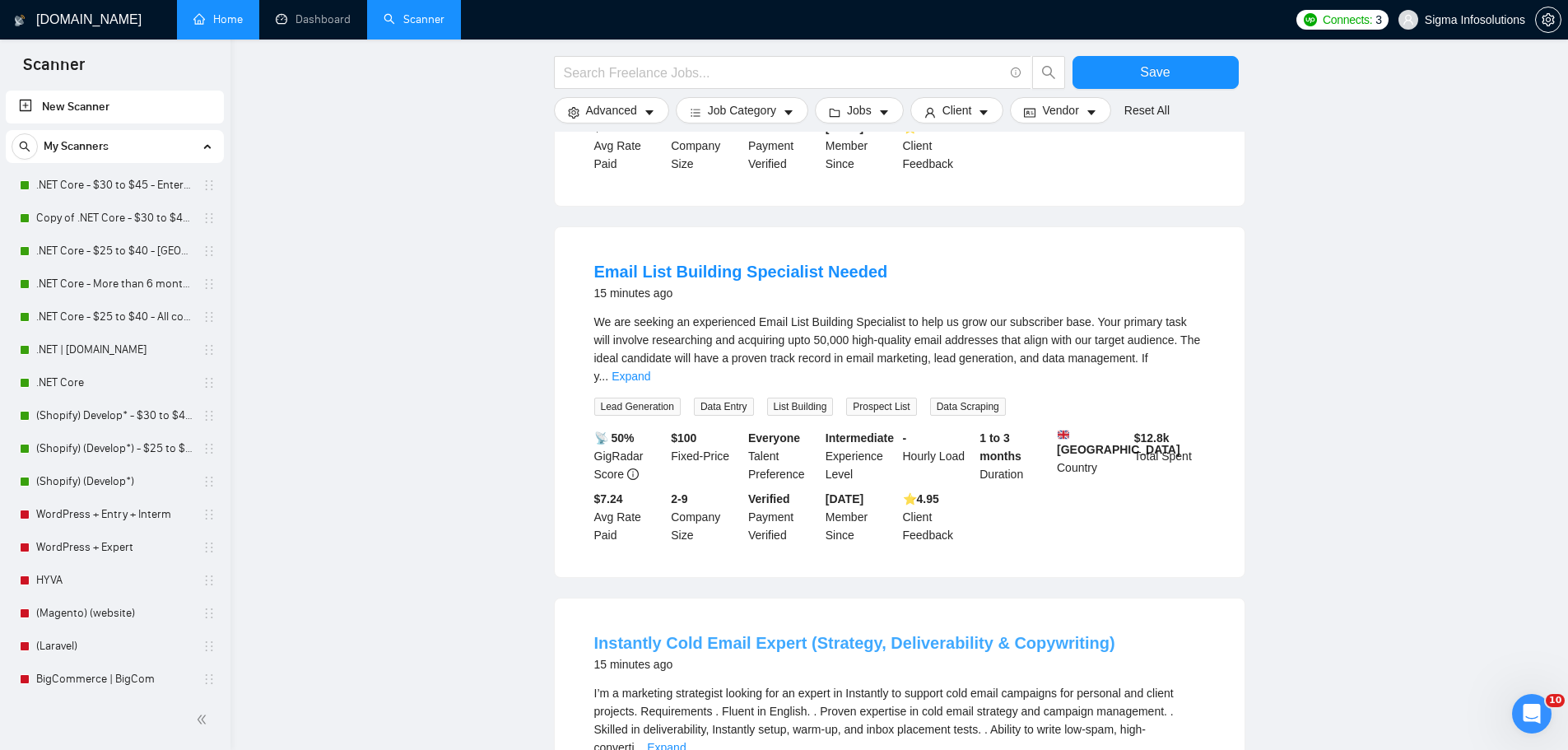
scroll to position [1317, 0]
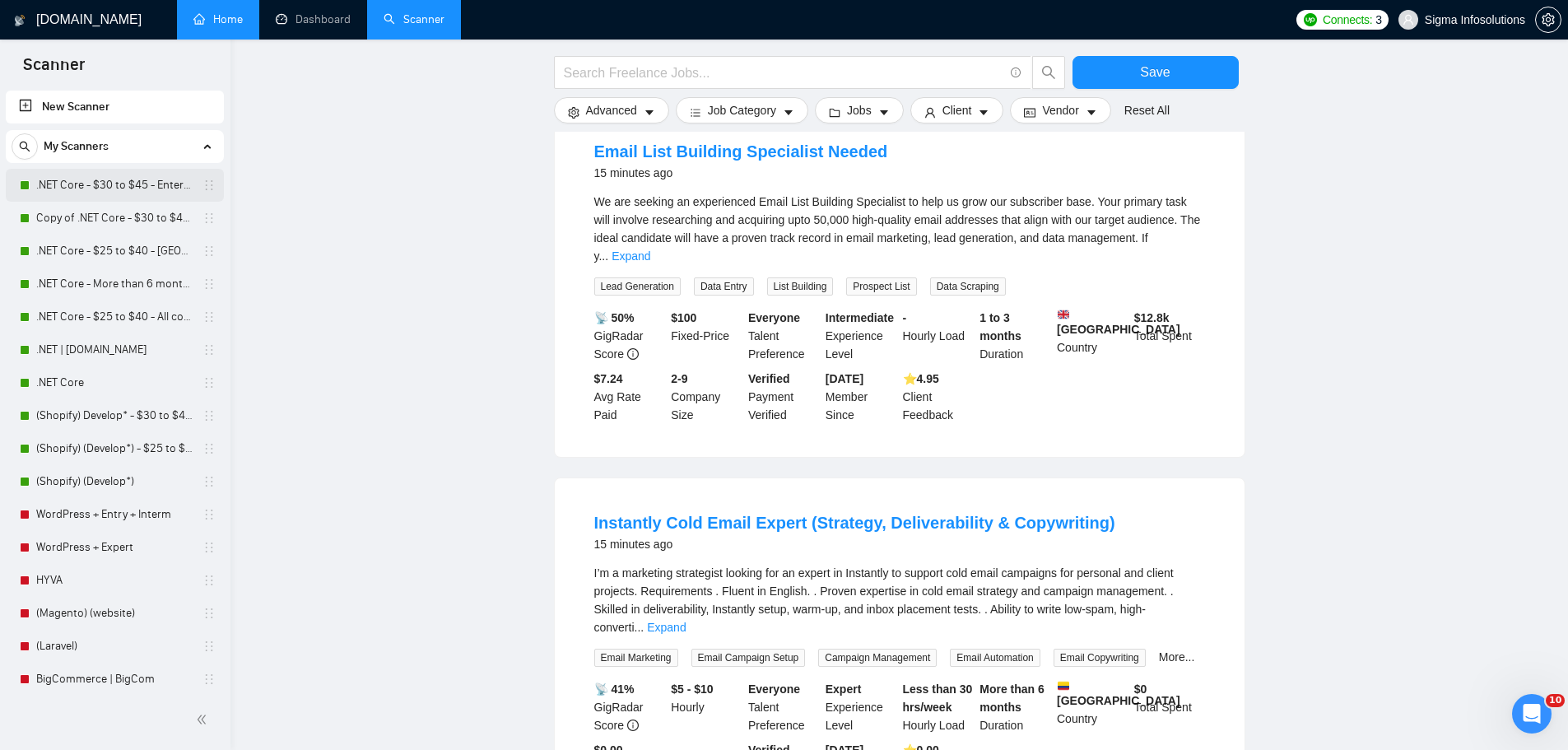
click at [132, 180] on link ".NET Core - $30 to $45 - Enterprise client - ROW" at bounding box center [114, 184] width 156 height 33
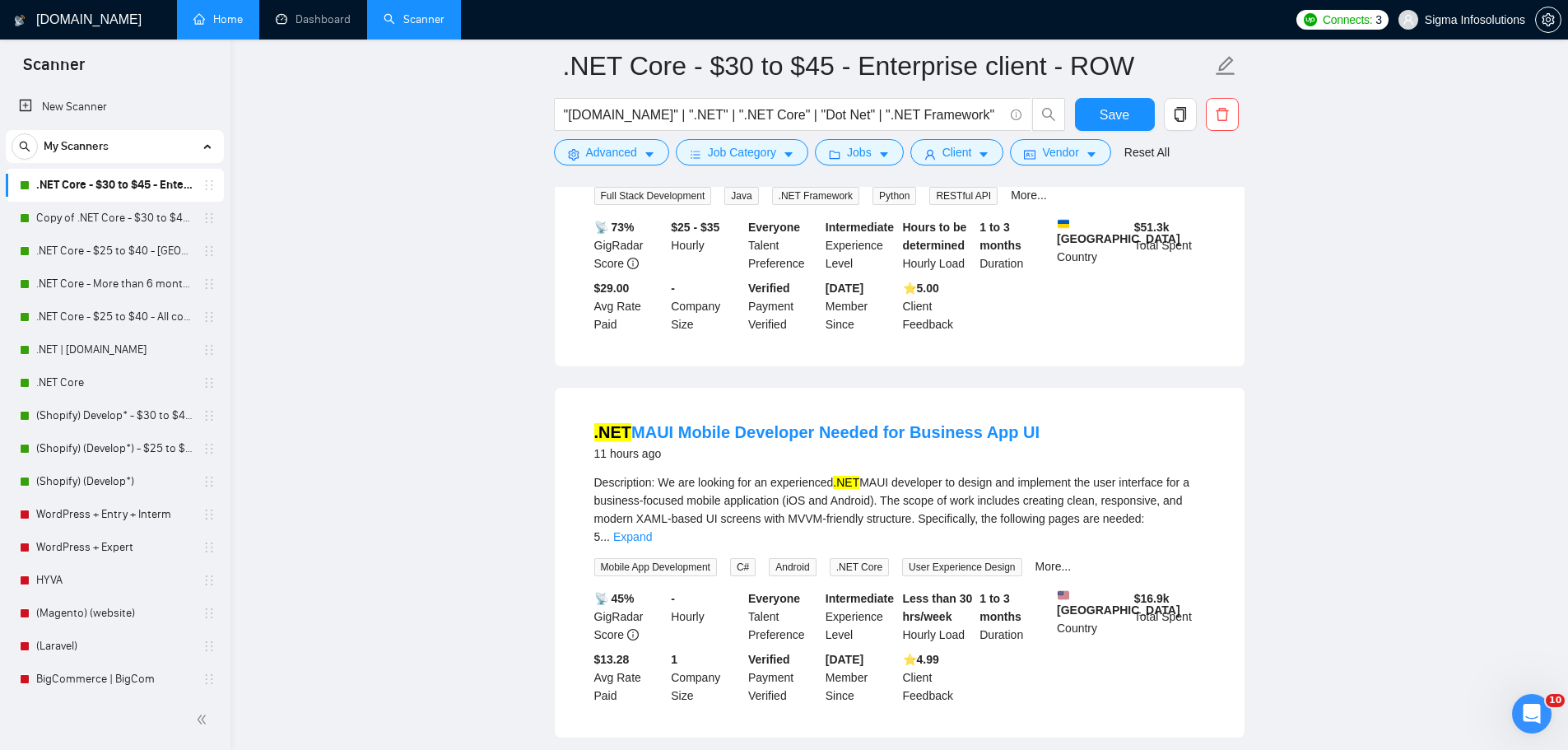
scroll to position [329, 0]
click at [84, 222] on link "Copy of .NET Core - $30 to $45 - Enterprise client - ROW" at bounding box center [114, 218] width 156 height 33
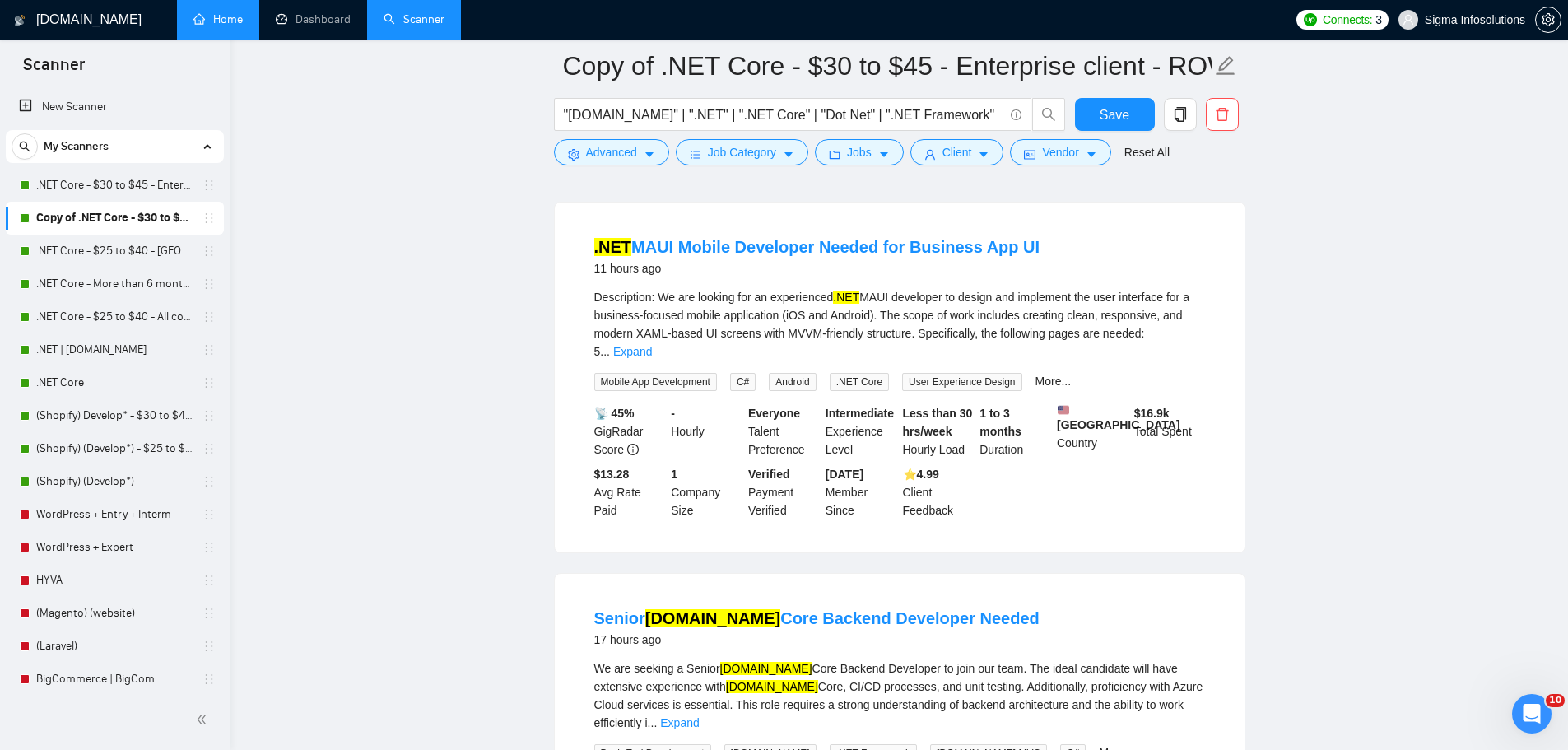
scroll to position [659, 0]
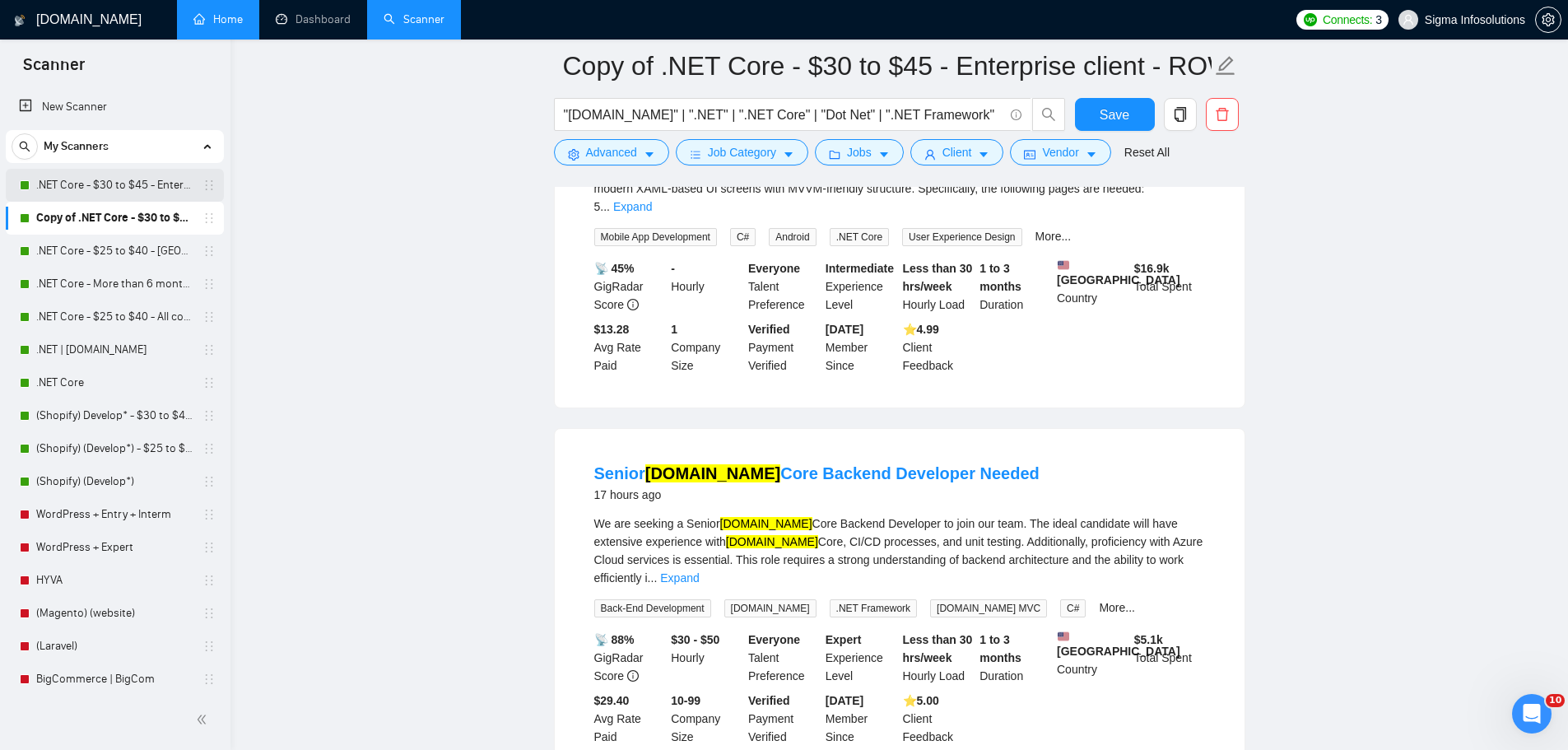
click at [111, 168] on link ".NET Core - $30 to $45 - Enterprise client - ROW" at bounding box center [114, 184] width 156 height 33
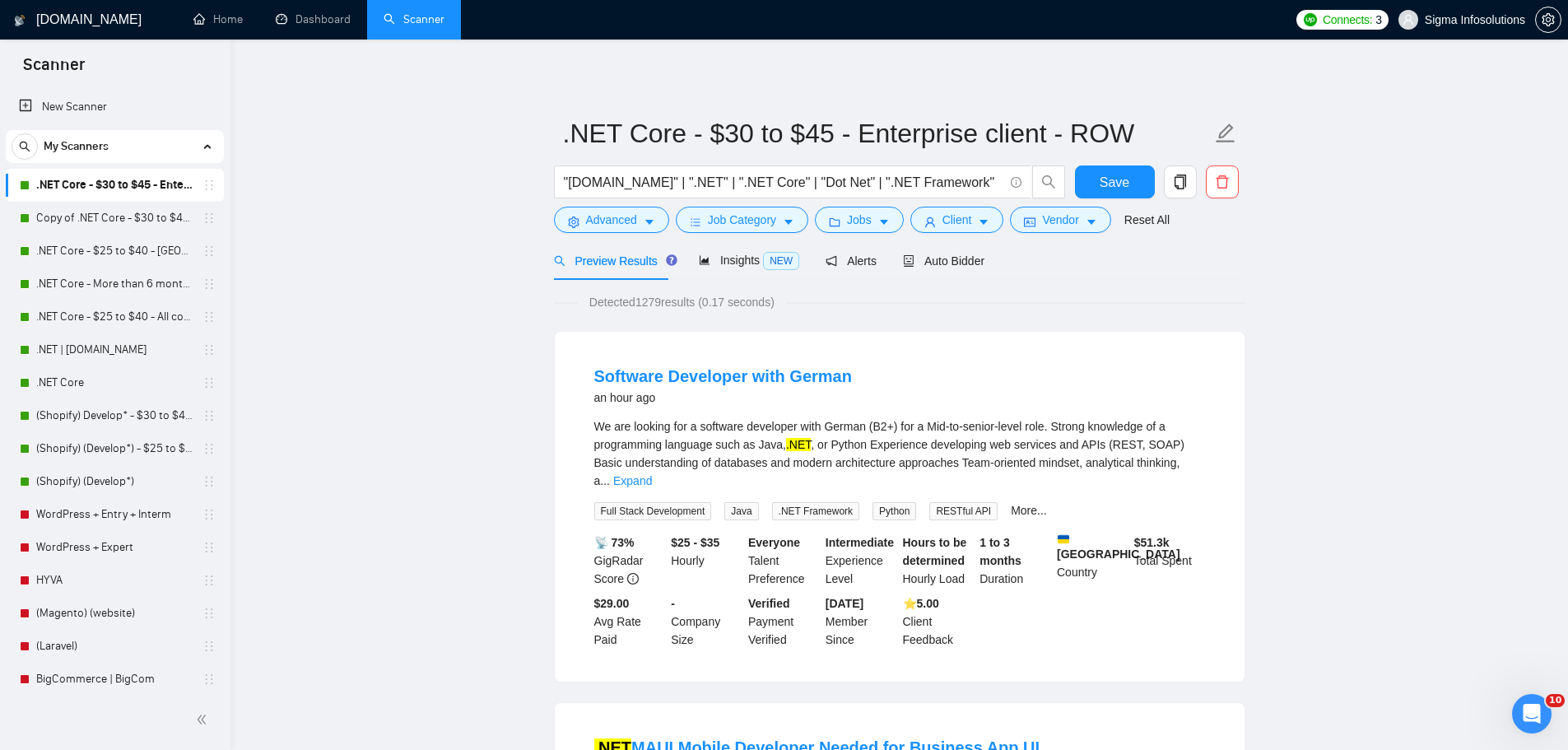
drag, startPoint x: 101, startPoint y: 212, endPoint x: 144, endPoint y: 32, distance: 185.1
click at [101, 212] on link "Copy of .NET Core - $30 to $45 - Enterprise client - ROW" at bounding box center [114, 218] width 156 height 33
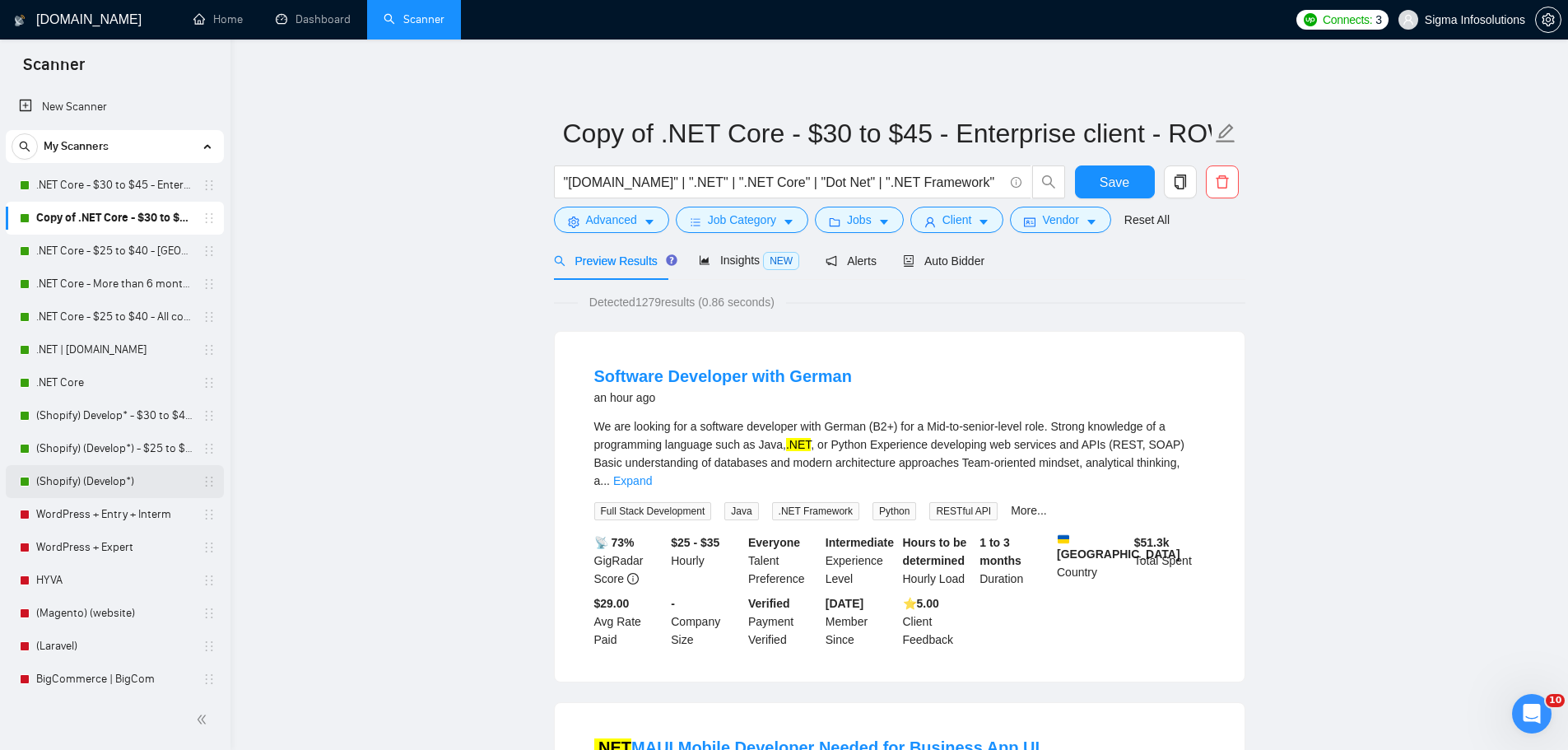
click at [86, 472] on link "(Shopify) (Develop*)" at bounding box center [114, 481] width 156 height 33
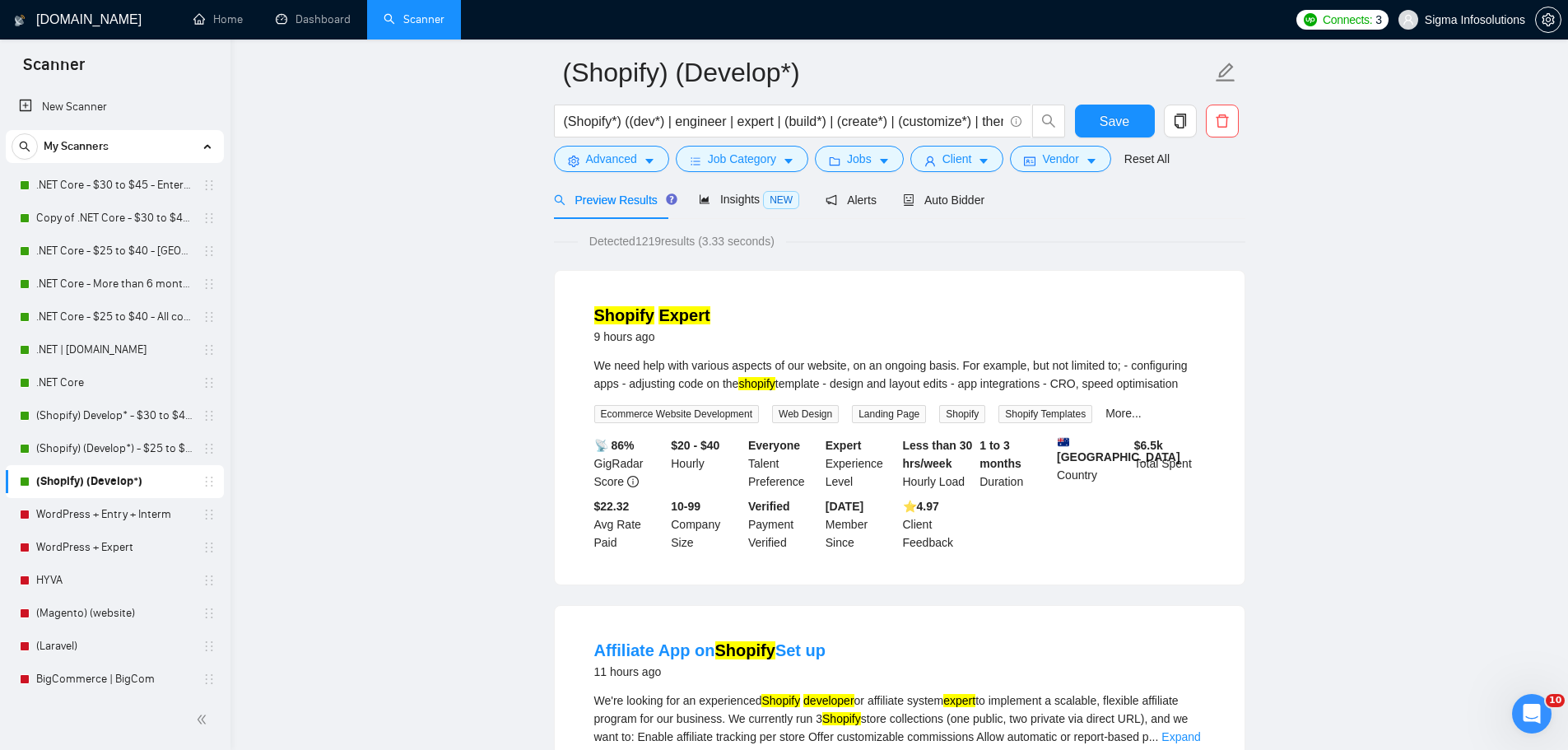
scroll to position [165, 0]
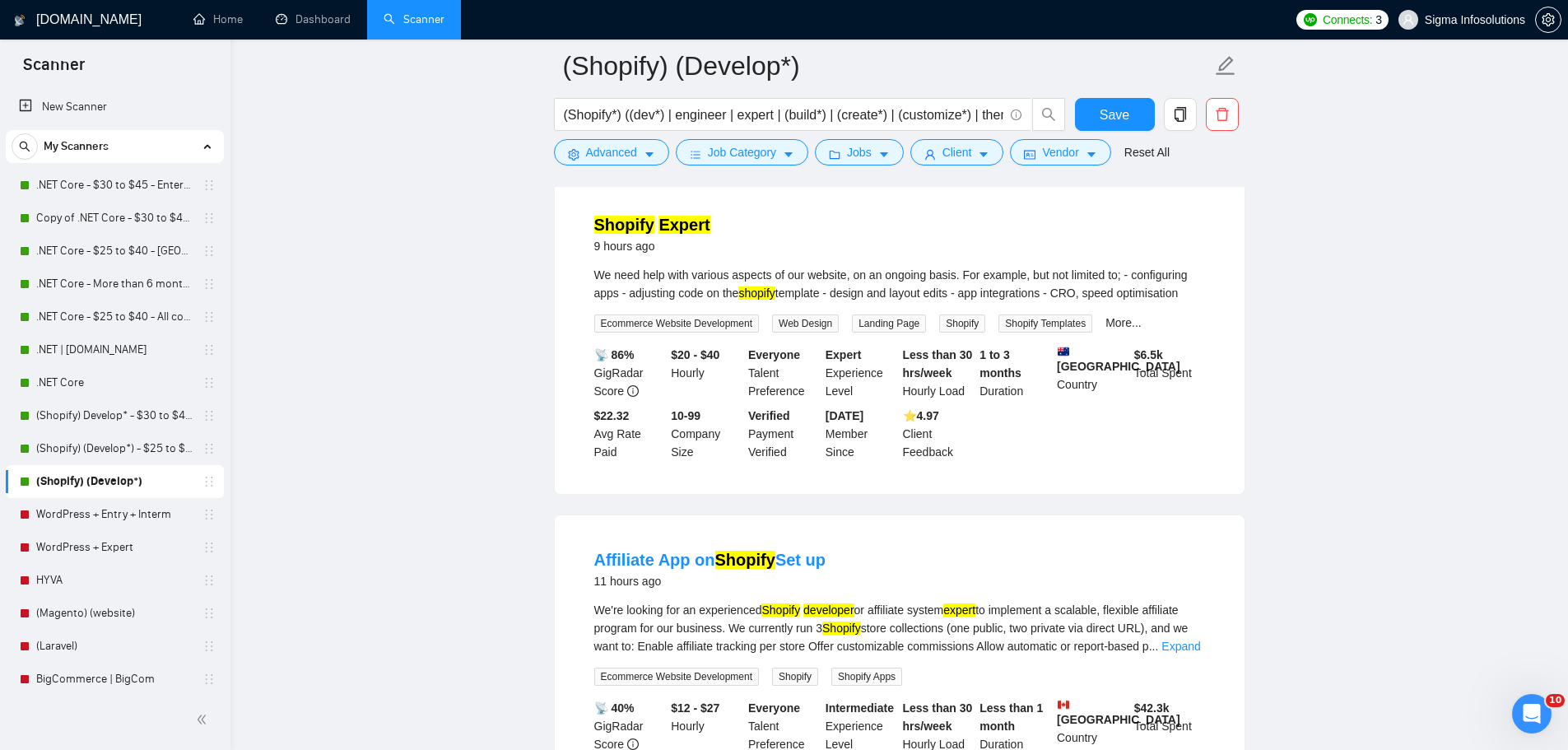
click at [648, 232] on mark "Shopify" at bounding box center [624, 224] width 60 height 18
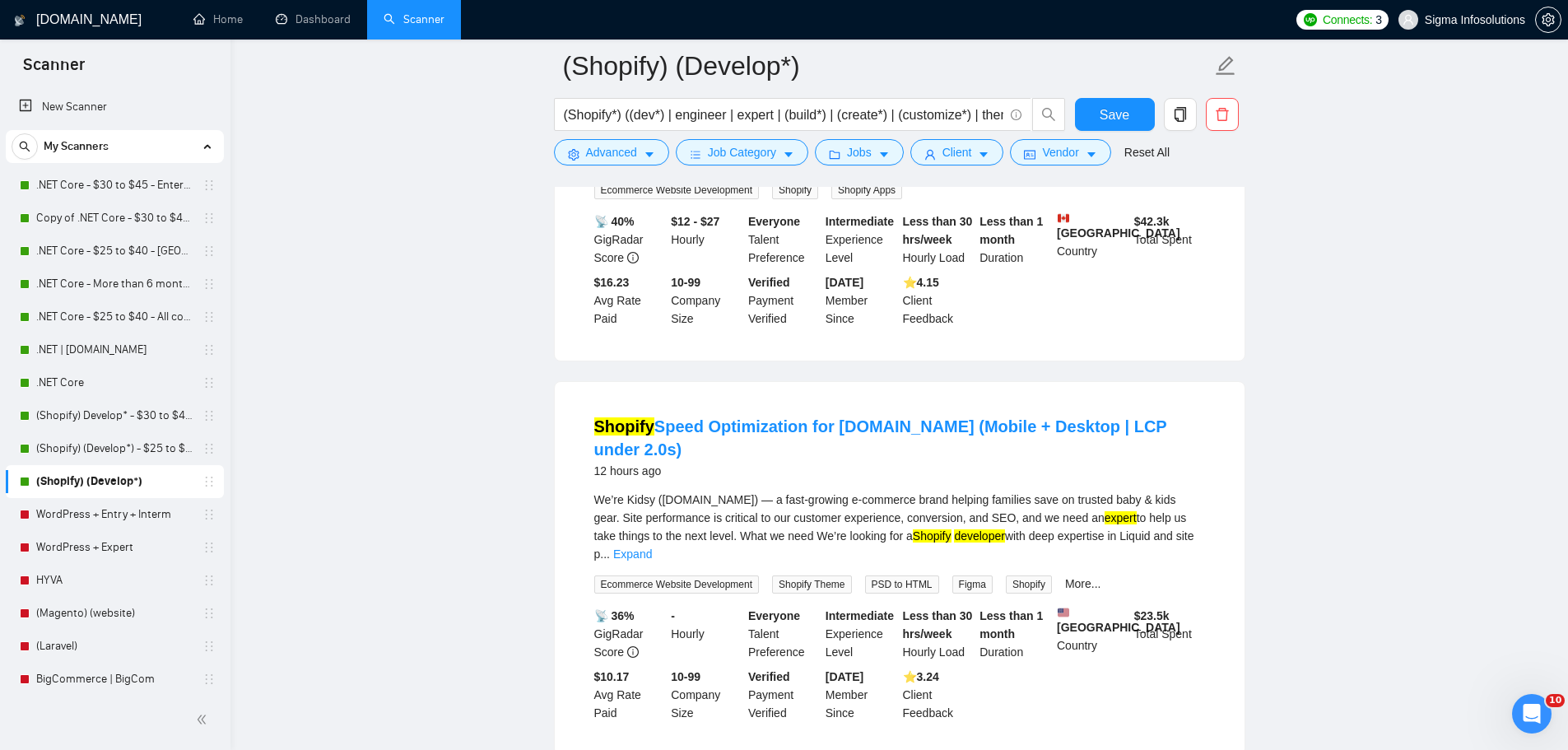
scroll to position [659, 0]
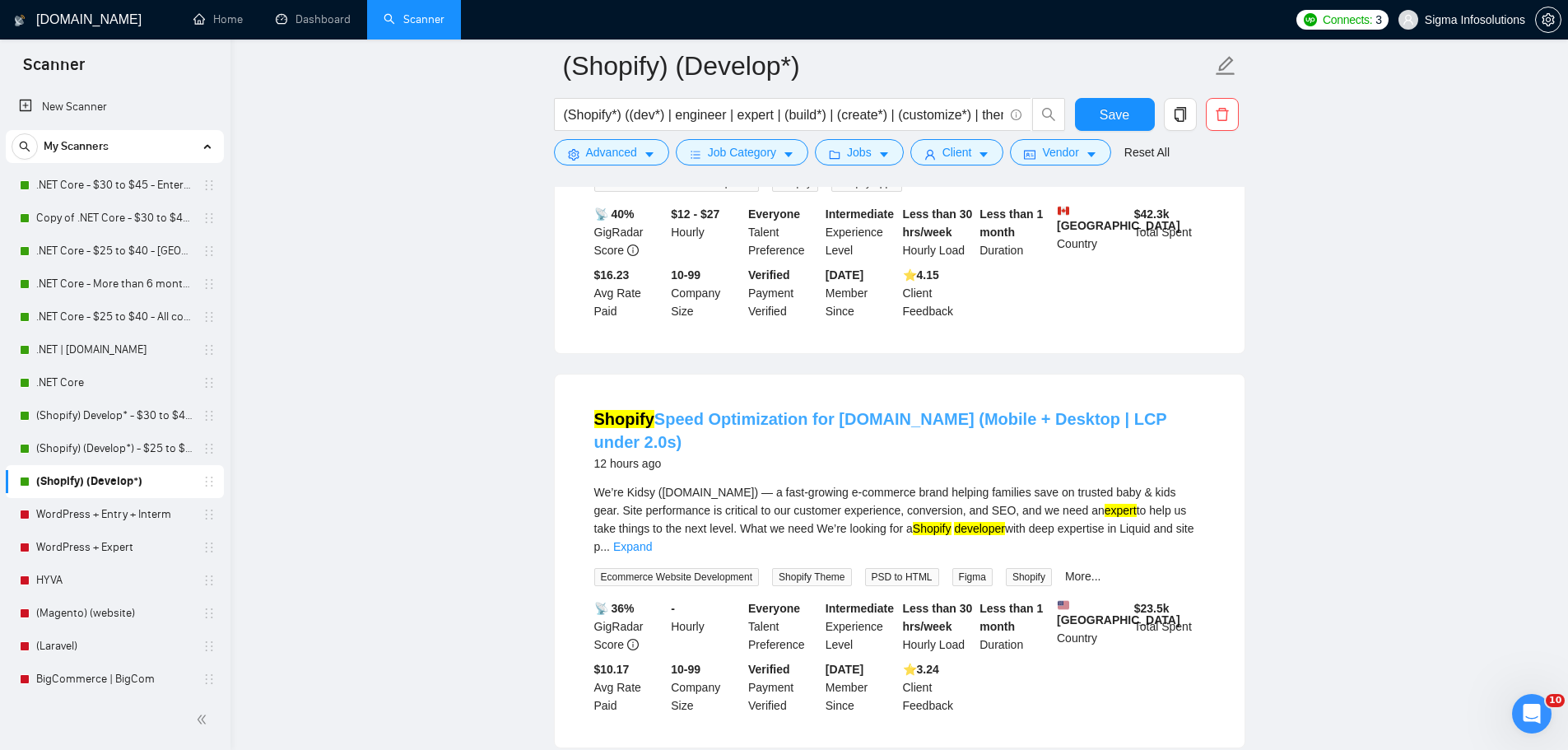
click at [737, 420] on link "Shopify Speed Optimization for Kidsy.co (Mobile + Desktop | LCP under 2.0s)" at bounding box center [881, 430] width 573 height 41
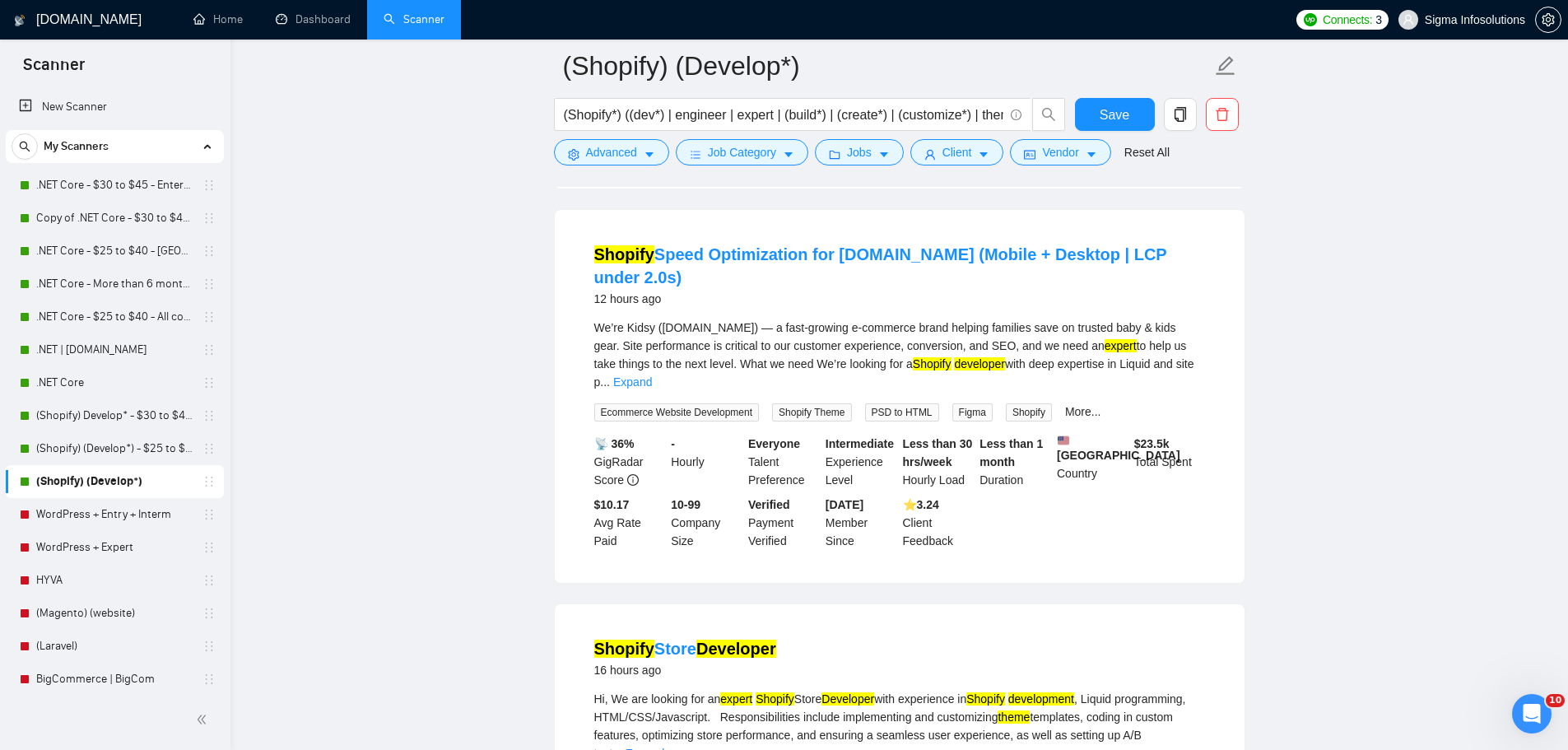
scroll to position [1070, 0]
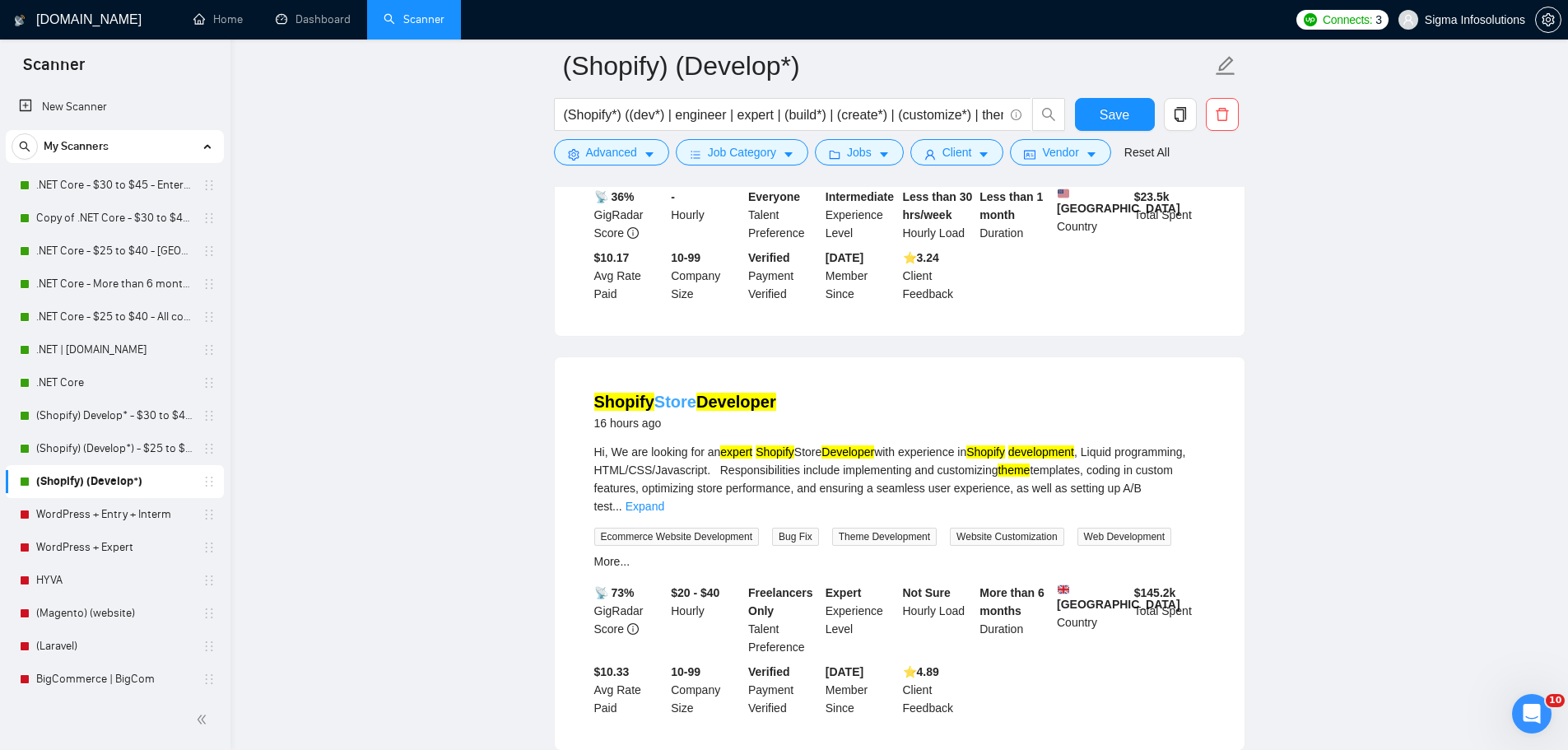
click at [730, 393] on mark "Developer" at bounding box center [736, 401] width 80 height 18
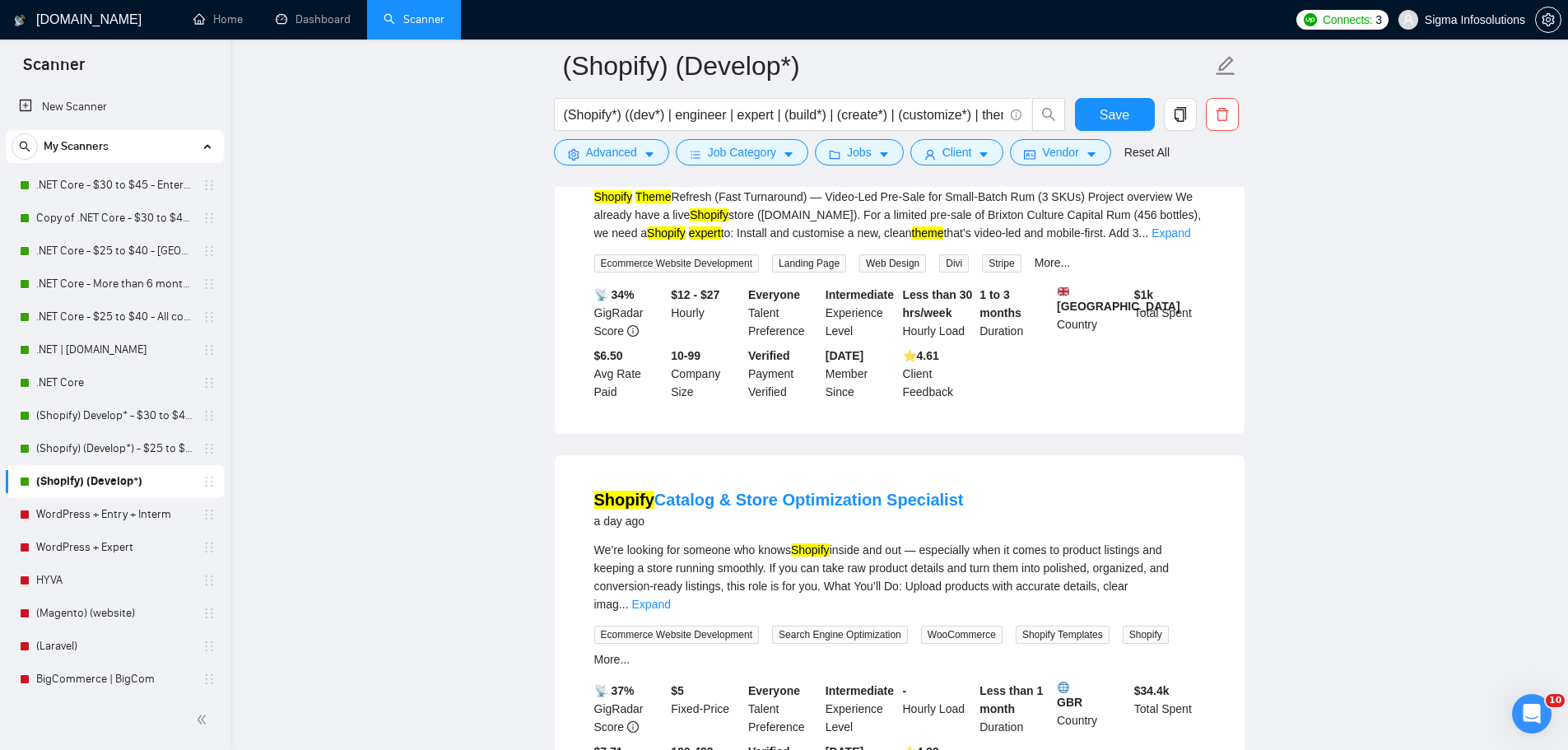
scroll to position [1893, 0]
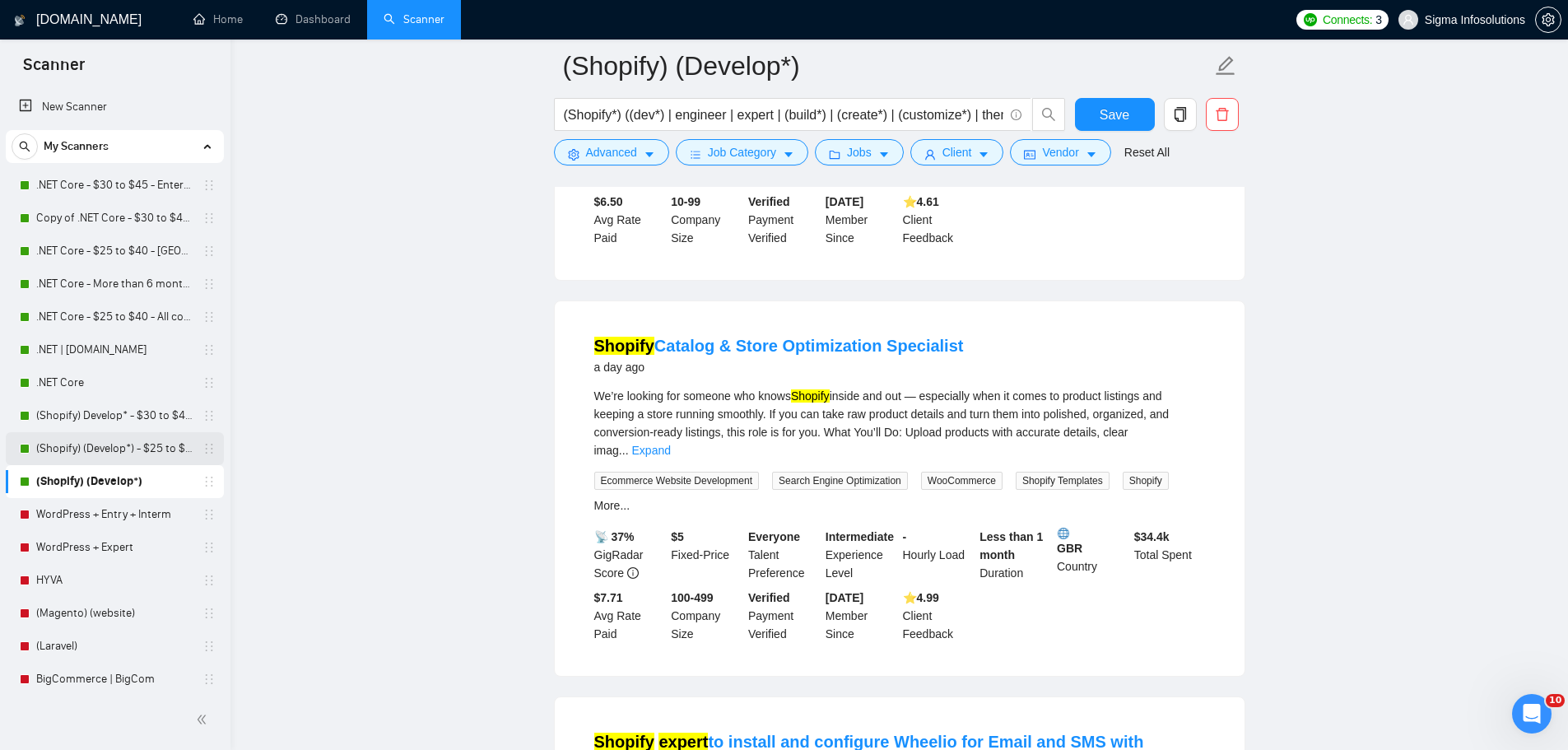
click at [74, 434] on link "(Shopify) (Develop*) - $25 to $40 - USA and Ocenia" at bounding box center [114, 448] width 156 height 33
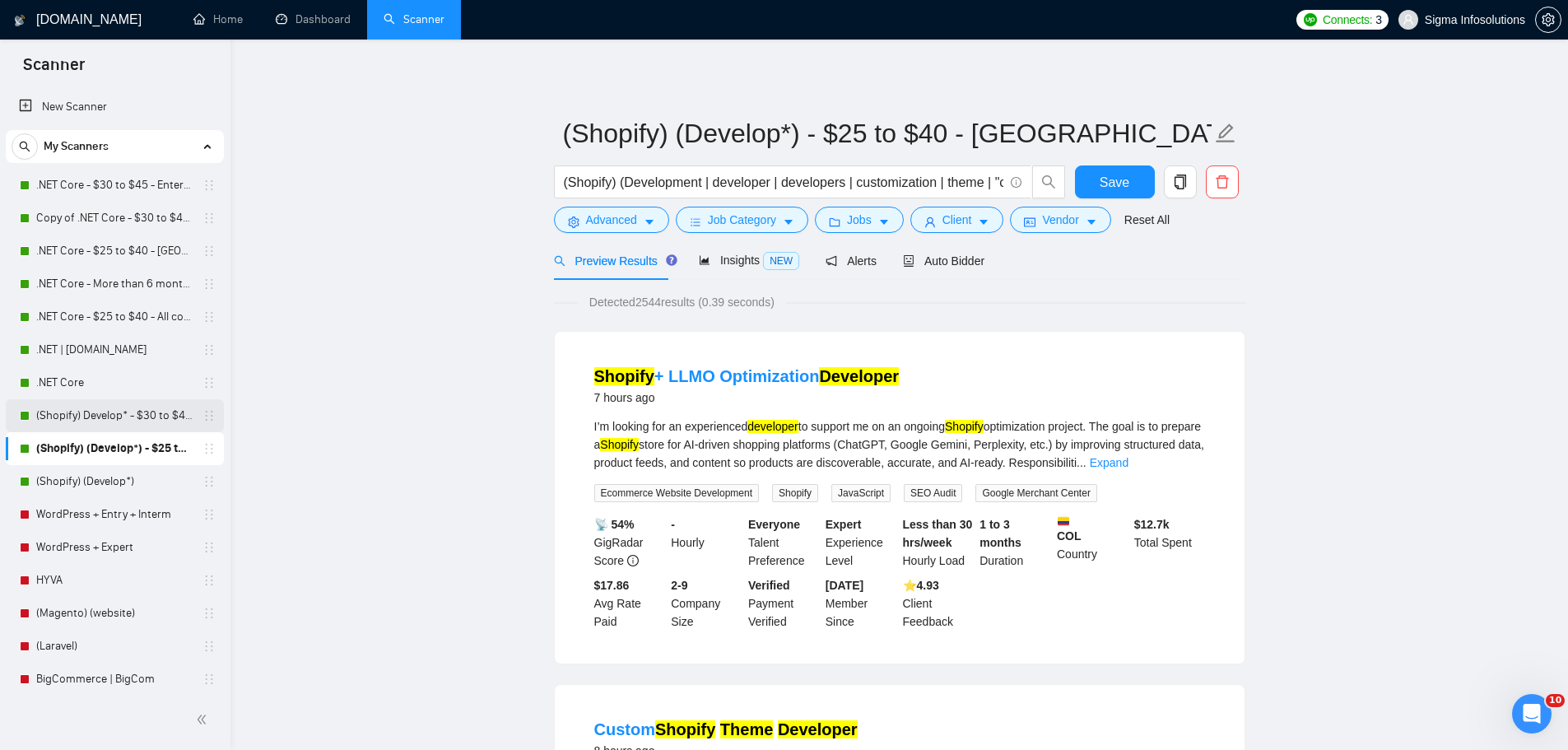
click at [101, 417] on link "(Shopify) Develop* - $30 to $45 Enterprise" at bounding box center [114, 415] width 156 height 33
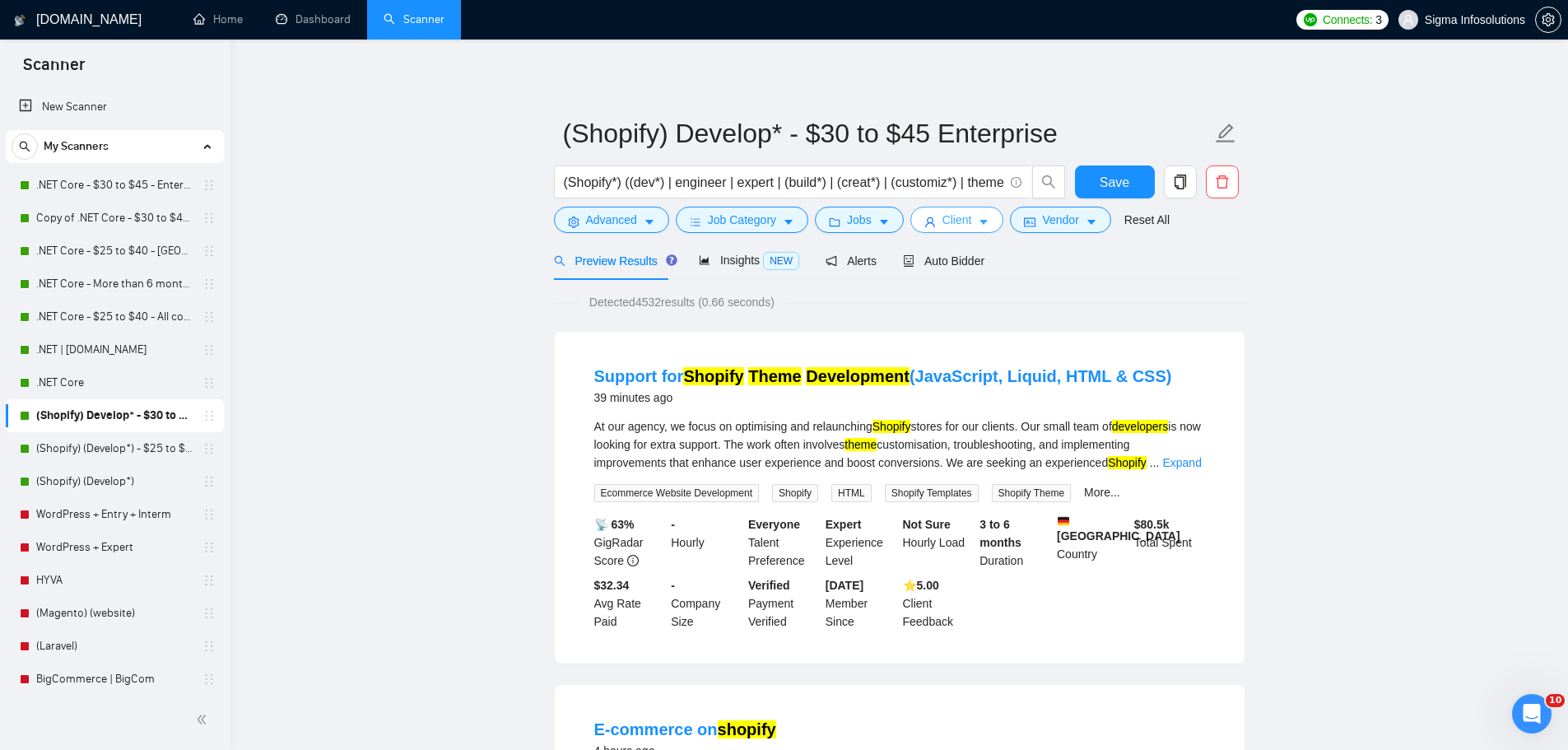
click at [947, 217] on span "Client" at bounding box center [958, 219] width 30 height 18
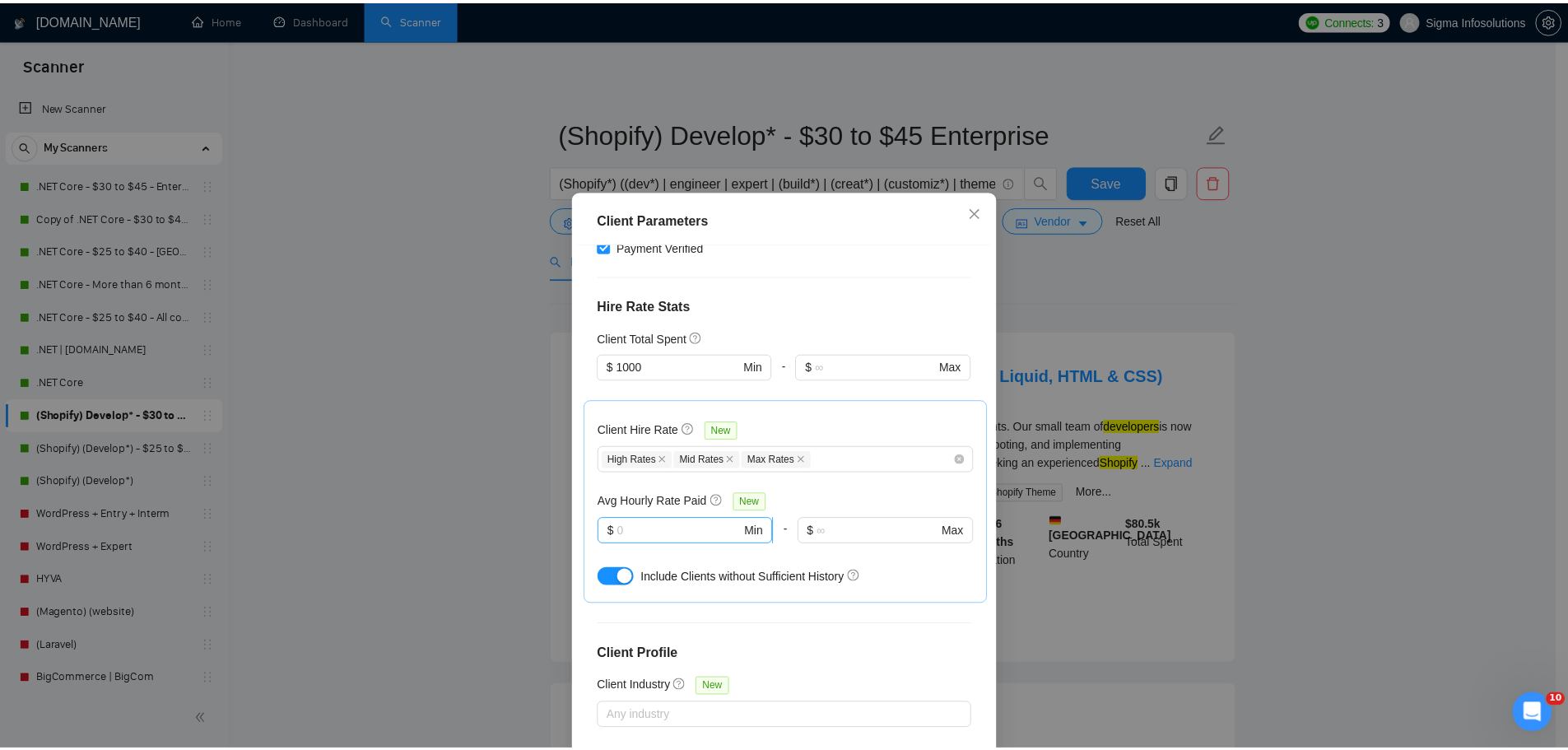
scroll to position [544, 0]
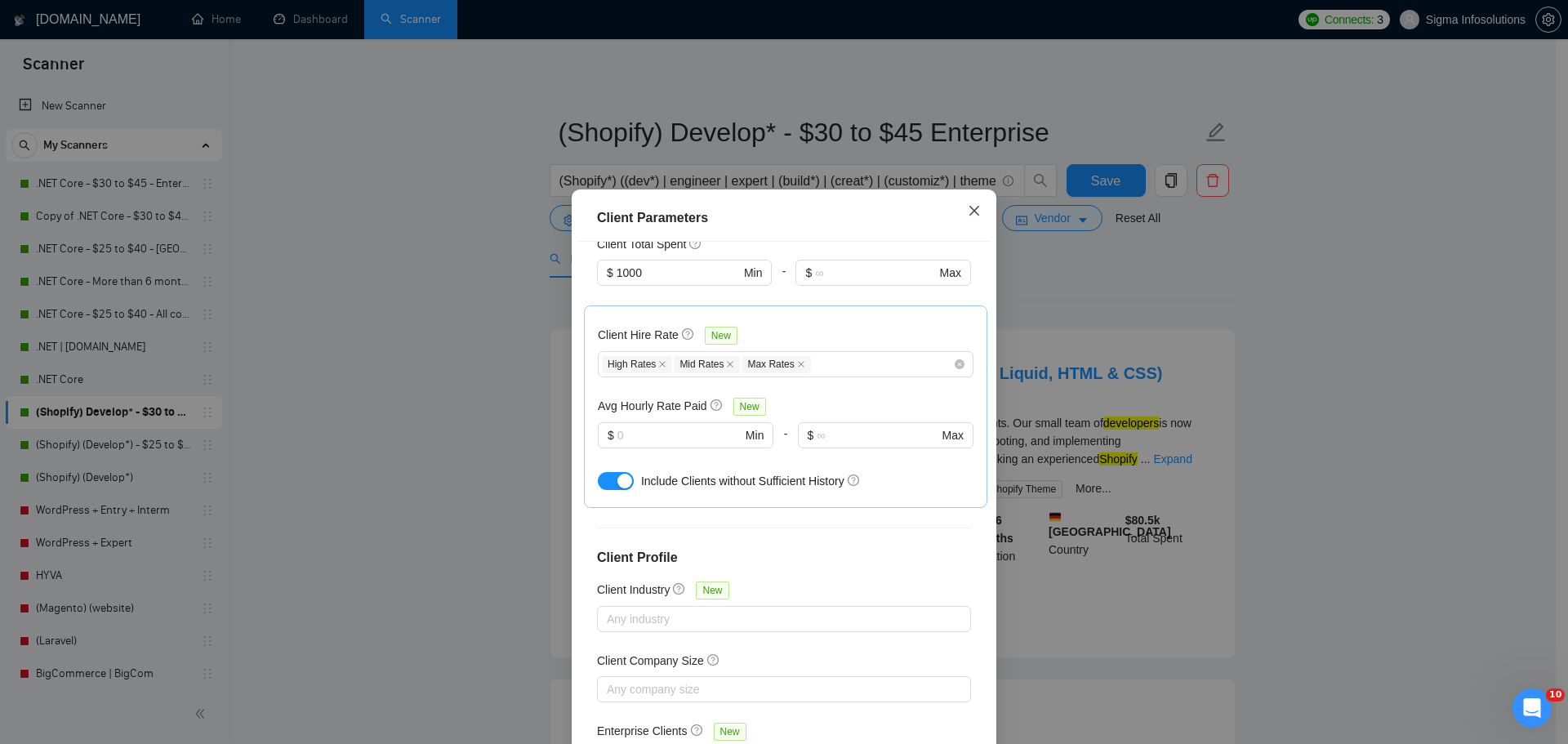
click at [975, 219] on span "Close" at bounding box center [974, 211] width 44 height 44
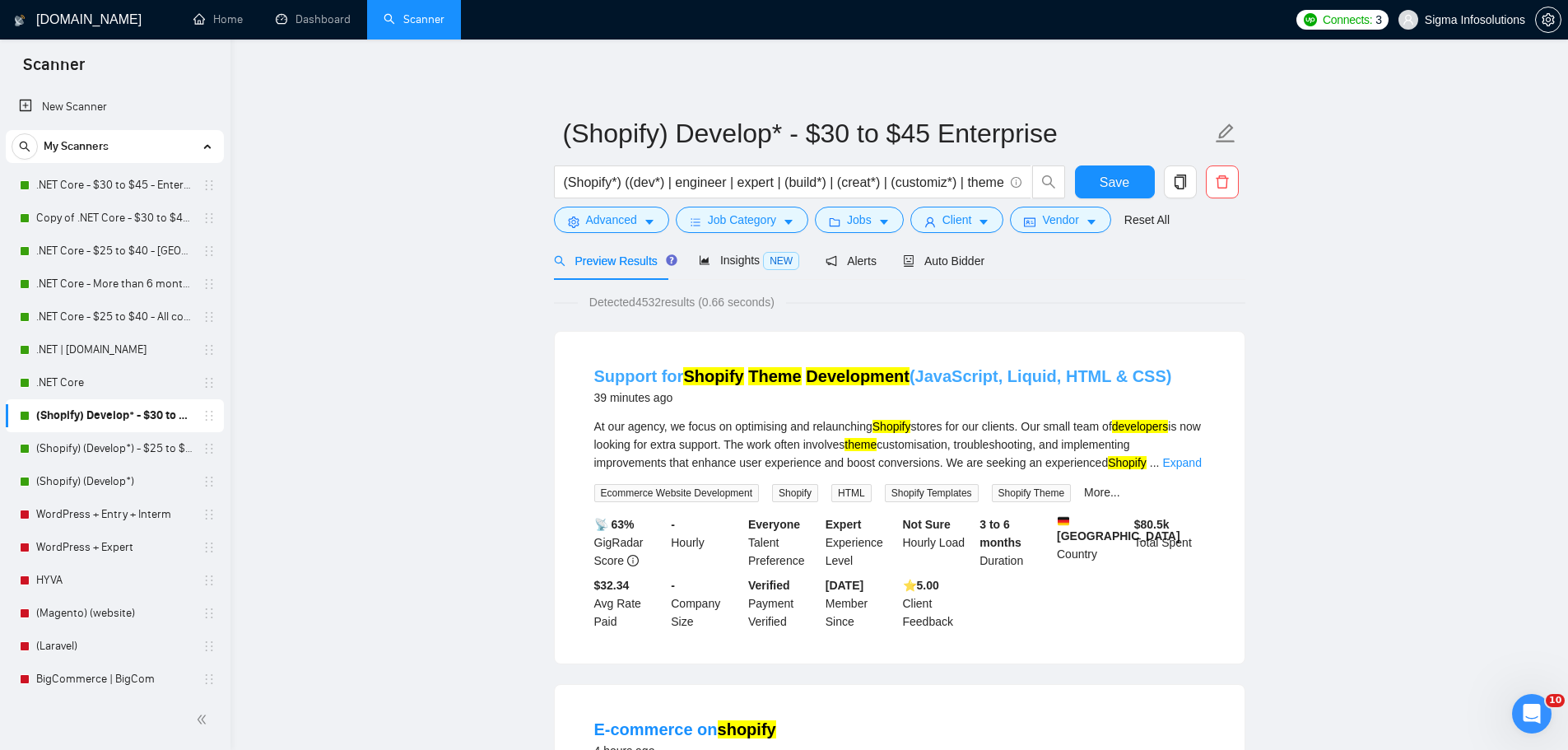
click at [902, 374] on link "Support for Shopify Theme Development (JavaScript, Liquid, HTML & CSS)" at bounding box center [883, 375] width 578 height 18
